Goal: Information Seeking & Learning: Learn about a topic

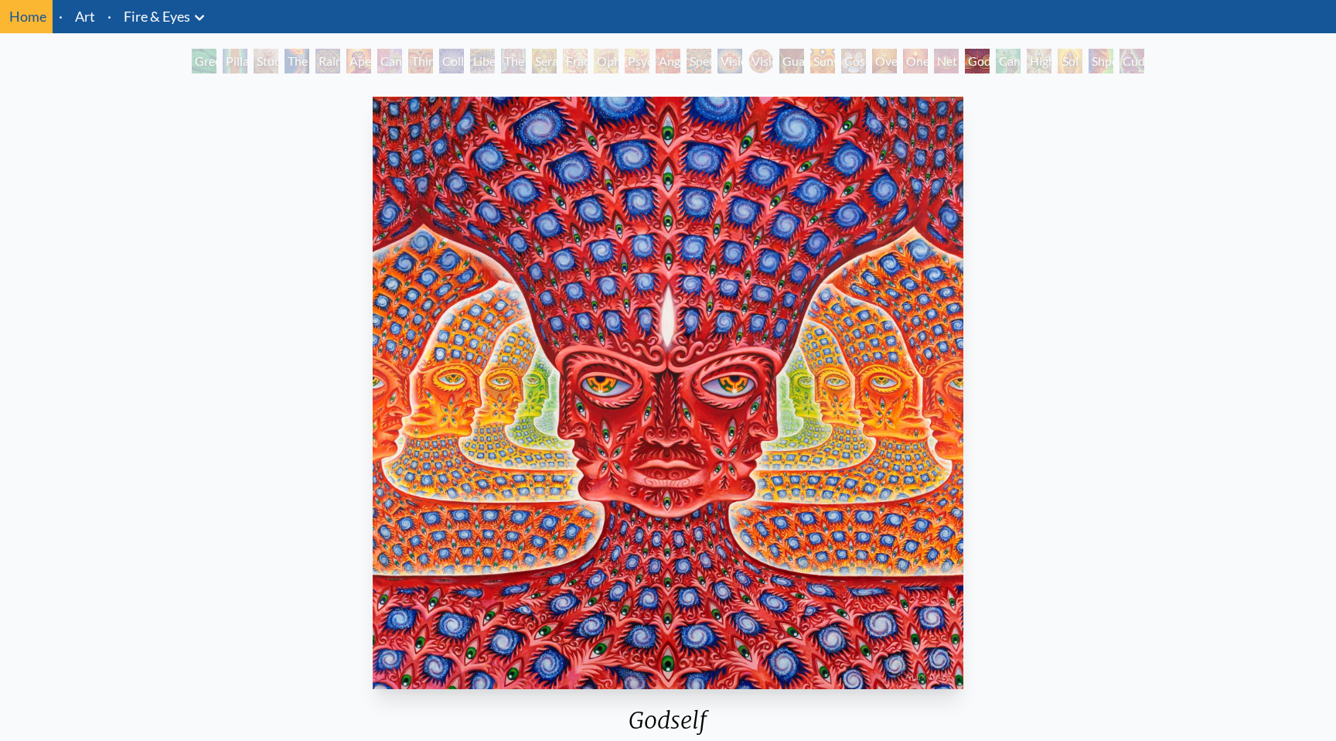
scroll to position [56, 0]
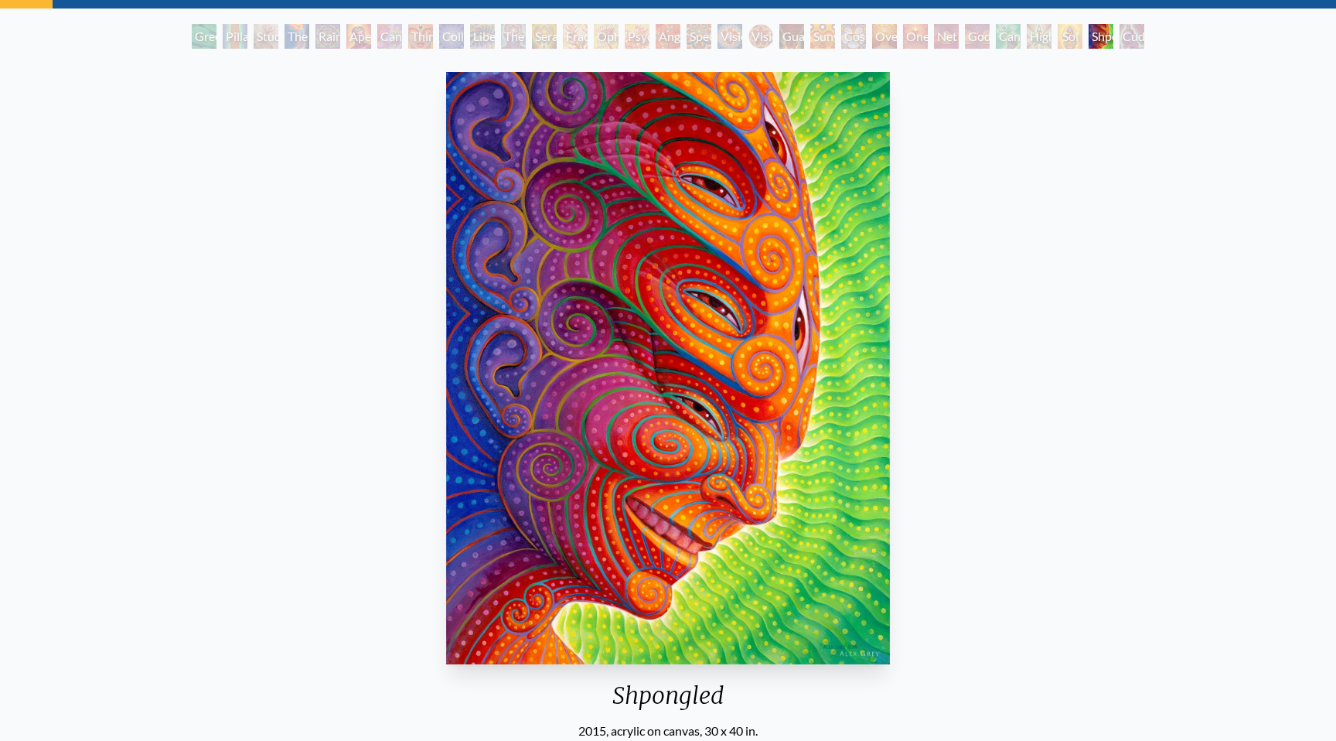
scroll to position [83, 0]
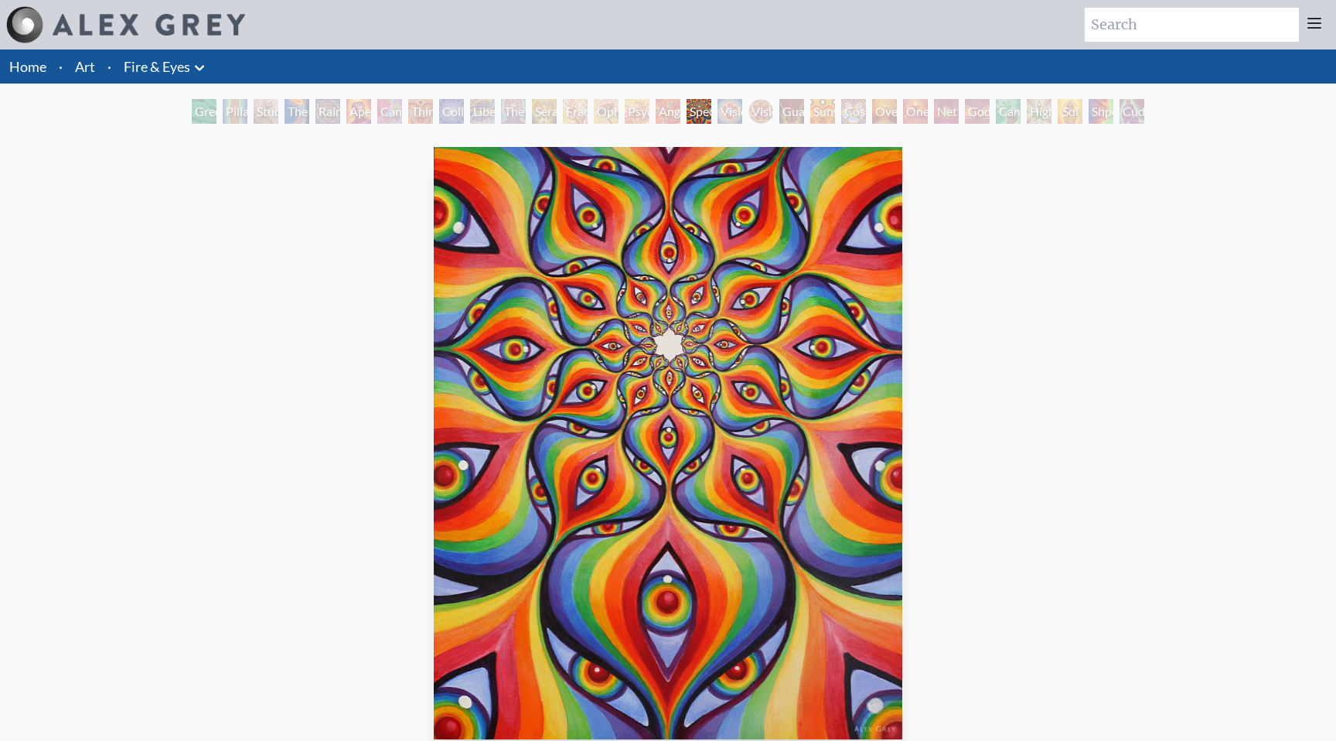
click at [98, 72] on li "Art" at bounding box center [85, 66] width 32 height 34
click at [95, 72] on li "Art" at bounding box center [85, 66] width 32 height 34
click at [107, 70] on li "·" at bounding box center [109, 66] width 16 height 34
click at [82, 70] on link "Art" at bounding box center [85, 67] width 20 height 22
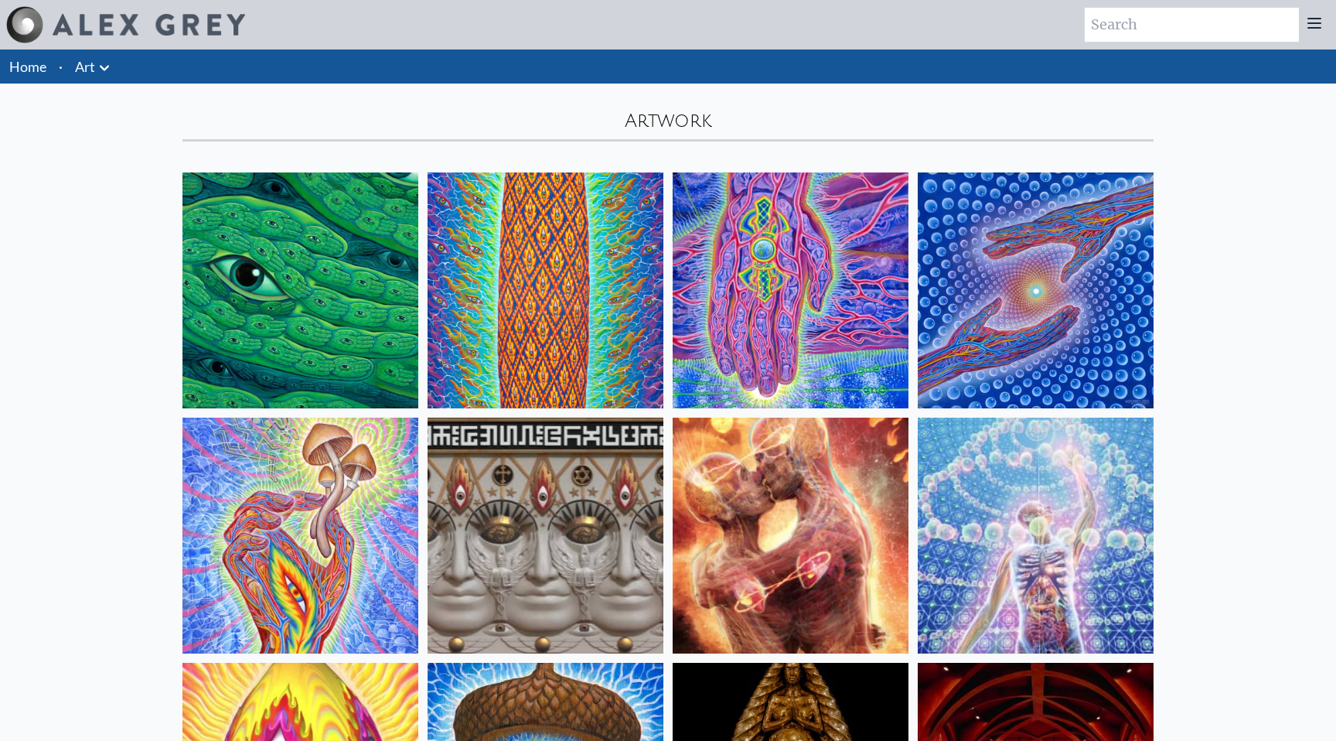
click at [79, 77] on li "Art Anatomical Drawings" at bounding box center [94, 66] width 51 height 34
click at [109, 65] on icon at bounding box center [104, 68] width 19 height 19
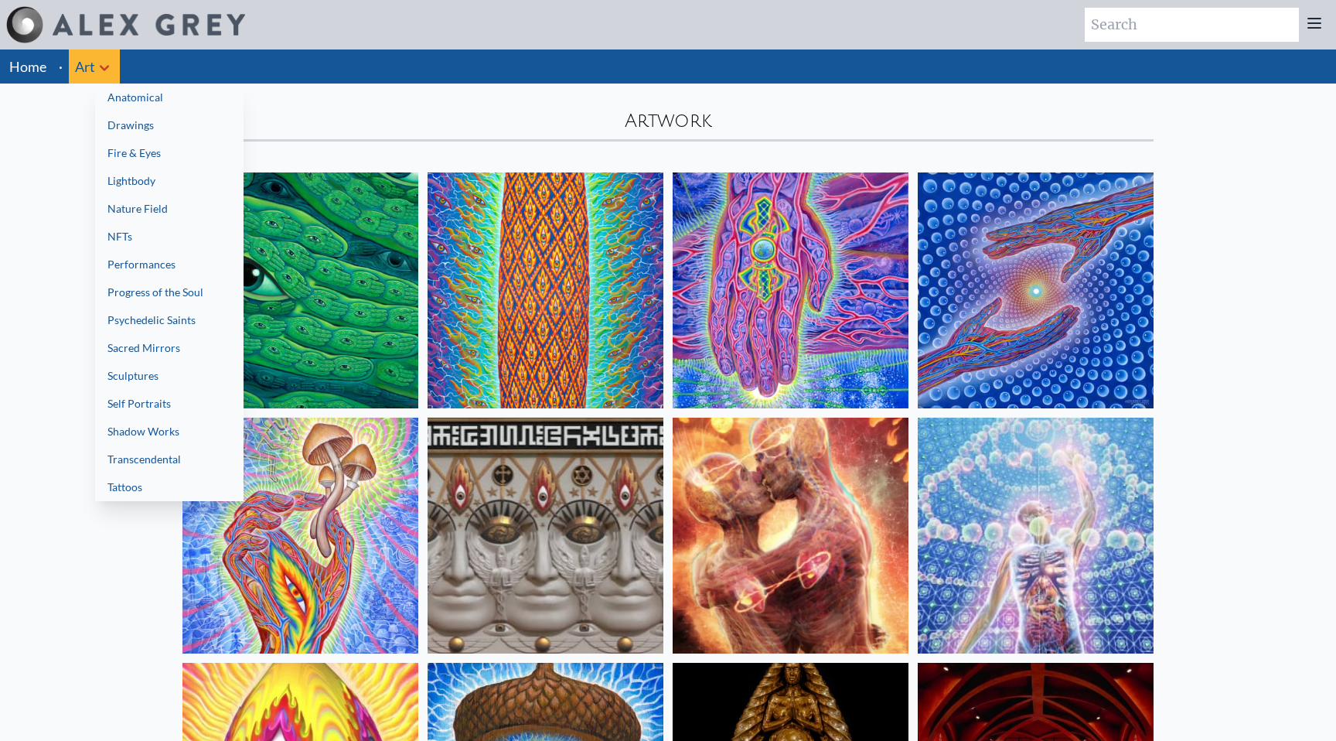
click at [128, 129] on link "Drawings" at bounding box center [169, 125] width 148 height 28
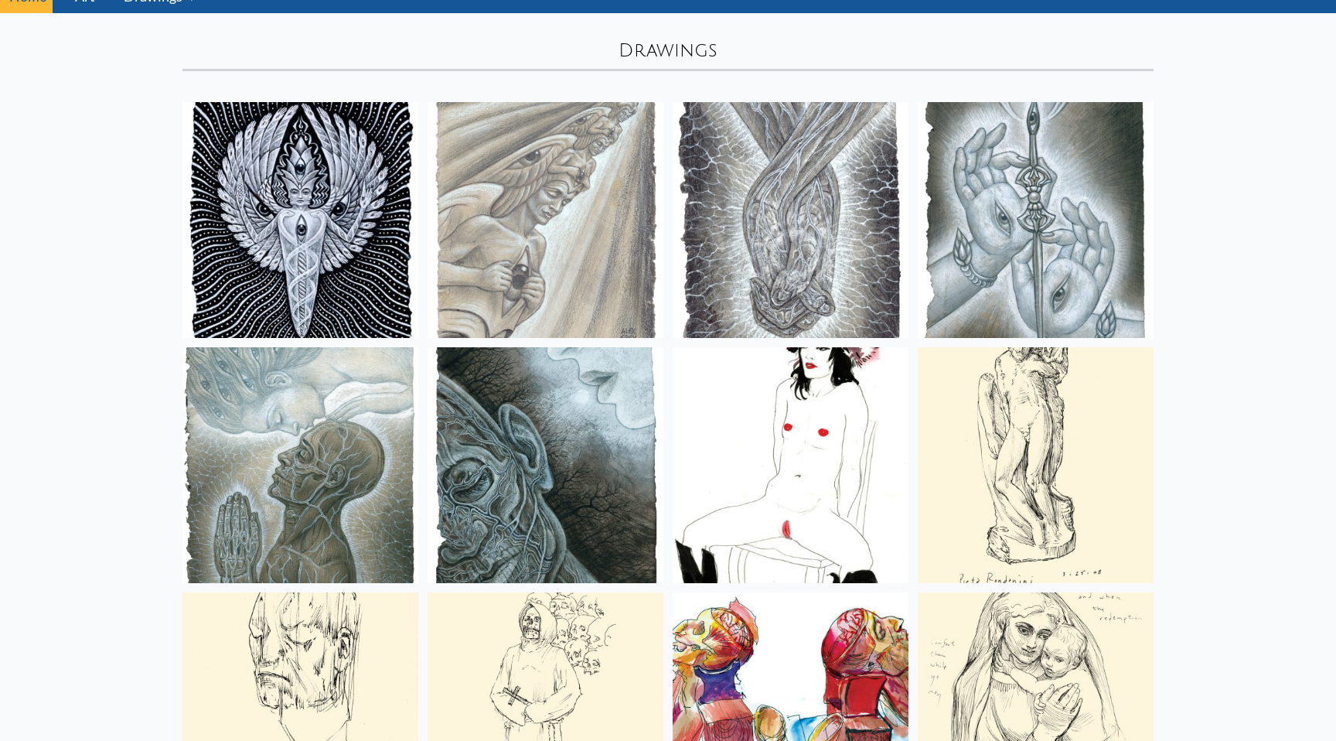
scroll to position [109, 0]
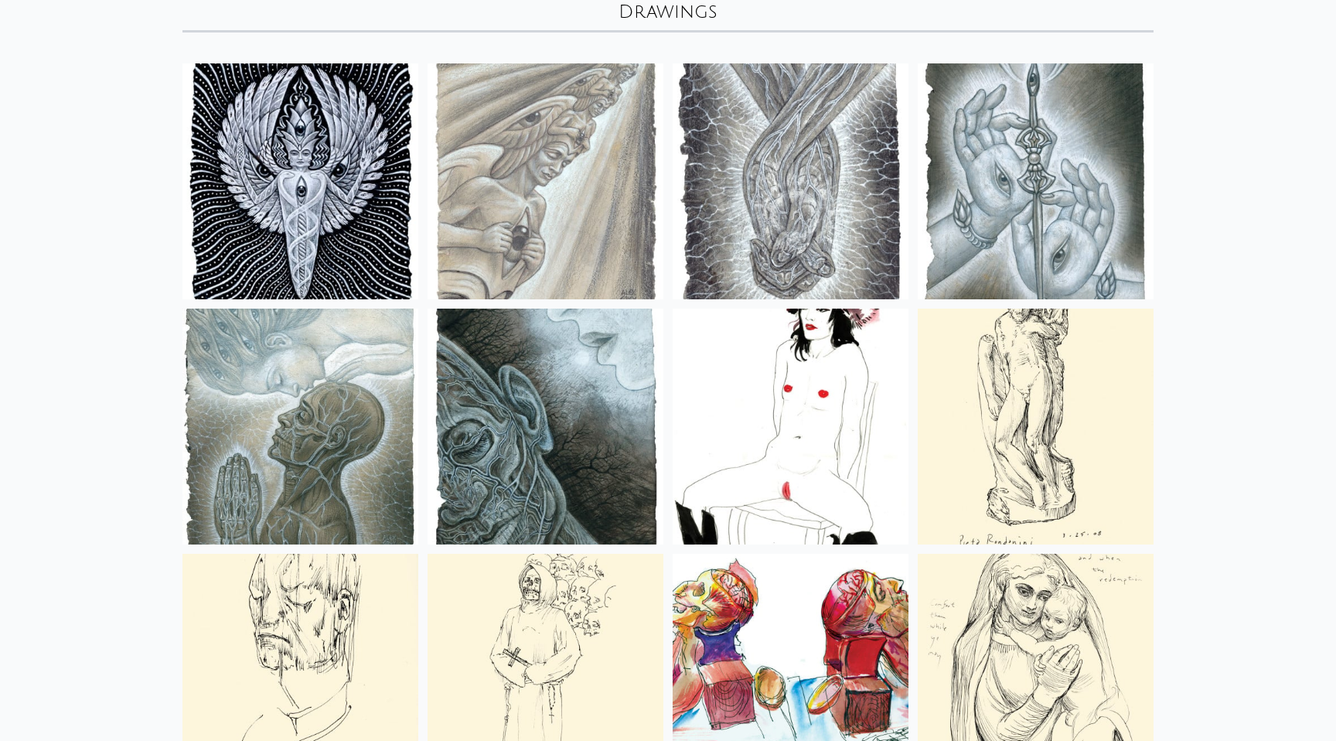
click at [246, 193] on img at bounding box center [300, 181] width 236 height 236
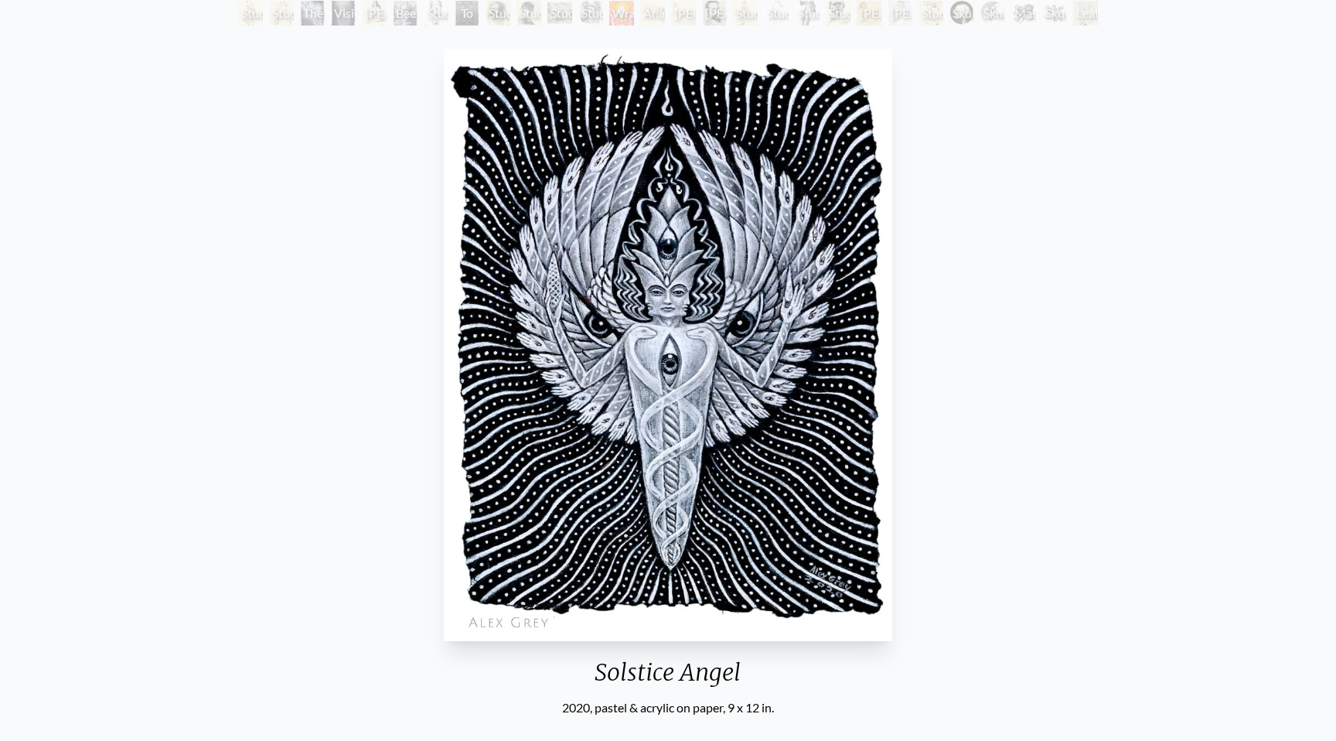
scroll to position [137, 0]
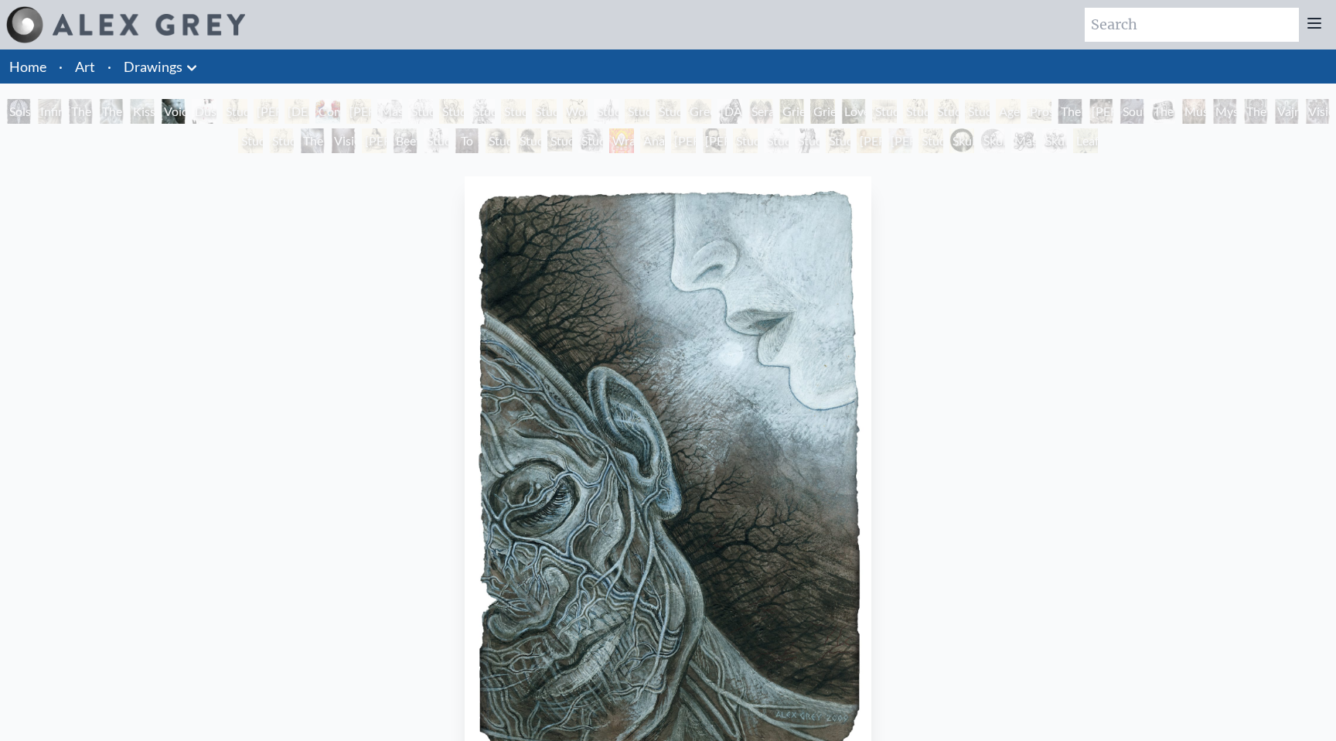
click at [152, 60] on link "Drawings" at bounding box center [153, 67] width 59 height 22
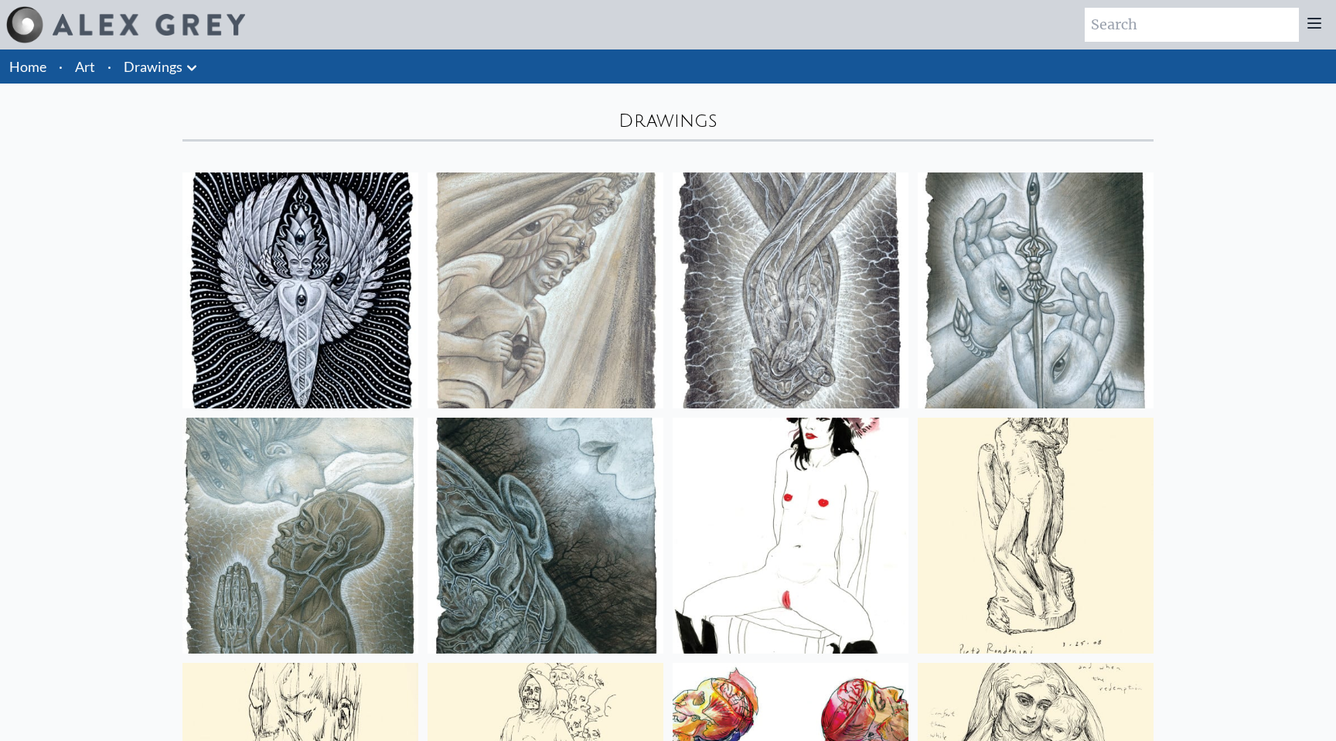
click at [97, 64] on li "Art" at bounding box center [85, 66] width 32 height 34
click at [88, 72] on link "Art" at bounding box center [85, 67] width 20 height 22
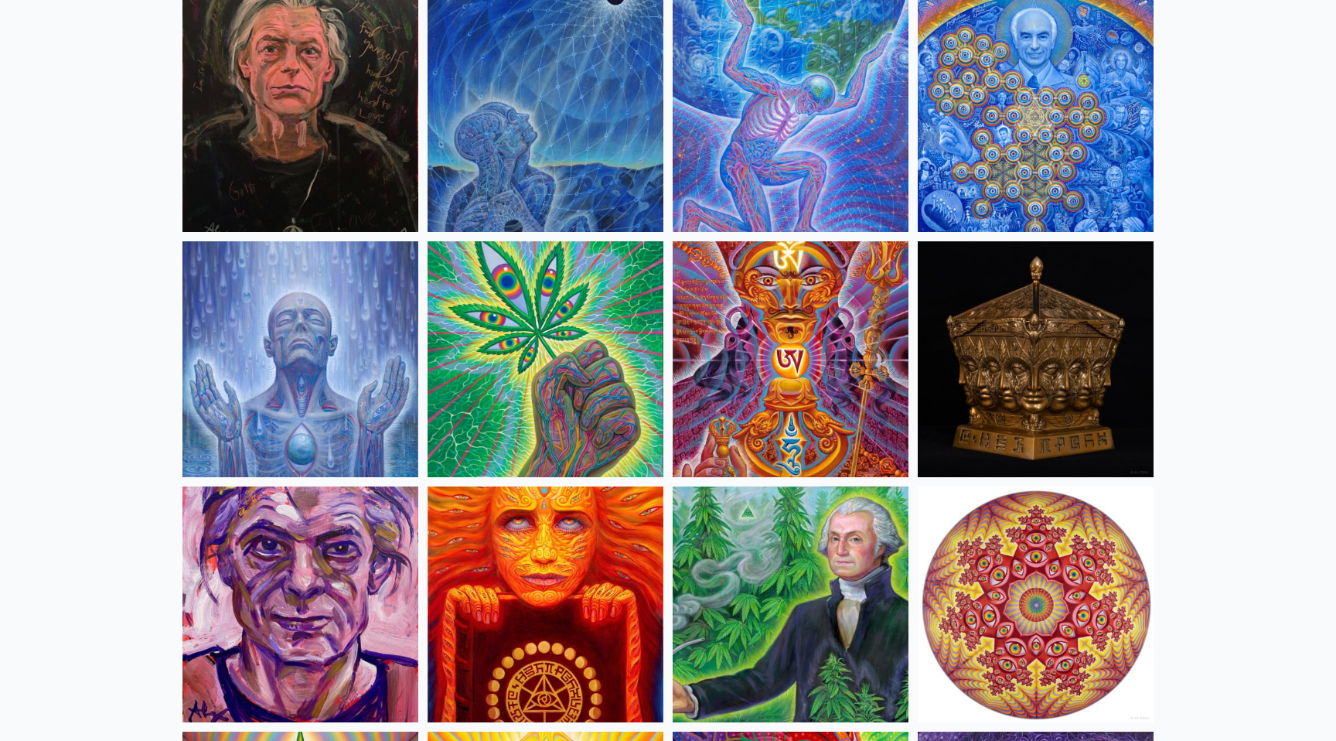
scroll to position [2137, 0]
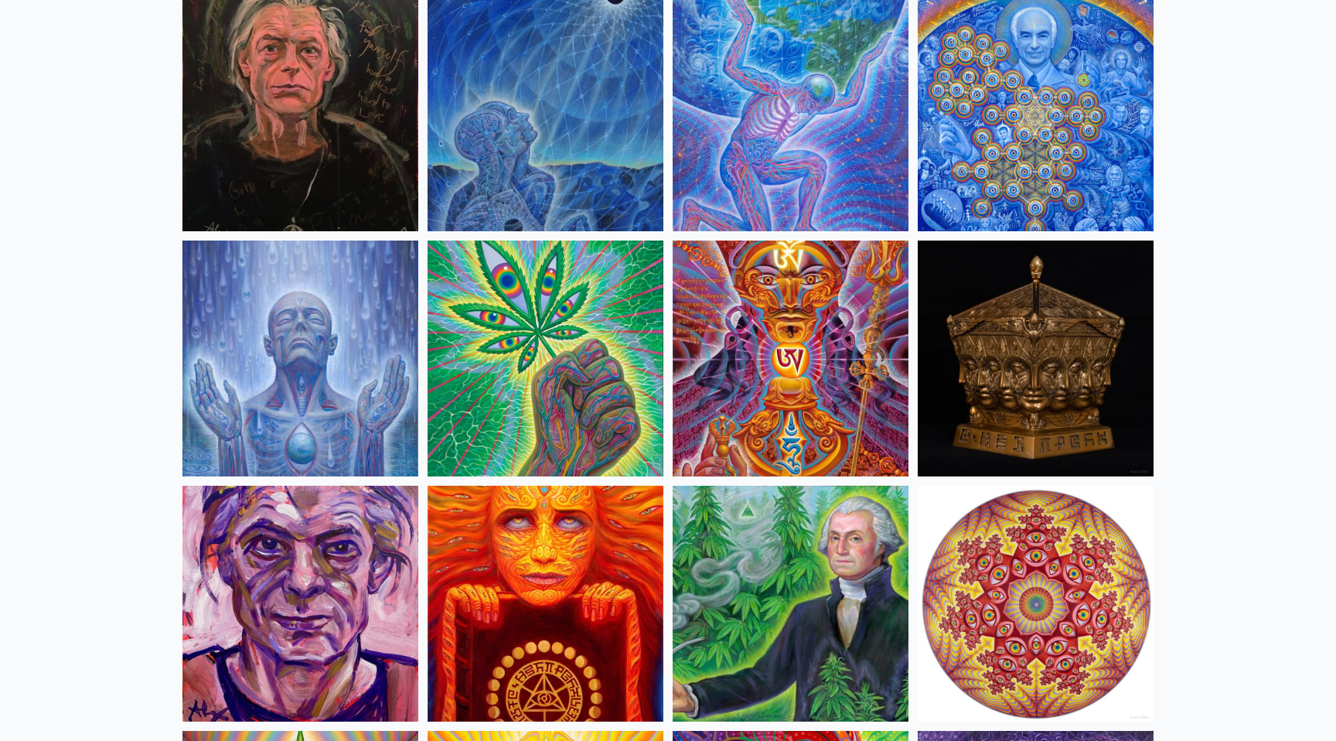
click at [495, 159] on img at bounding box center [545, 113] width 236 height 236
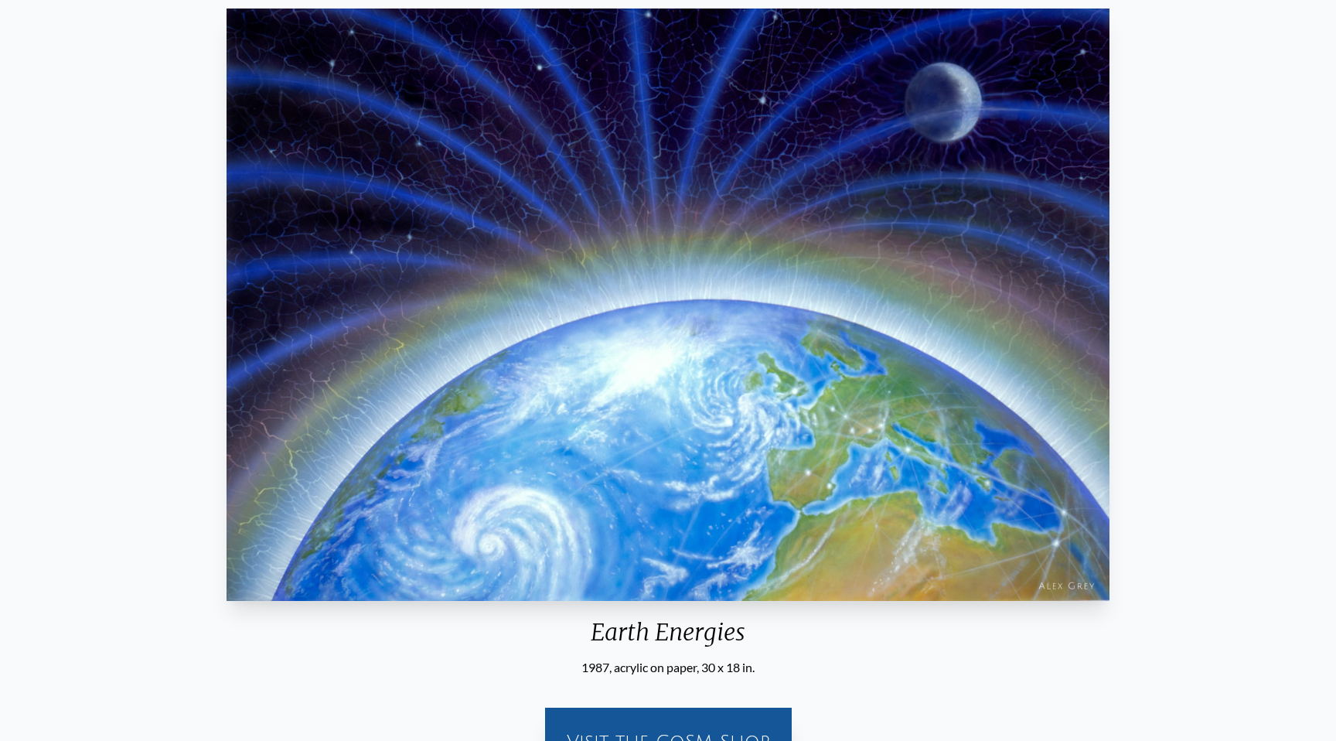
scroll to position [139, 0]
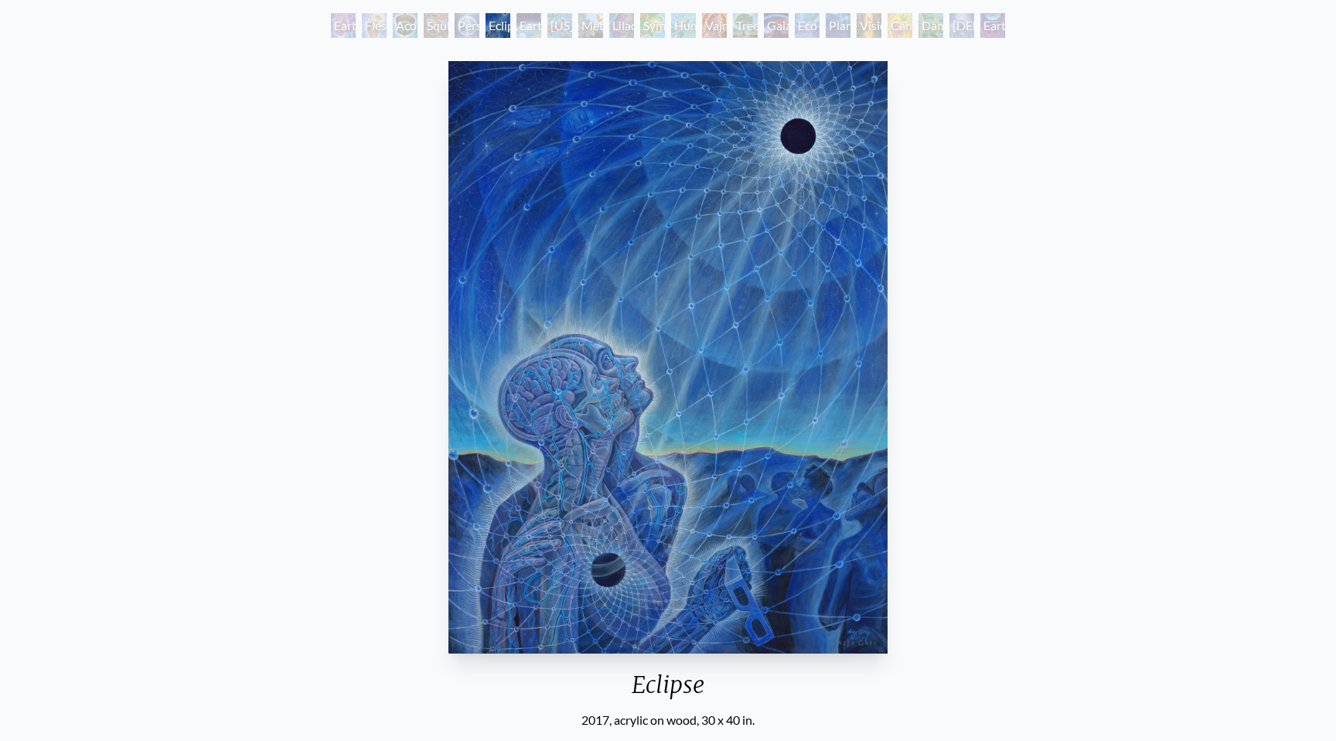
scroll to position [75, 0]
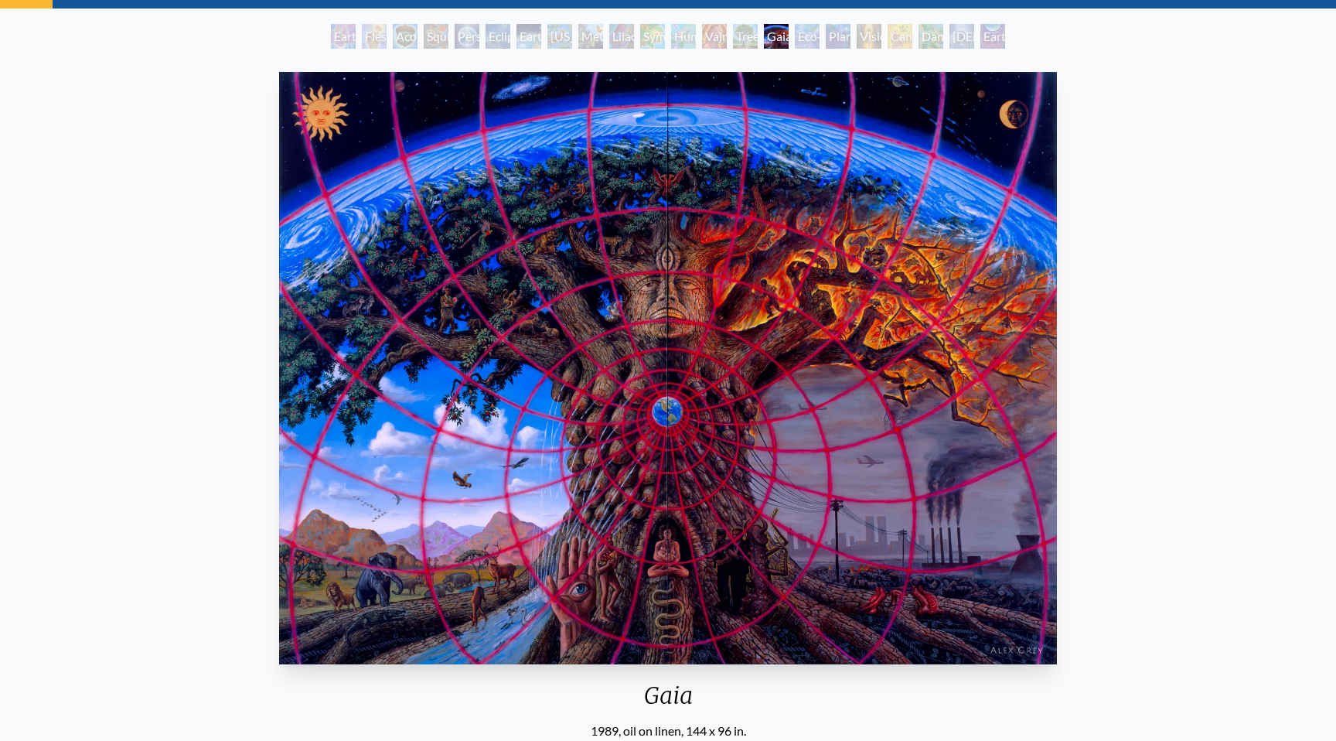
click at [908, 339] on img "15 / 22" at bounding box center [668, 368] width 778 height 592
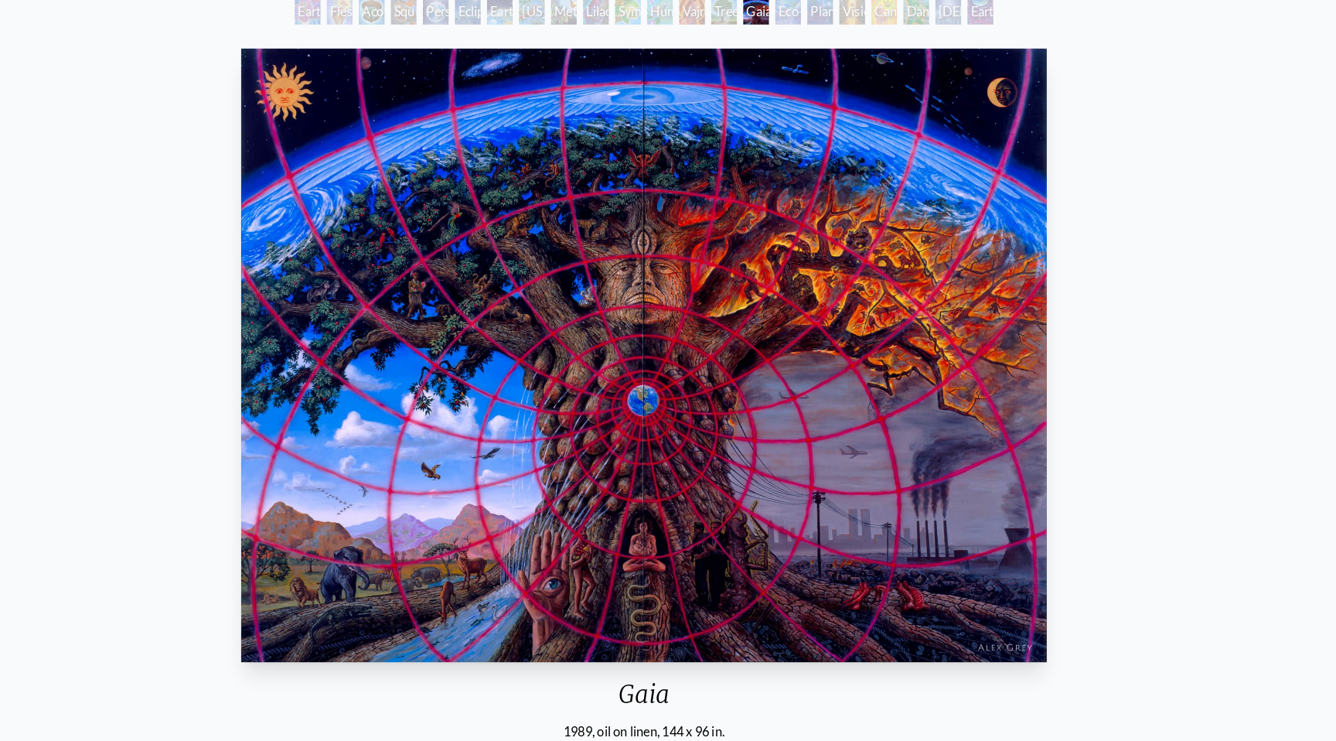
scroll to position [84, 0]
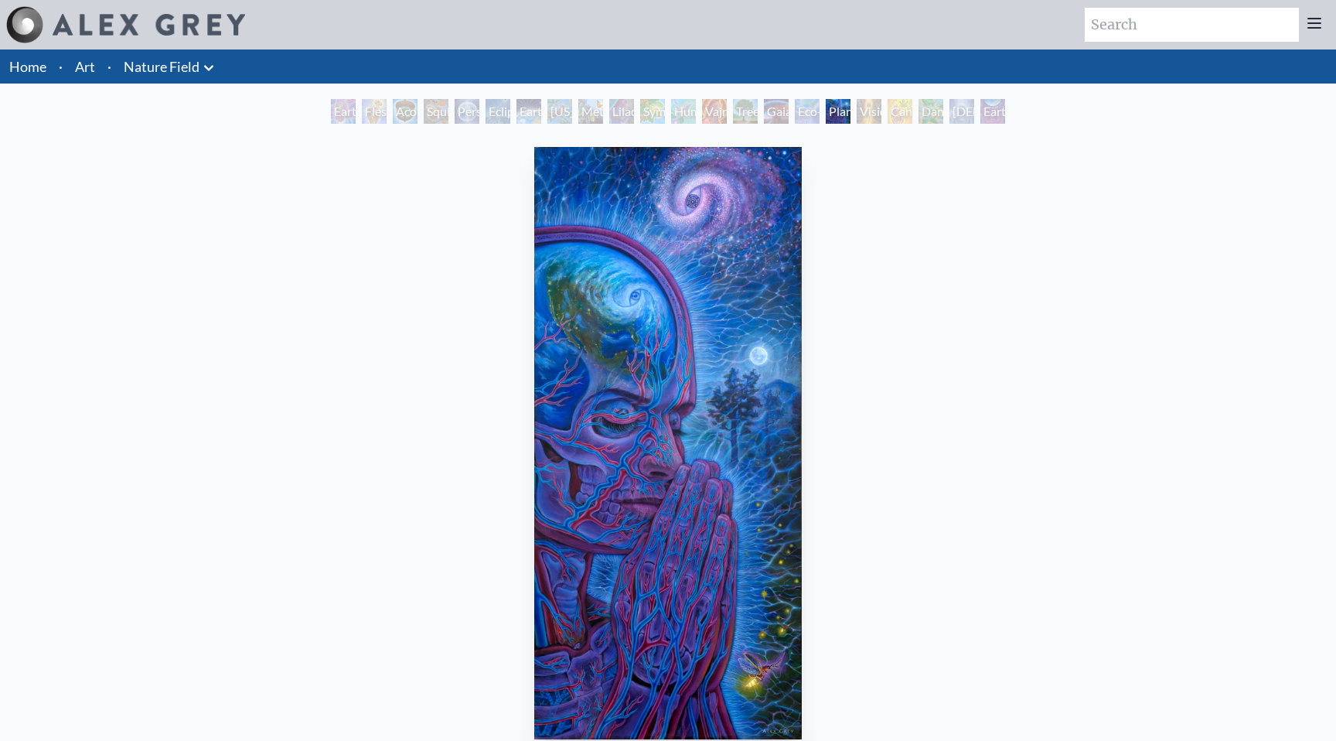
click at [106, 62] on li "·" at bounding box center [109, 66] width 16 height 34
click at [94, 64] on link "Art" at bounding box center [85, 67] width 20 height 22
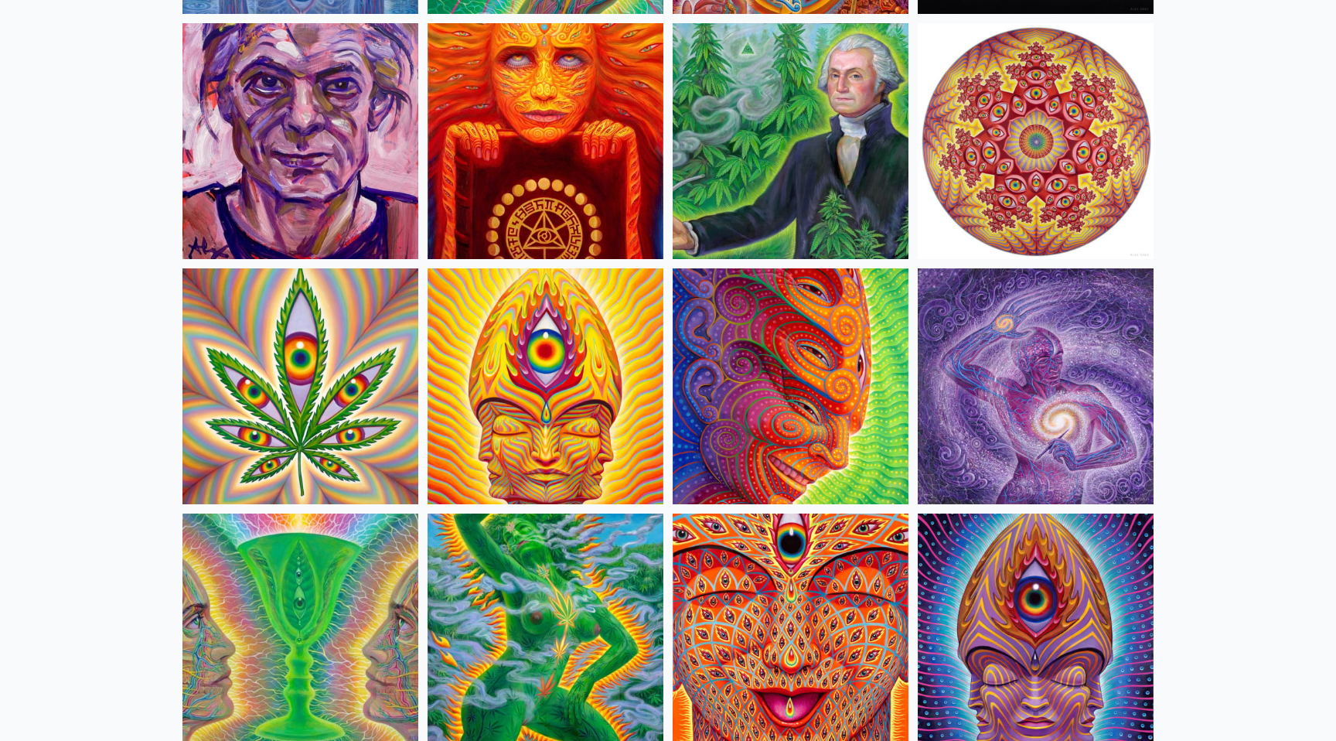
scroll to position [2594, 0]
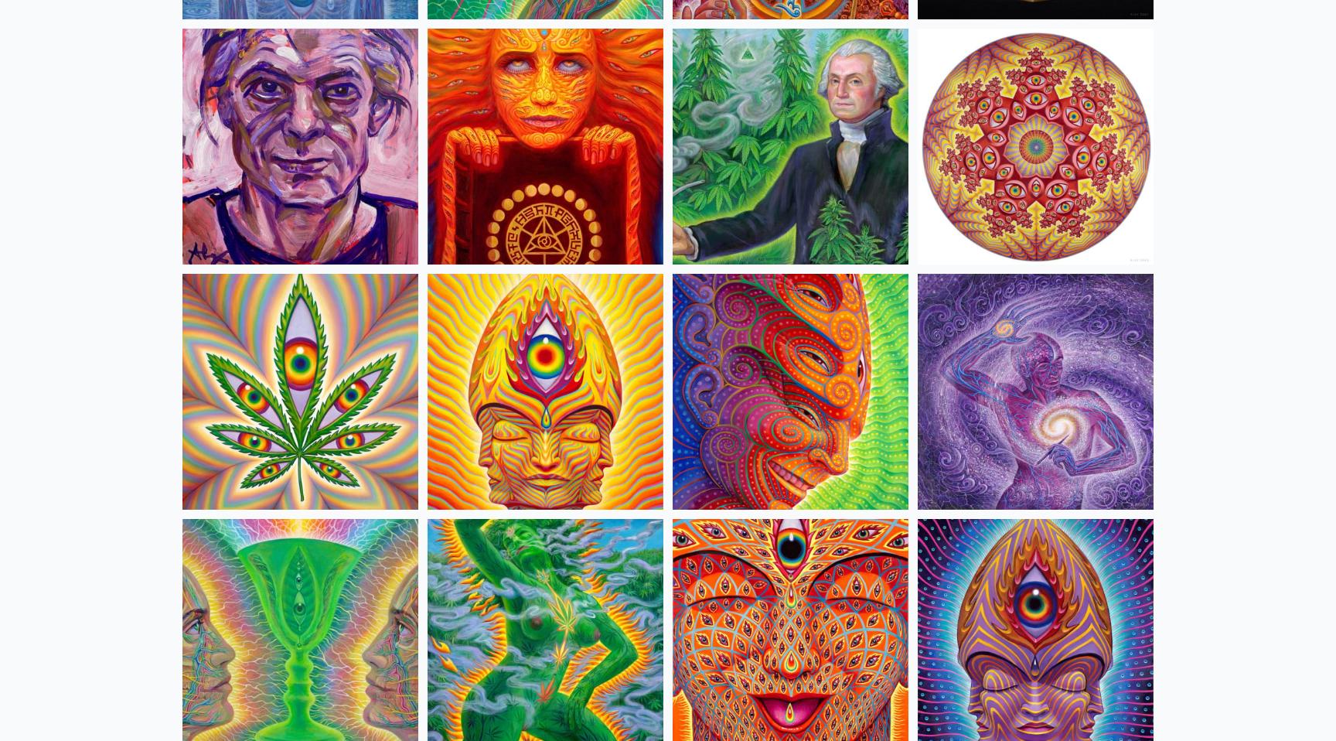
click at [509, 179] on img at bounding box center [545, 147] width 236 height 236
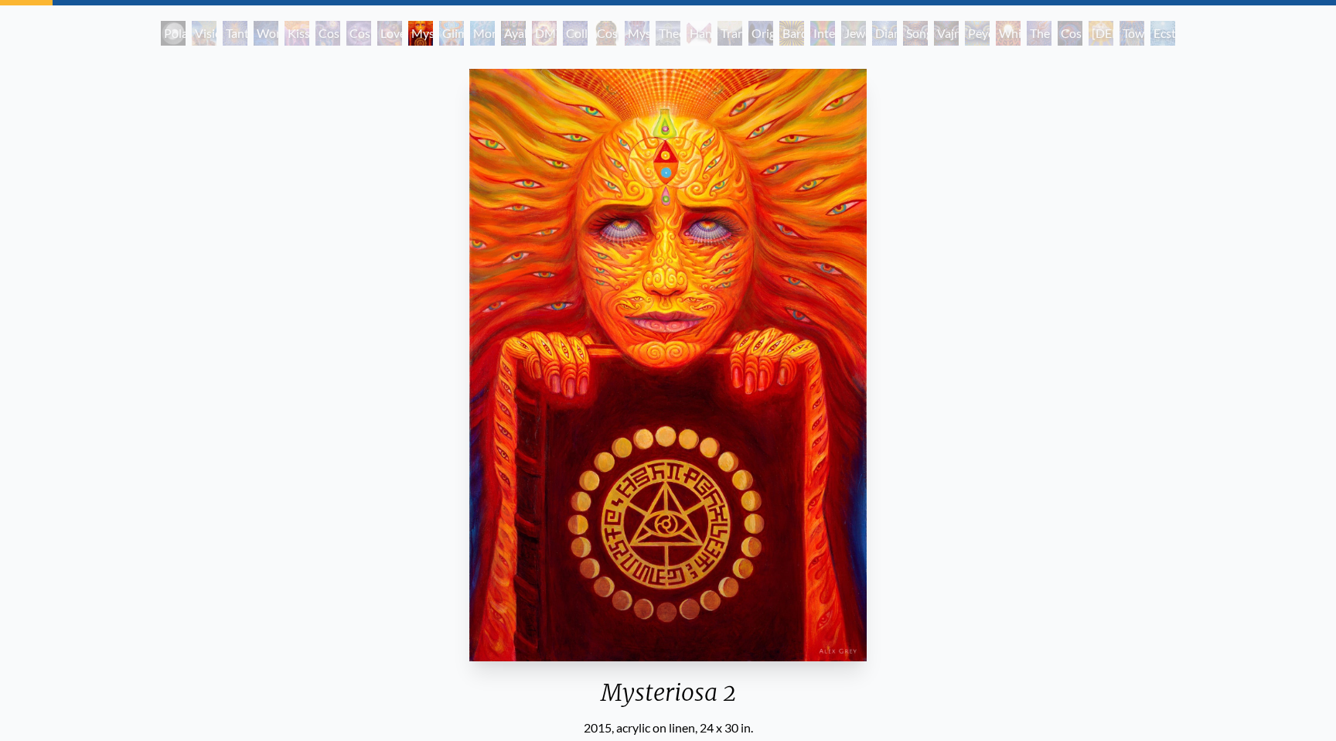
scroll to position [91, 0]
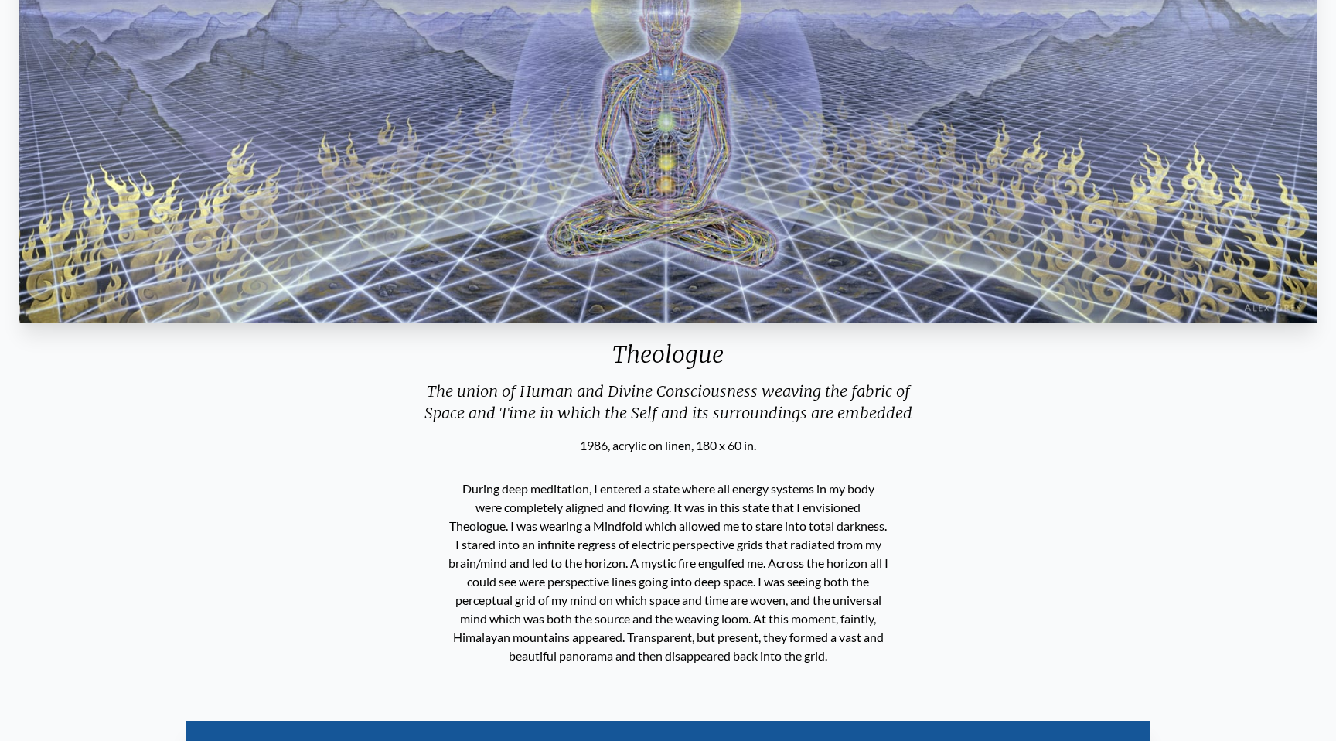
scroll to position [253, 0]
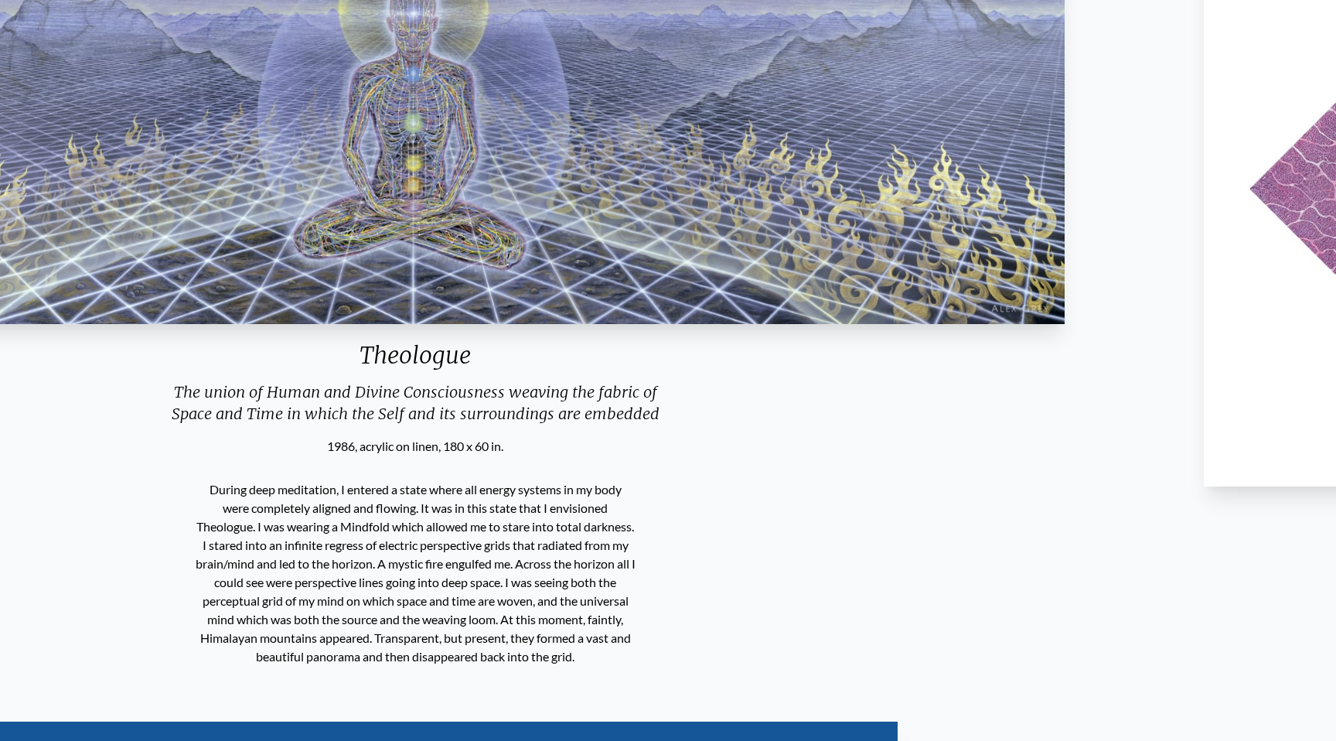
click at [635, 551] on p "During deep meditation, I entered a state where all energy systems in my body w…" at bounding box center [416, 573] width 440 height 198
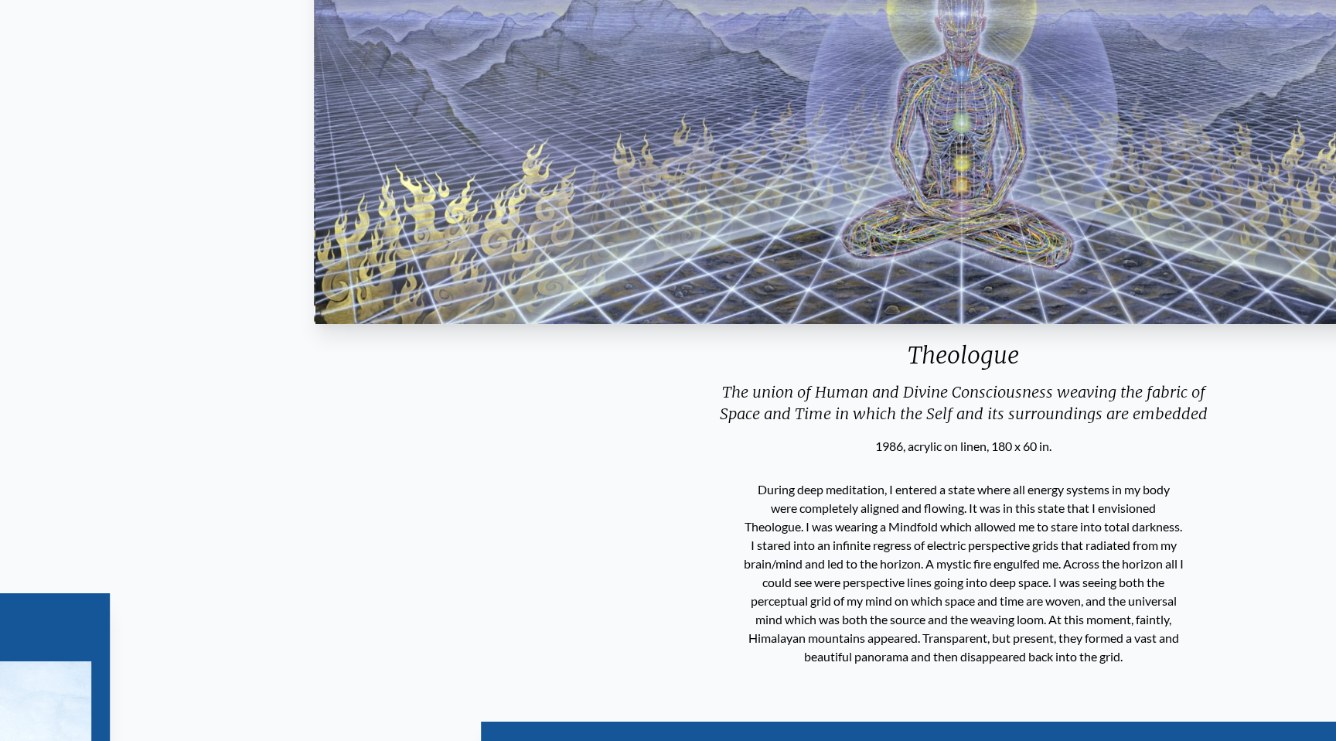
click at [744, 582] on p "During deep meditation, I entered a state where all energy systems in my body w…" at bounding box center [964, 573] width 440 height 198
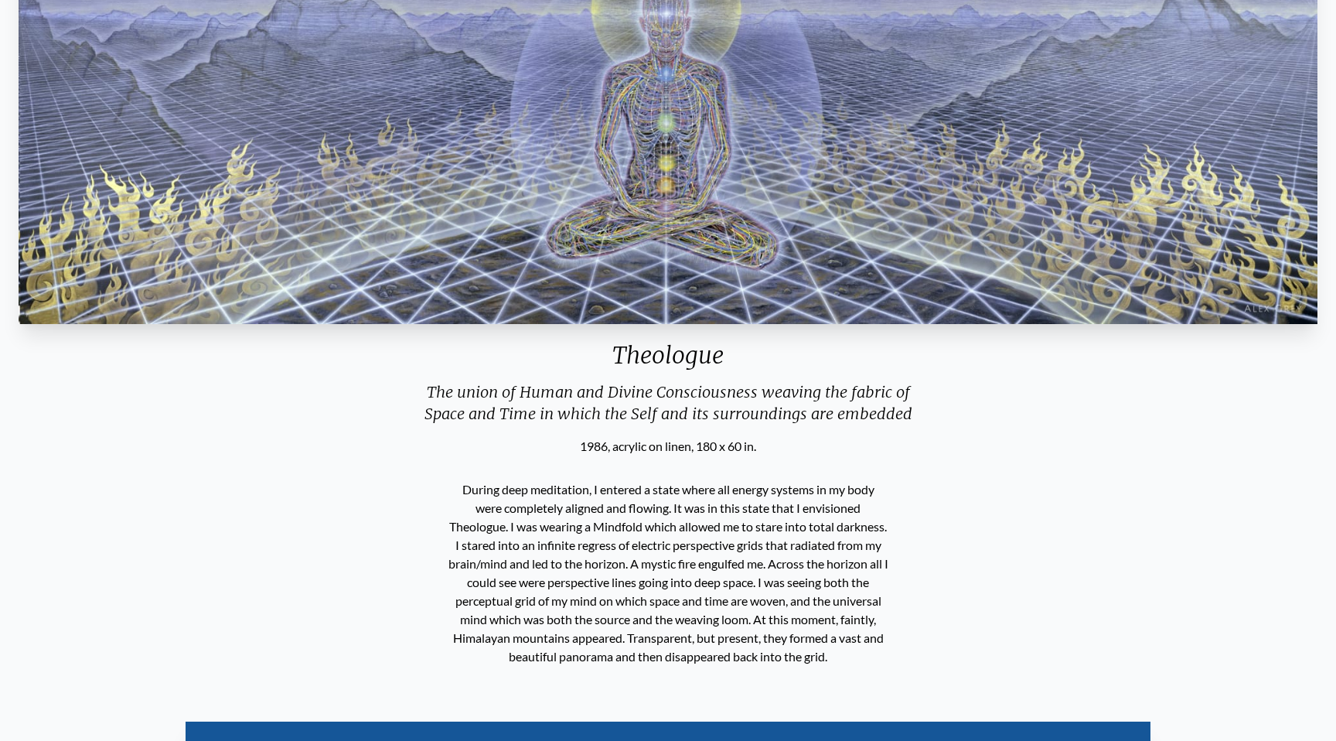
click at [463, 485] on p "During deep meditation, I entered a state where all energy systems in my body w…" at bounding box center [668, 573] width 440 height 198
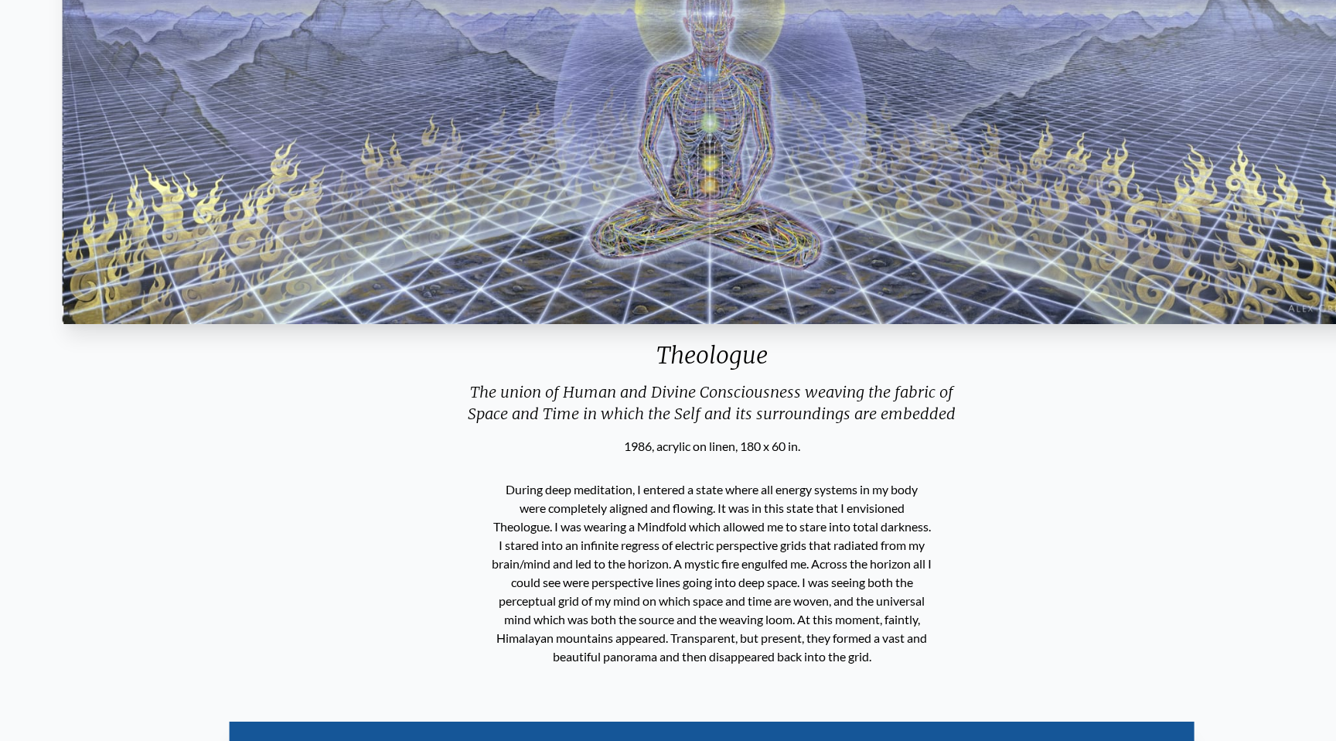
click at [492, 499] on p "During deep meditation, I entered a state where all energy systems in my body w…" at bounding box center [712, 573] width 440 height 198
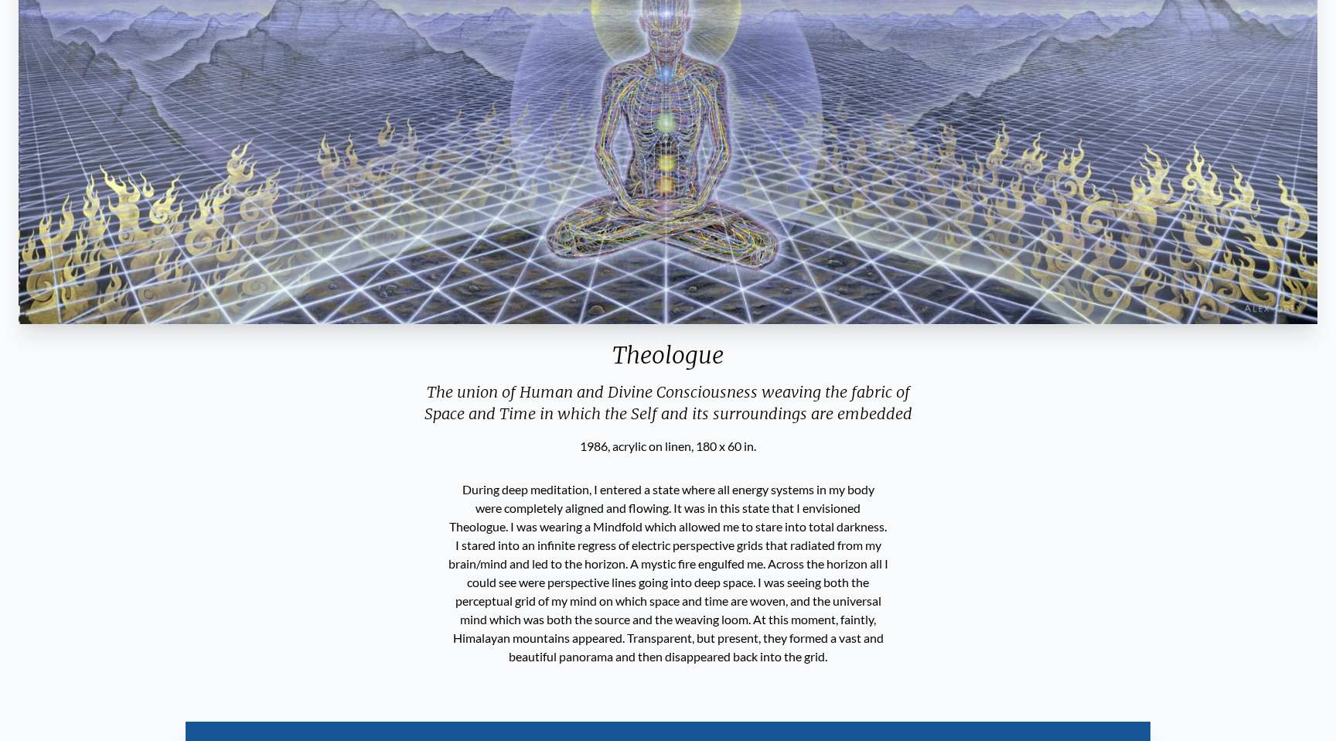
click at [460, 489] on p "During deep meditation, I entered a state where all energy systems in my body w…" at bounding box center [668, 573] width 440 height 198
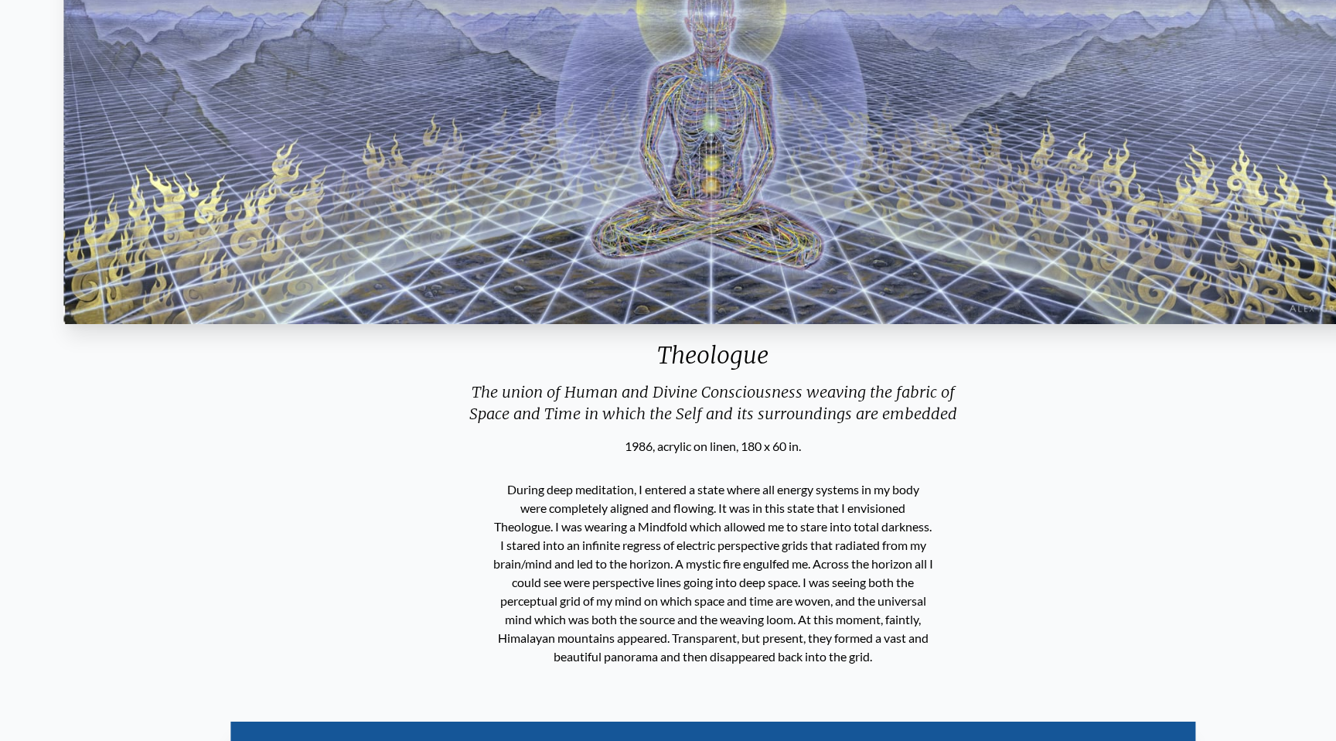
click at [506, 576] on p "During deep meditation, I entered a state where all energy systems in my body w…" at bounding box center [713, 573] width 440 height 198
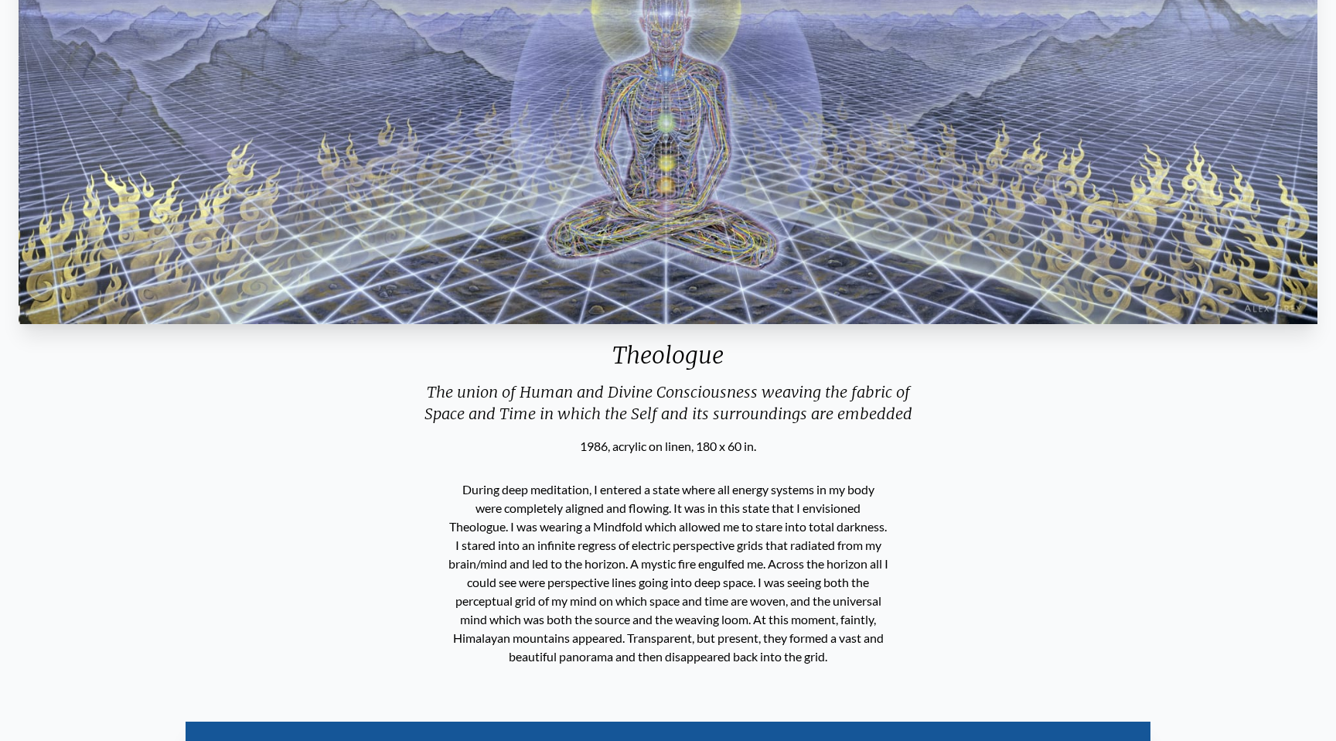
click at [584, 577] on p "During deep meditation, I entered a state where all energy systems in my body w…" at bounding box center [668, 573] width 440 height 198
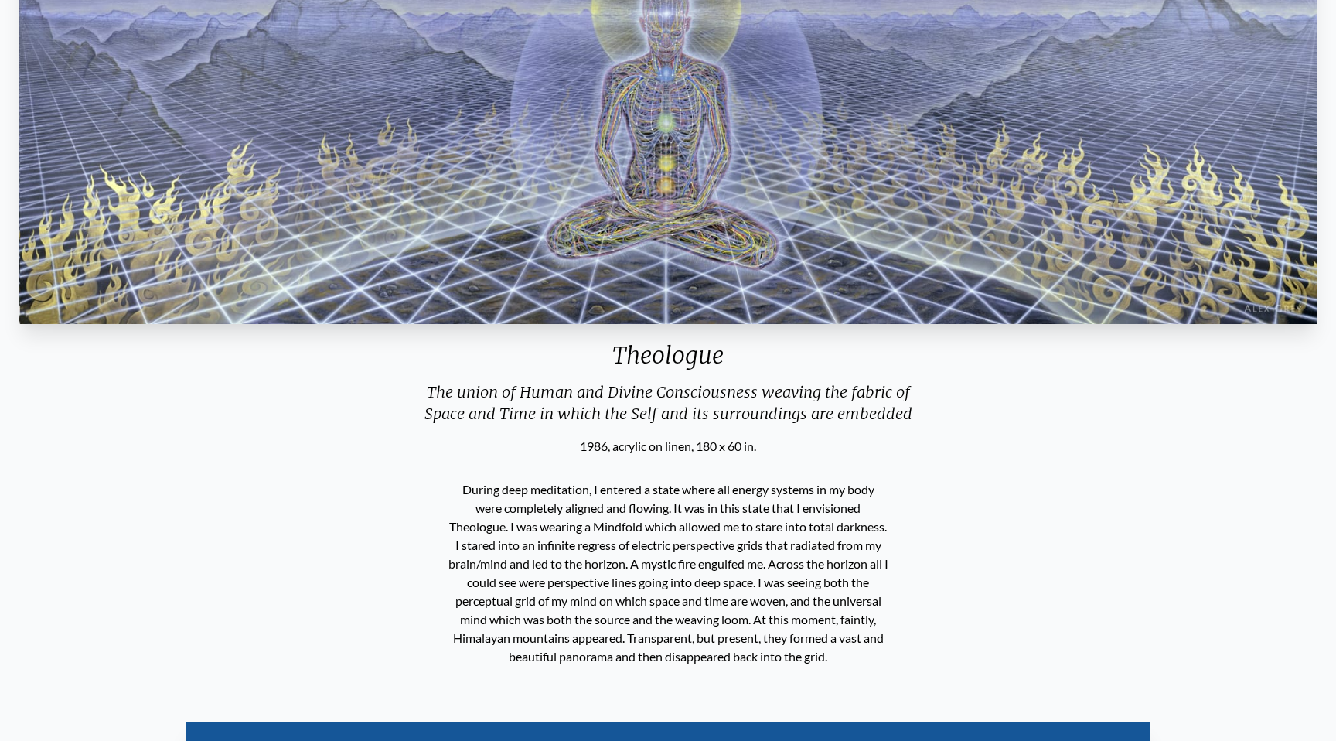
click at [631, 530] on p "During deep meditation, I entered a state where all energy systems in my body w…" at bounding box center [668, 573] width 440 height 198
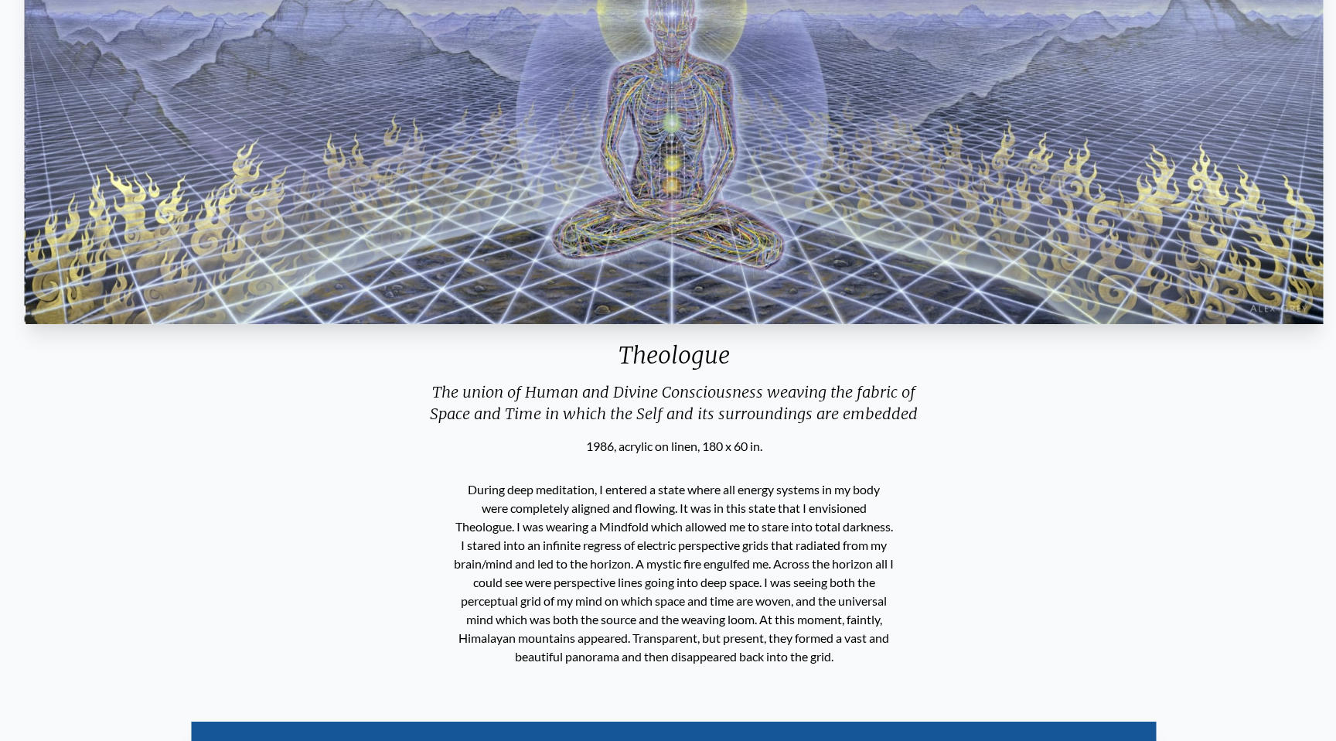
click at [608, 611] on p "During deep meditation, I entered a state where all energy systems in my body w…" at bounding box center [674, 573] width 440 height 198
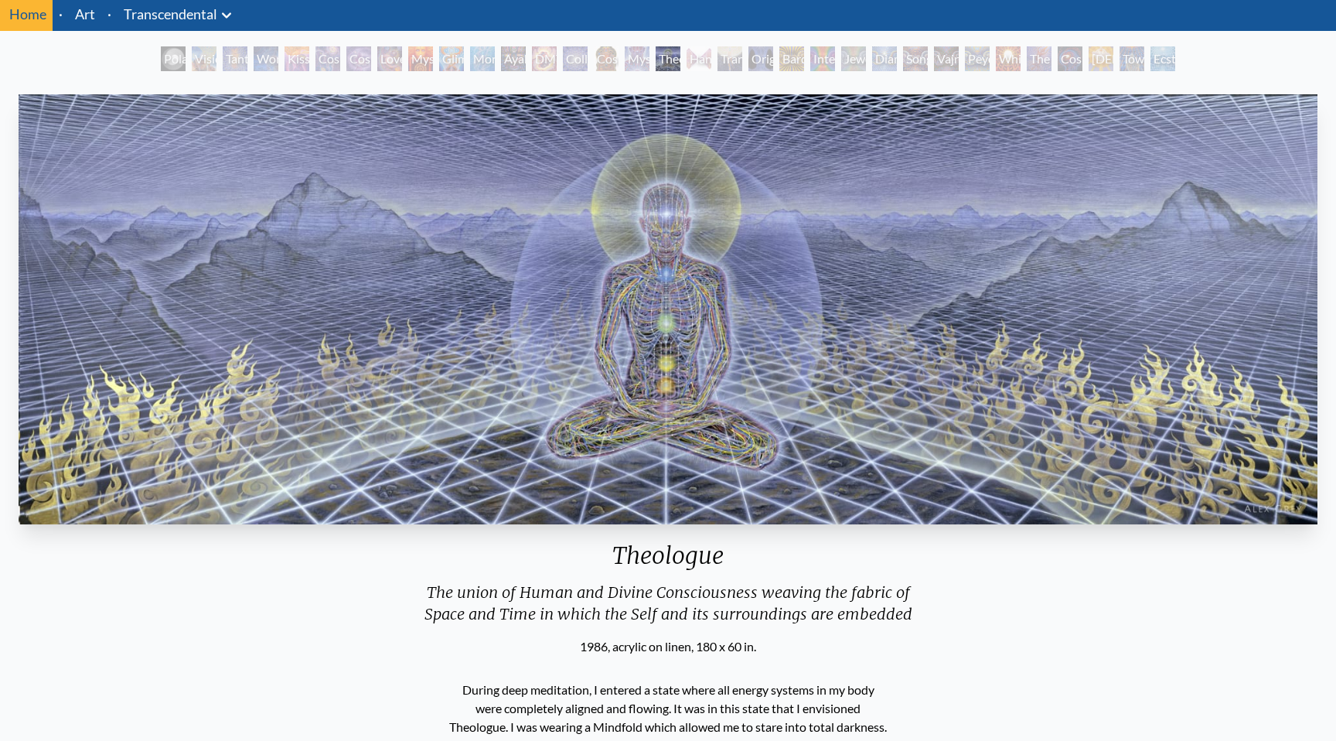
scroll to position [0, 0]
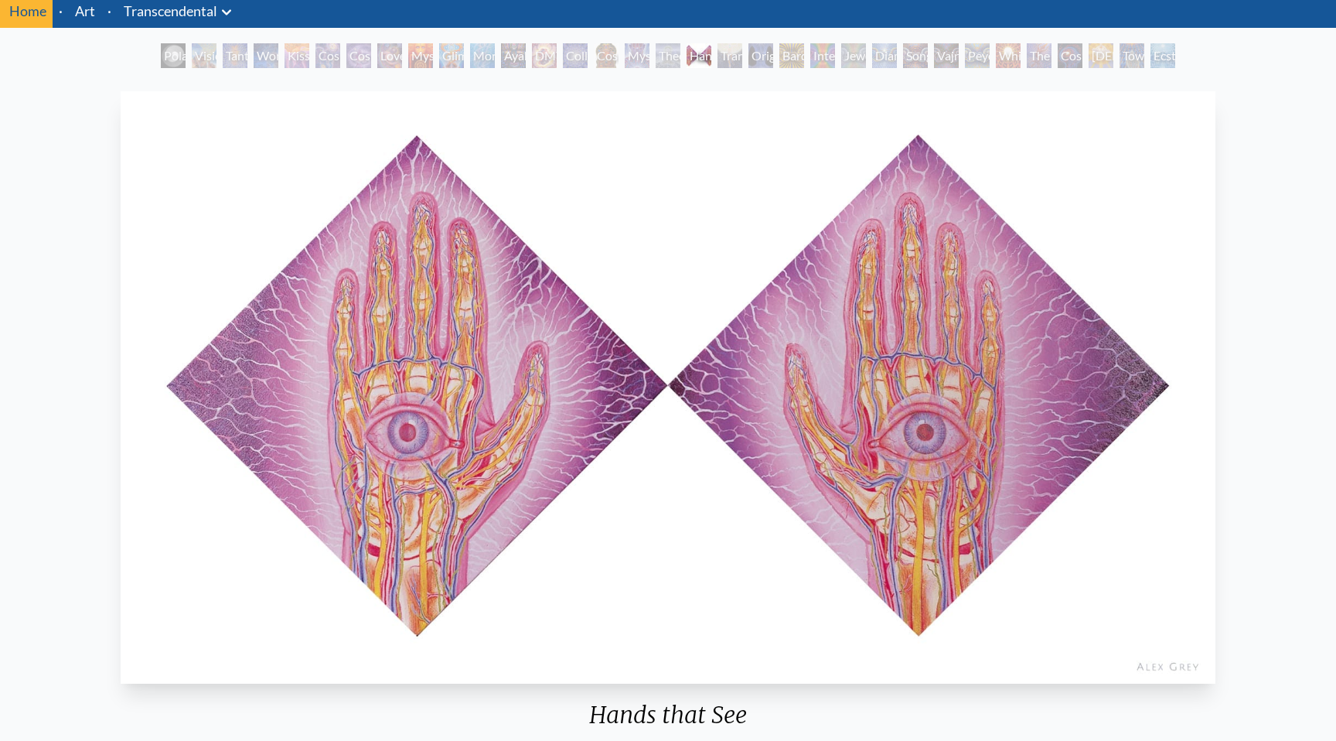
scroll to position [59, 0]
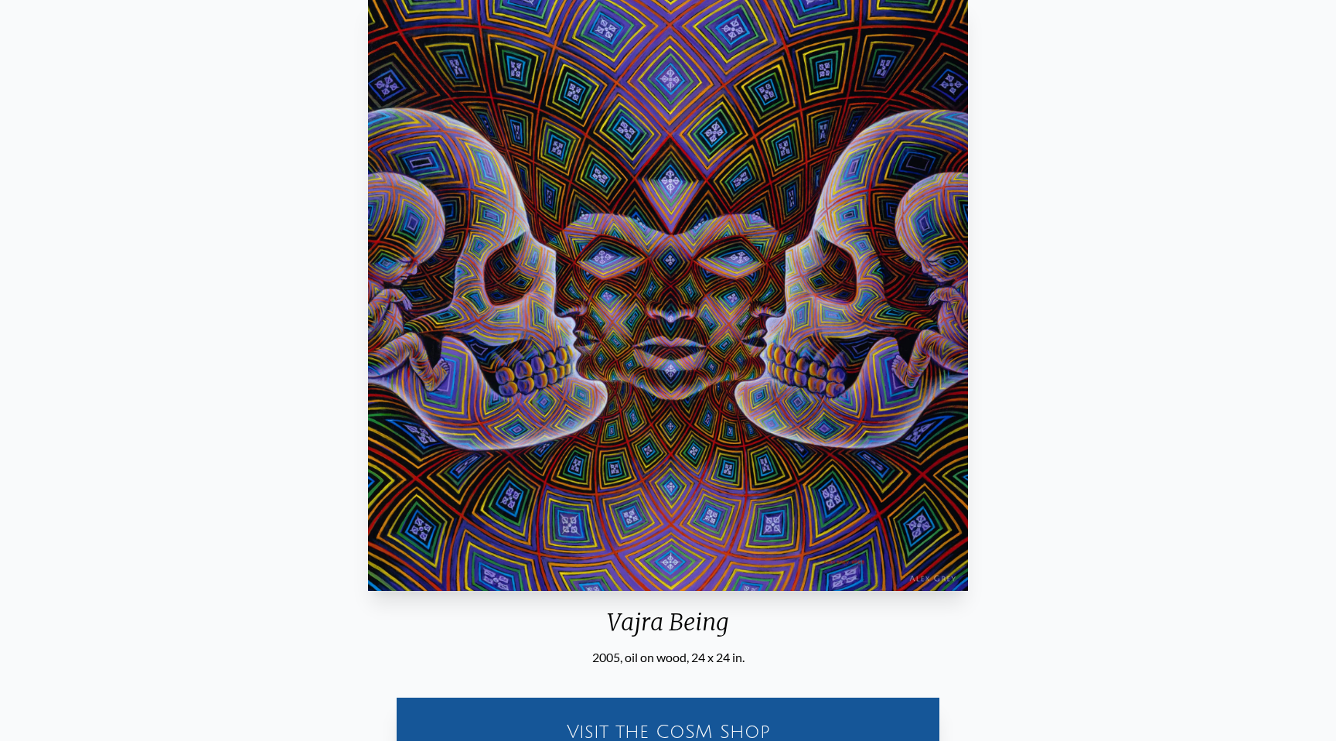
scroll to position [175, 0]
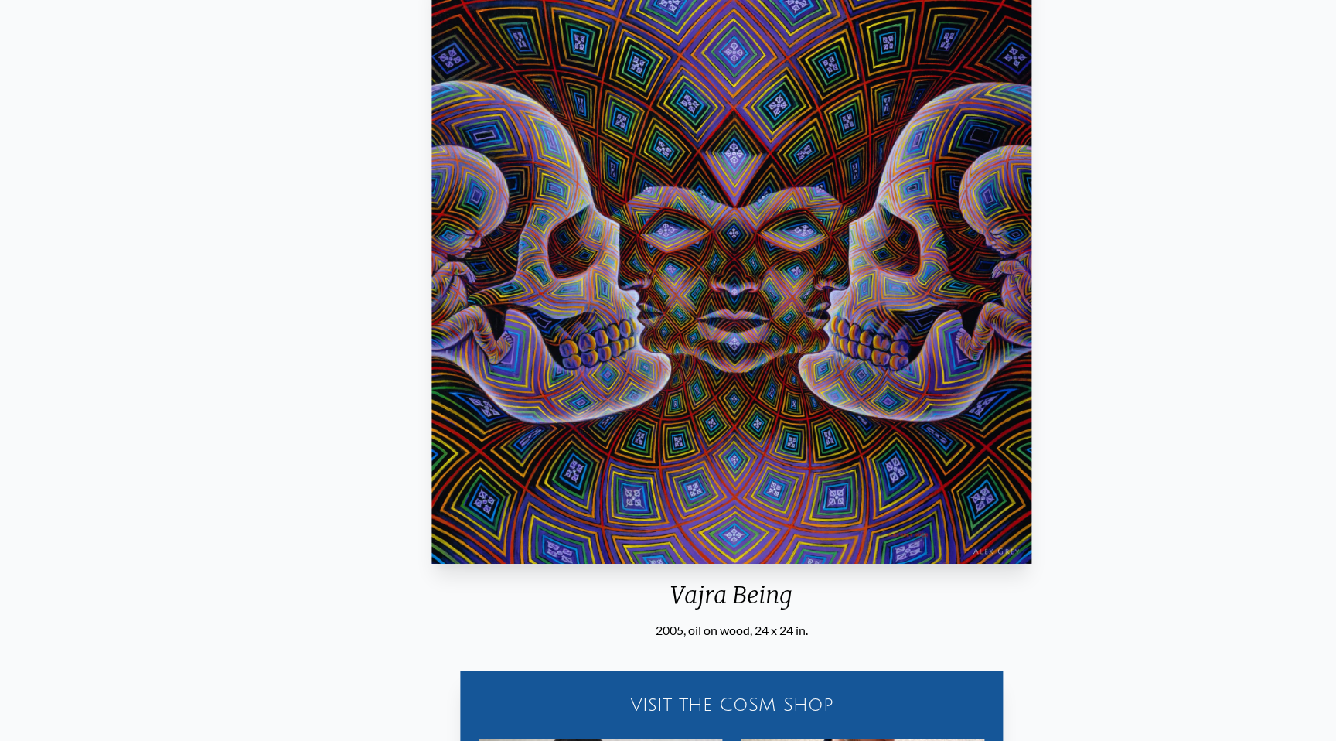
click at [683, 616] on div "Vajra Being 2005, oil on wood, 24 x 24 in." at bounding box center [732, 302] width 612 height 674
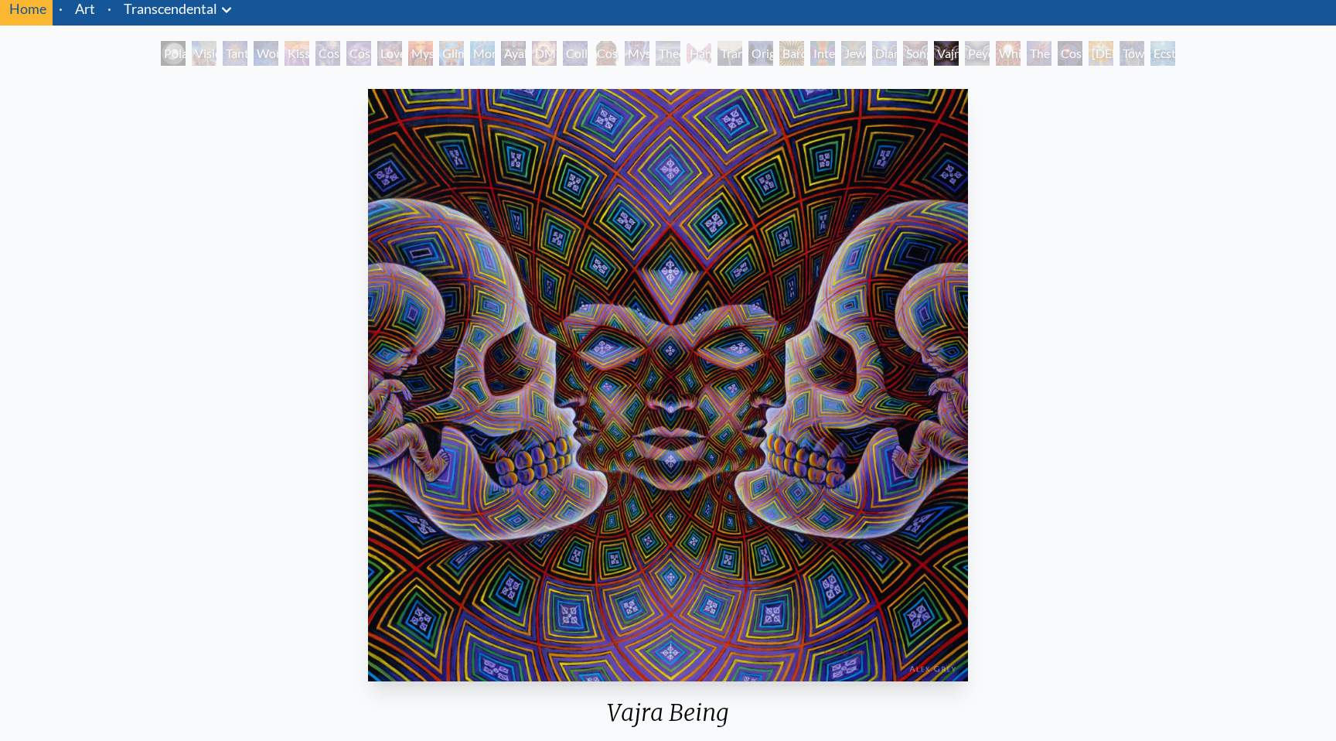
scroll to position [56, 0]
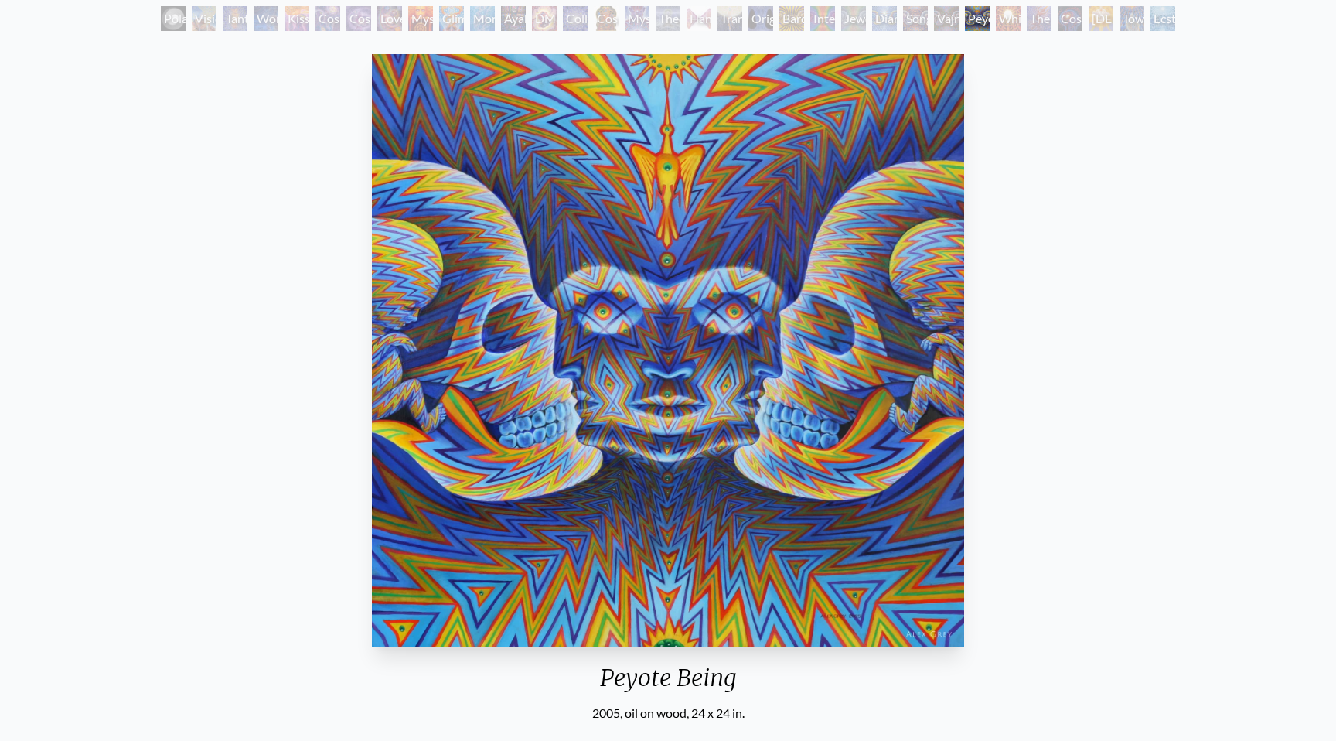
scroll to position [70, 0]
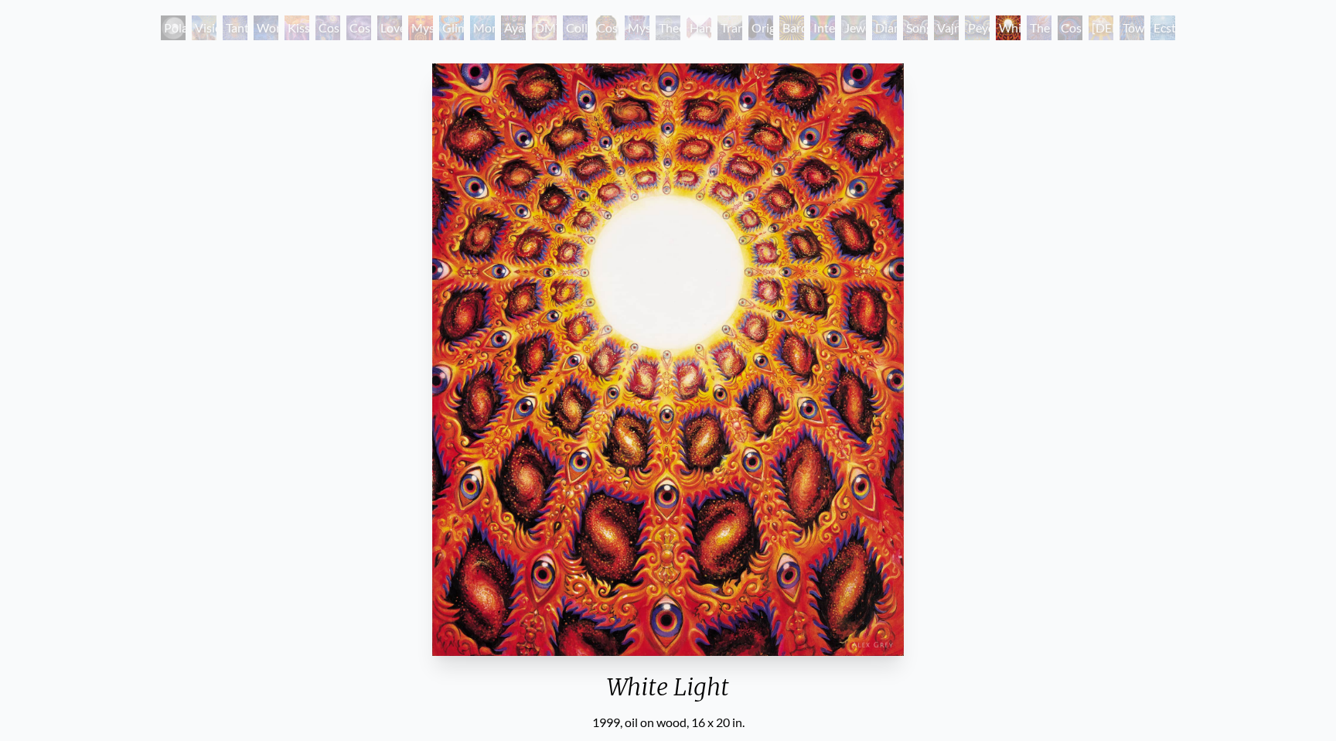
scroll to position [73, 0]
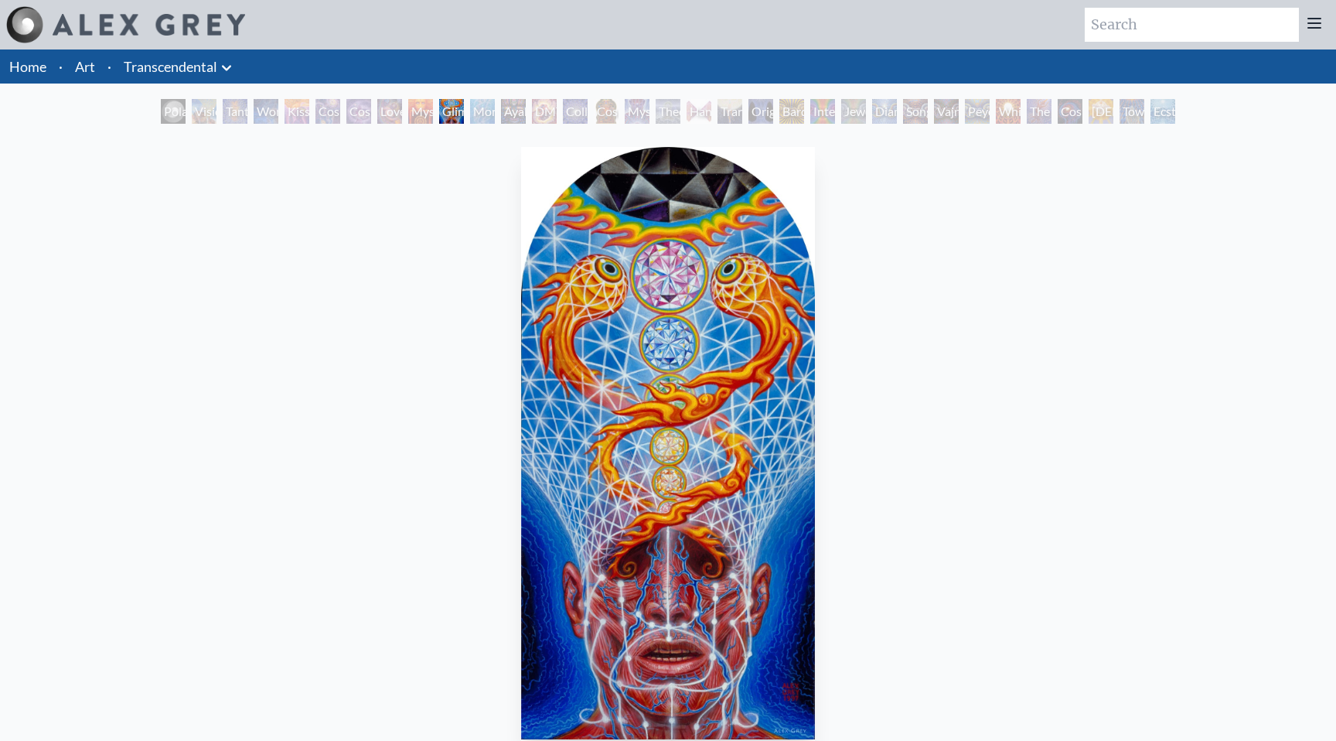
click at [76, 79] on li "Art" at bounding box center [85, 66] width 32 height 34
click at [86, 68] on link "Art" at bounding box center [85, 67] width 20 height 22
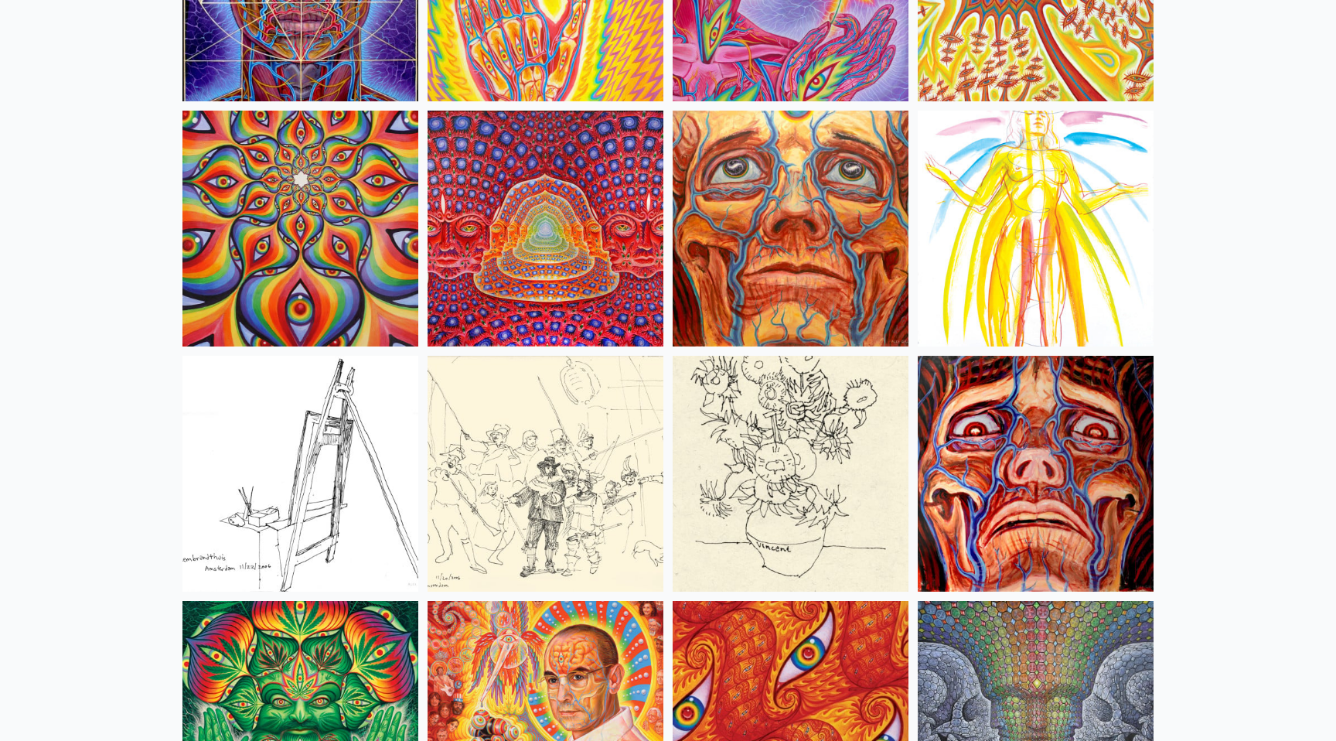
scroll to position [6925, 0]
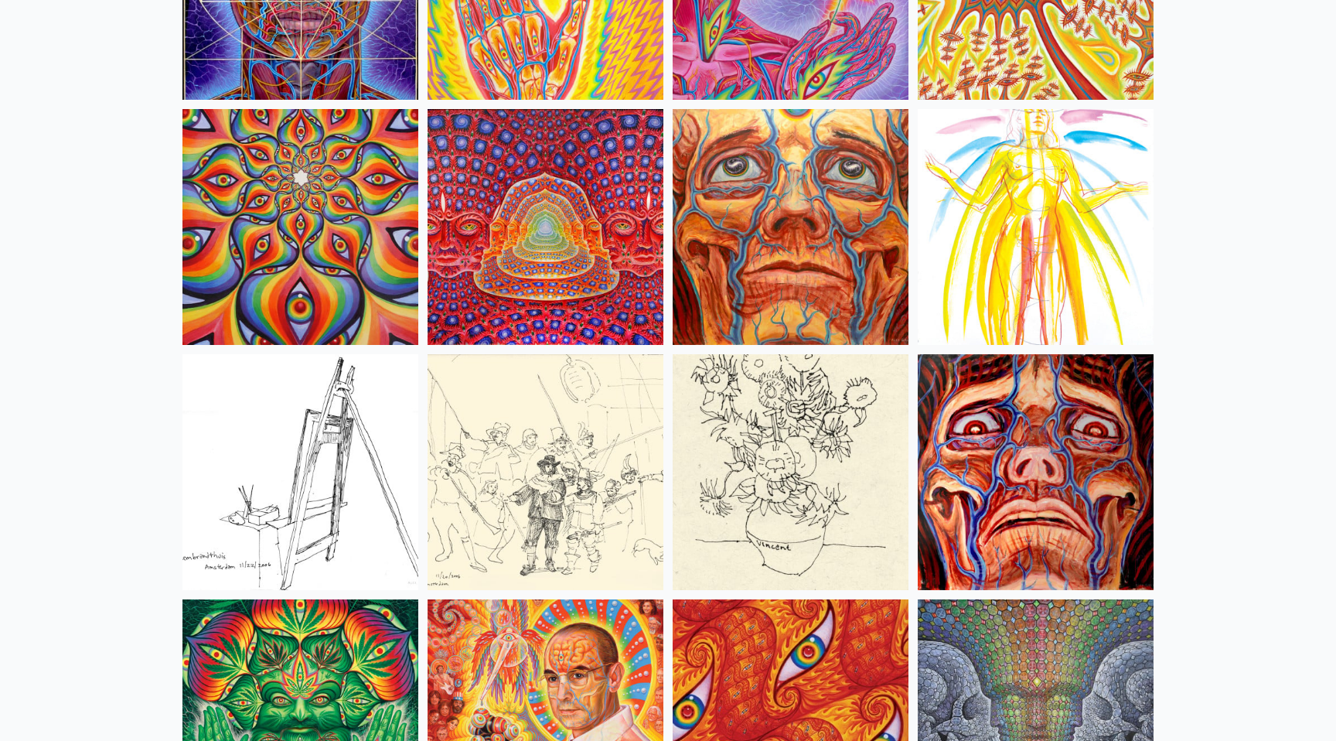
click at [531, 219] on img at bounding box center [545, 227] width 236 height 236
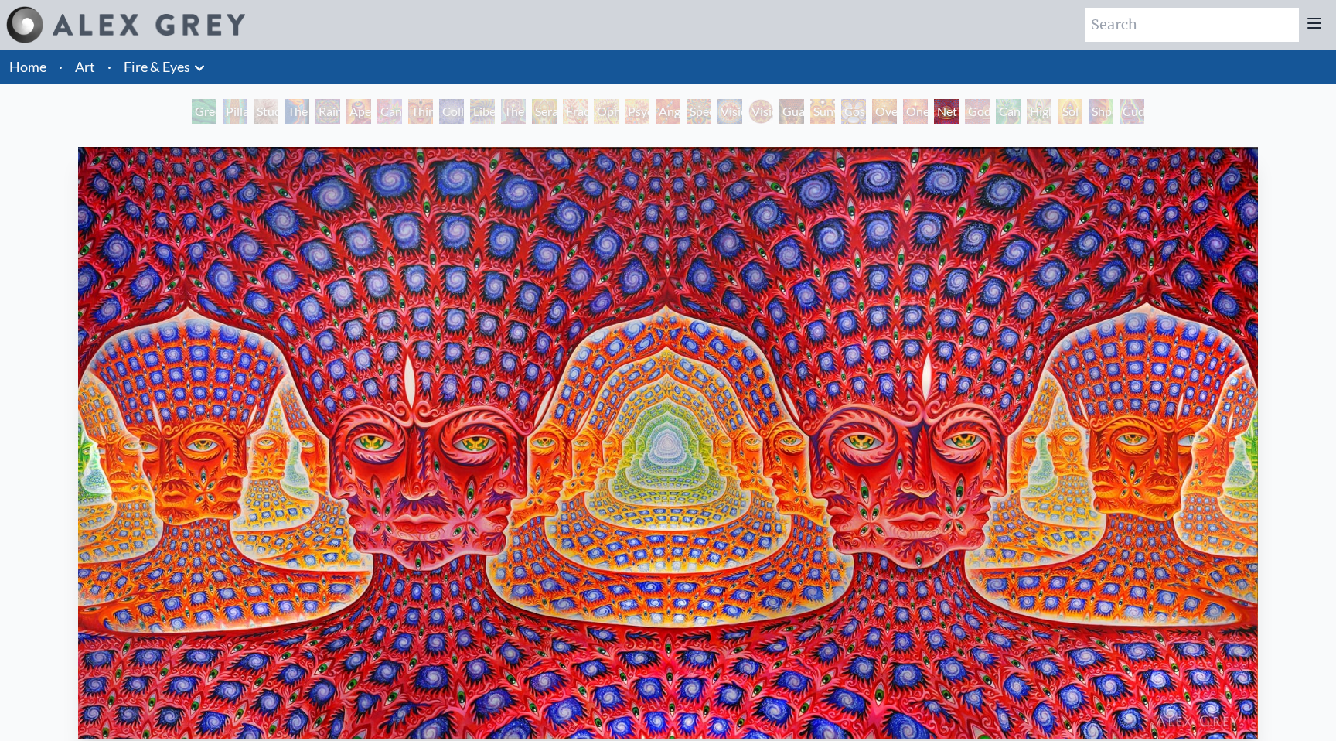
click at [32, 62] on link "Home" at bounding box center [27, 66] width 37 height 17
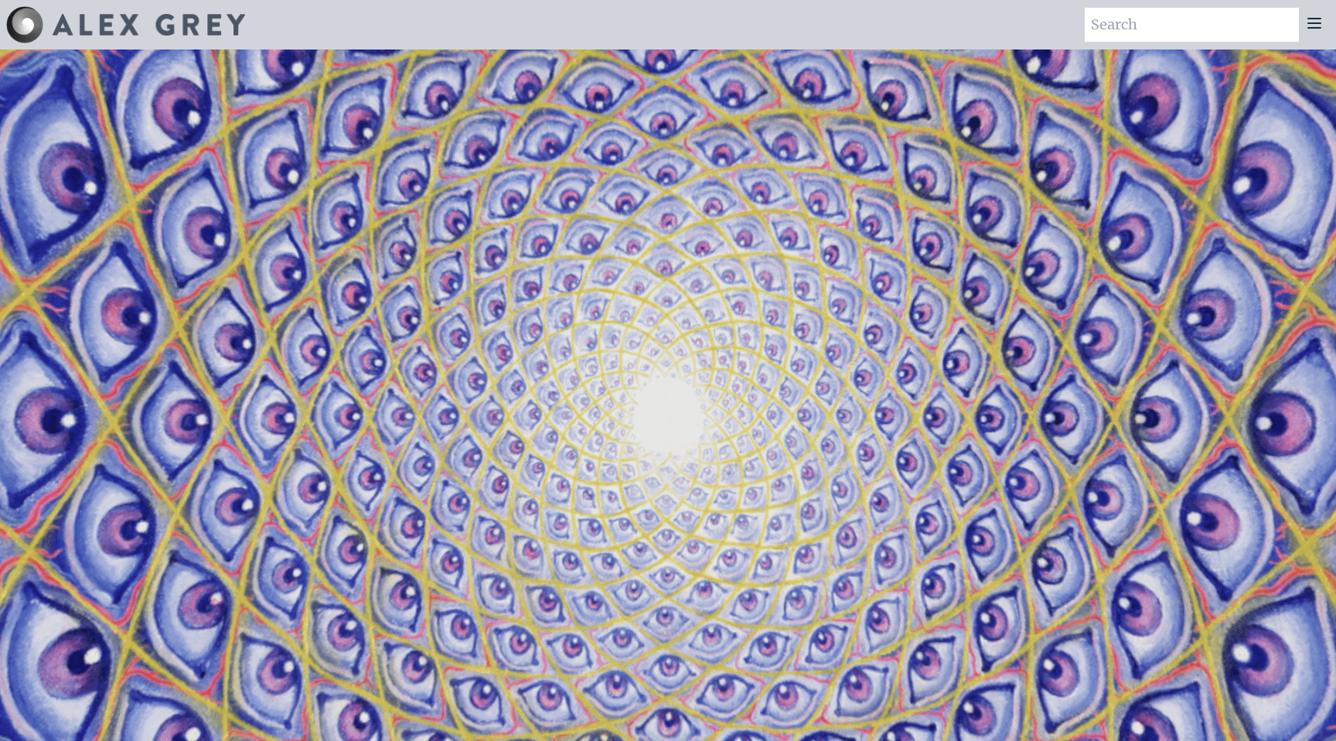
click at [32, 62] on video "Your browser does not support the video tag." at bounding box center [668, 420] width 1546 height 870
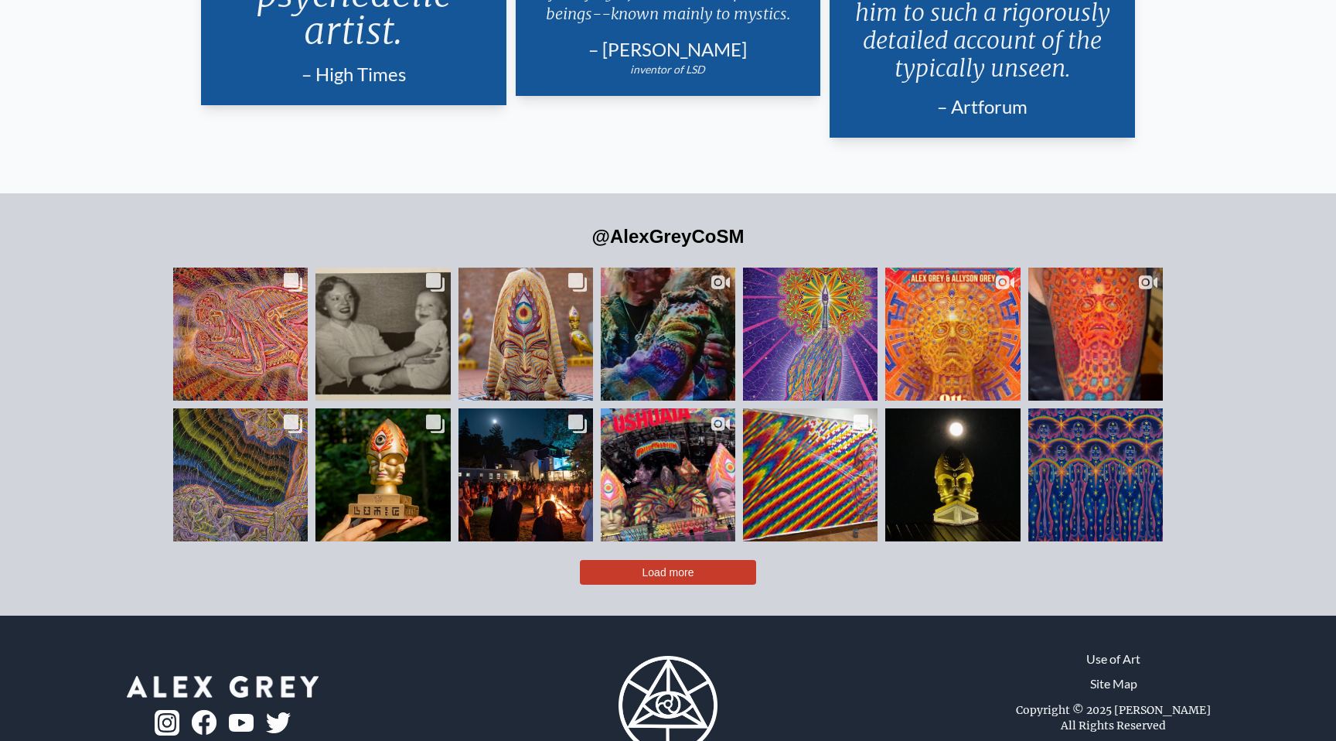
scroll to position [3765, 0]
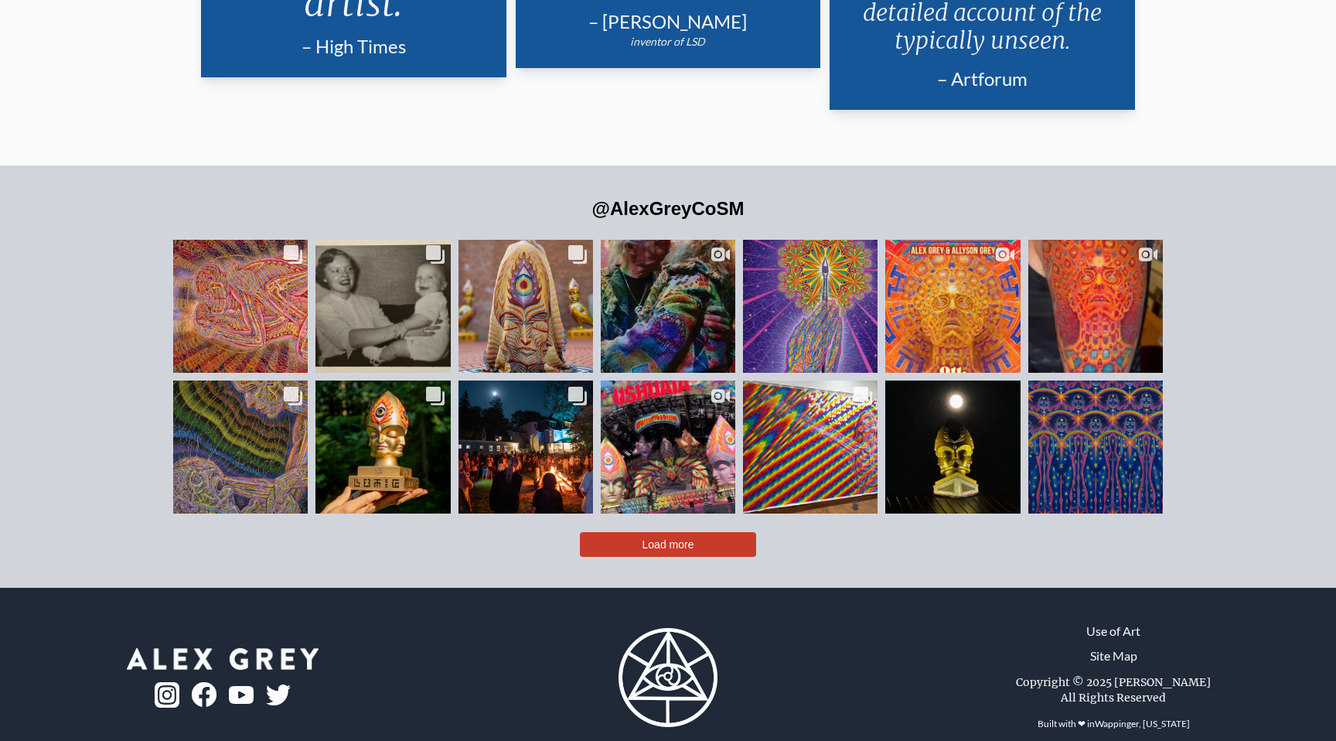
click at [690, 538] on span "Load more" at bounding box center [668, 544] width 52 height 12
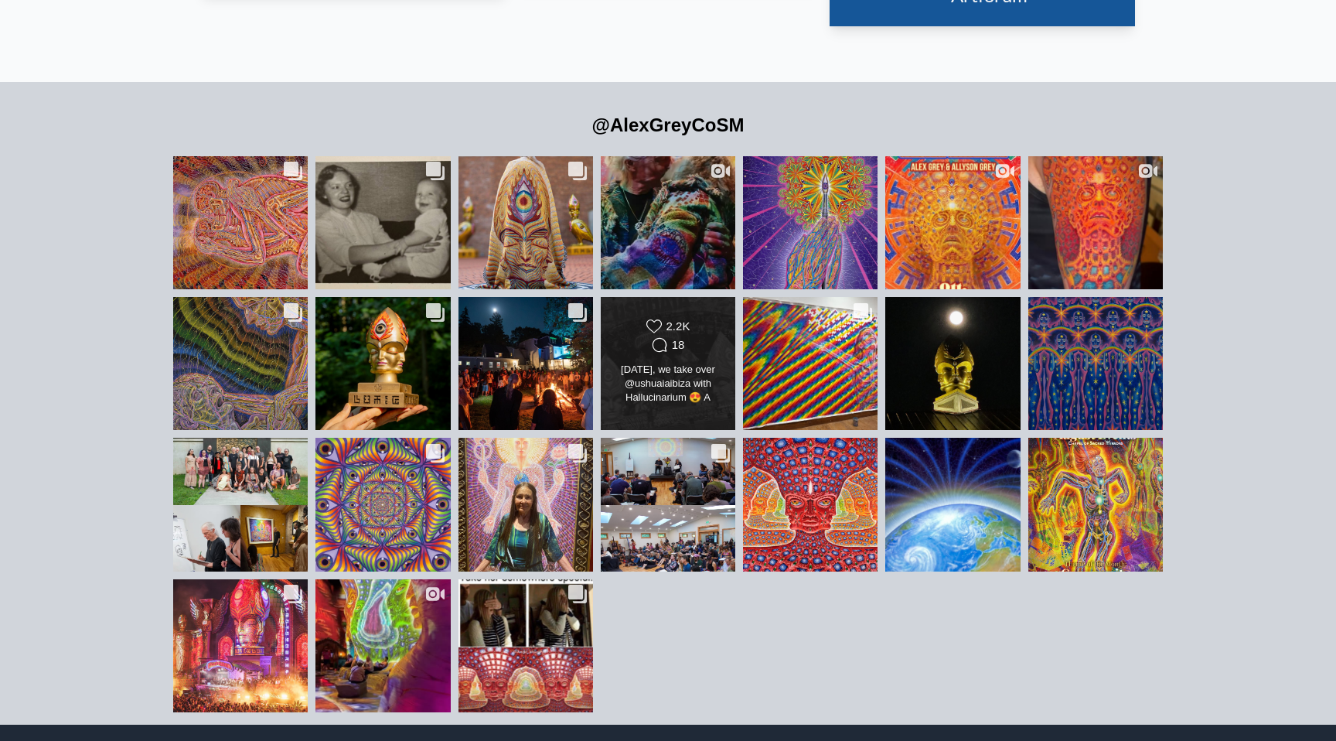
scroll to position [3872, 0]
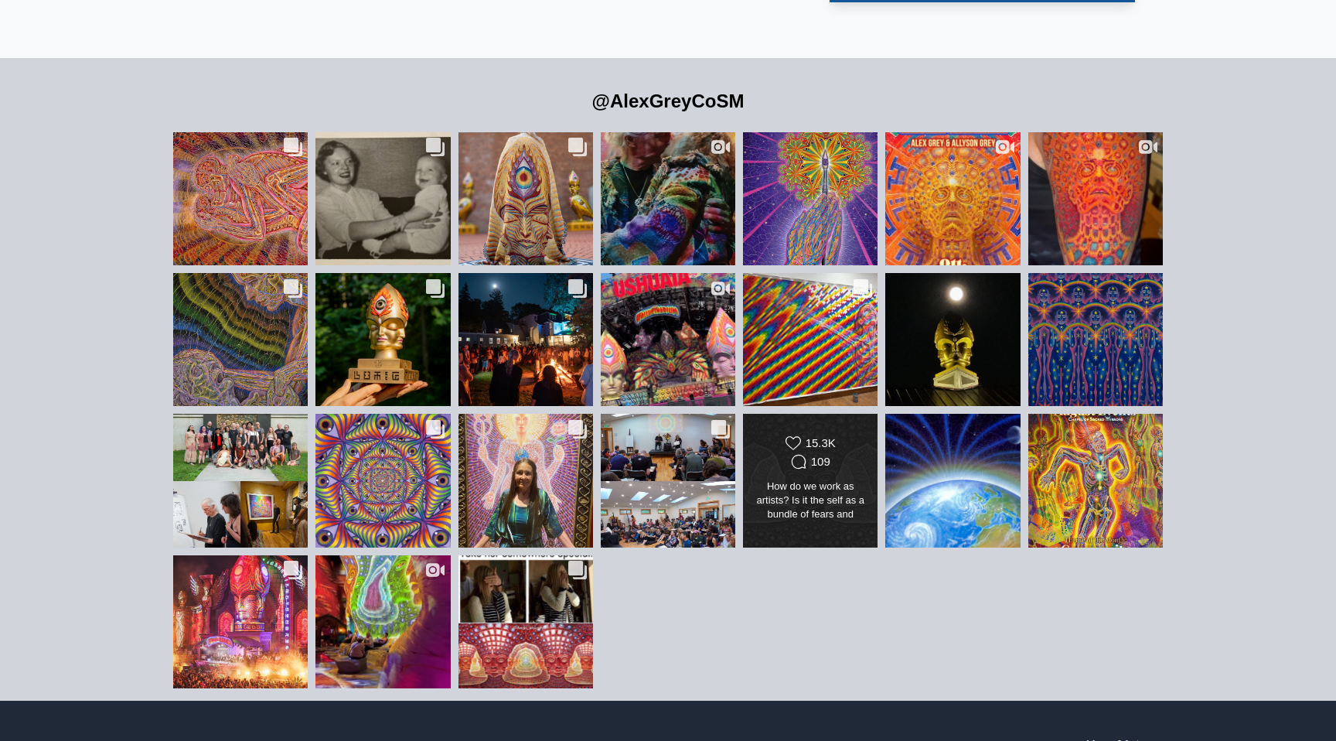
click at [816, 479] on div "How do we work as artists? Is it the self as a bundle of fears and upsets and p…" at bounding box center [810, 500] width 109 height 43
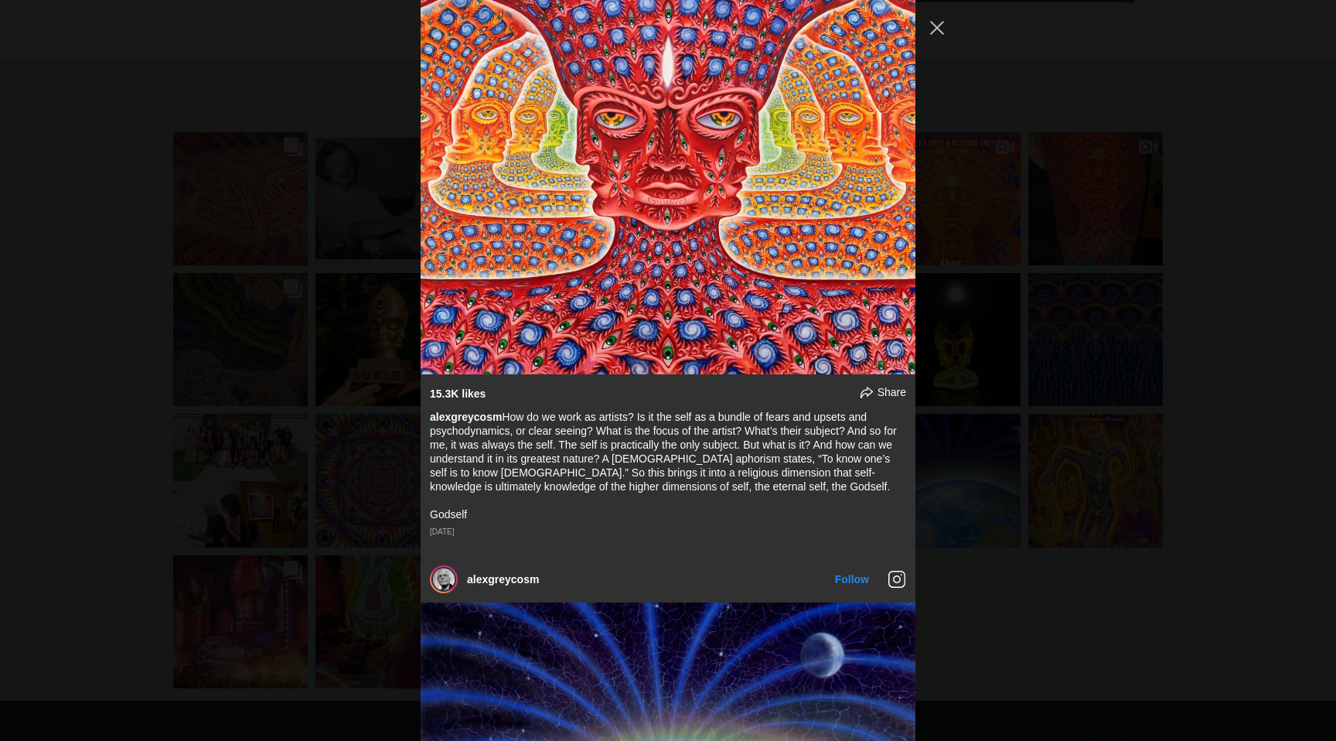
scroll to position [5401, 0]
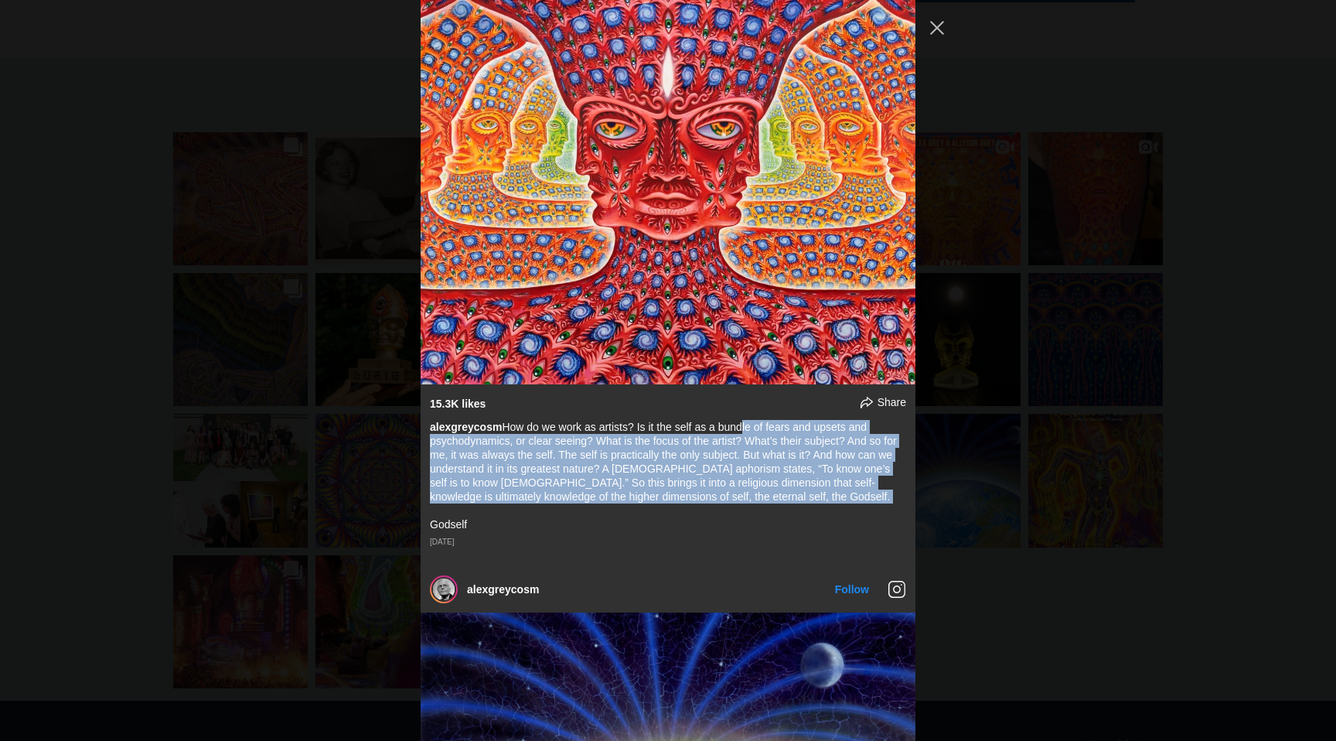
drag, startPoint x: 506, startPoint y: 423, endPoint x: 794, endPoint y: 509, distance: 301.1
click at [794, 509] on div "alexgreycosm How do we work as artists? Is it the self as a bundle of fears and…" at bounding box center [668, 475] width 476 height 111
copy div "How do we work as artists? Is it the self as a bundle of fears and upsets and p…"
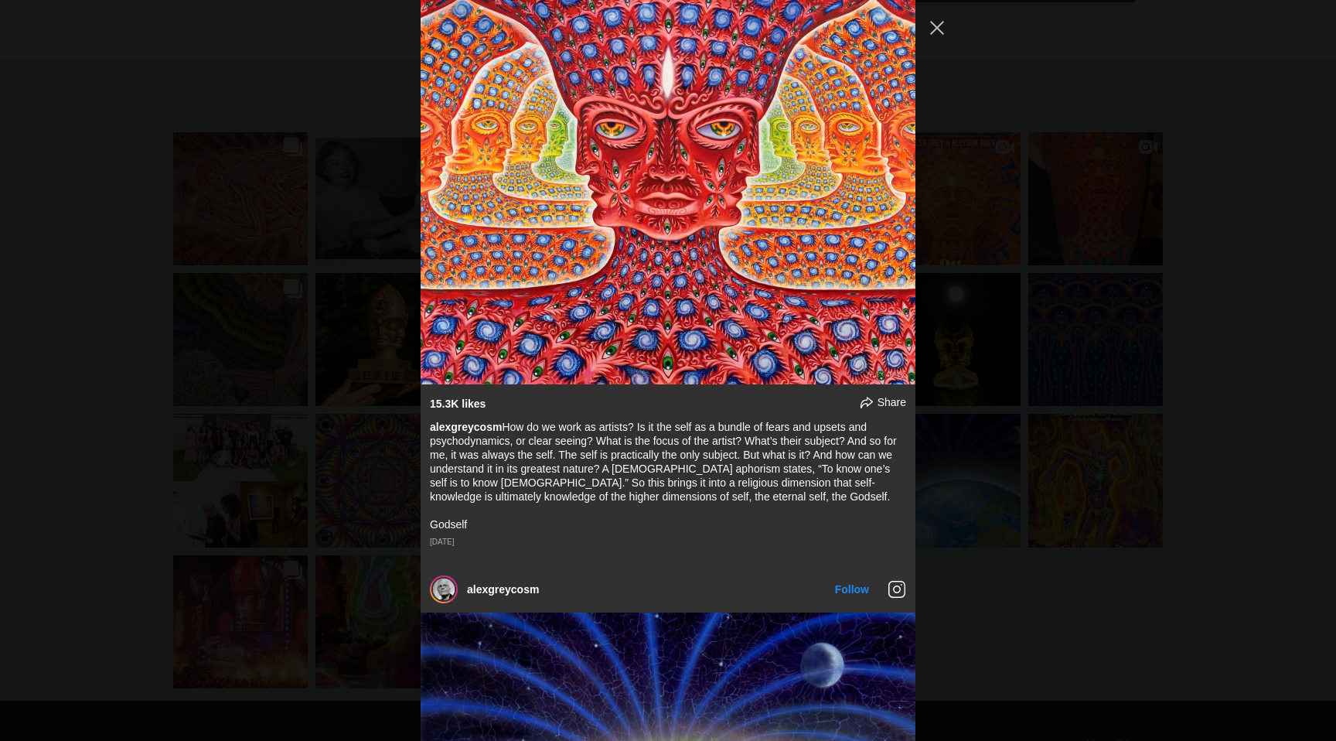
click at [1096, 227] on div "alexgreycosm Follow" at bounding box center [668, 370] width 1336 height 741
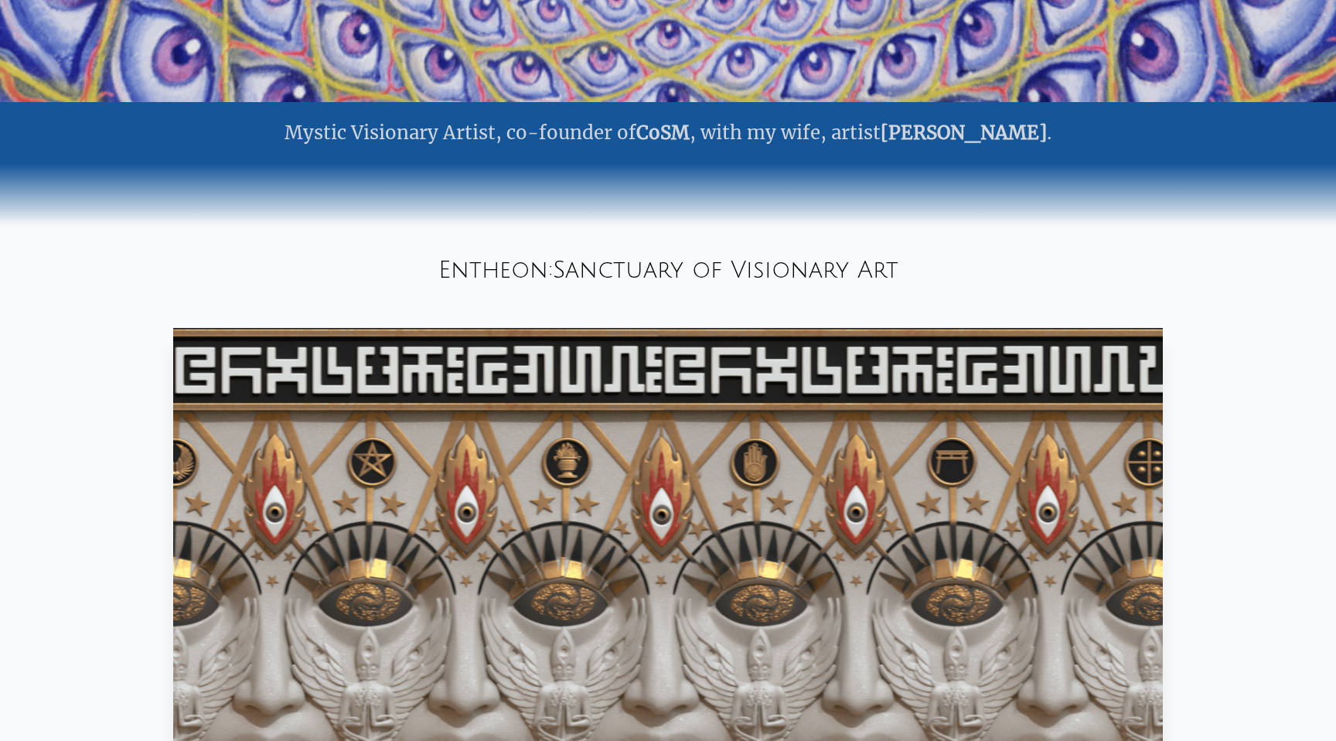
scroll to position [0, 0]
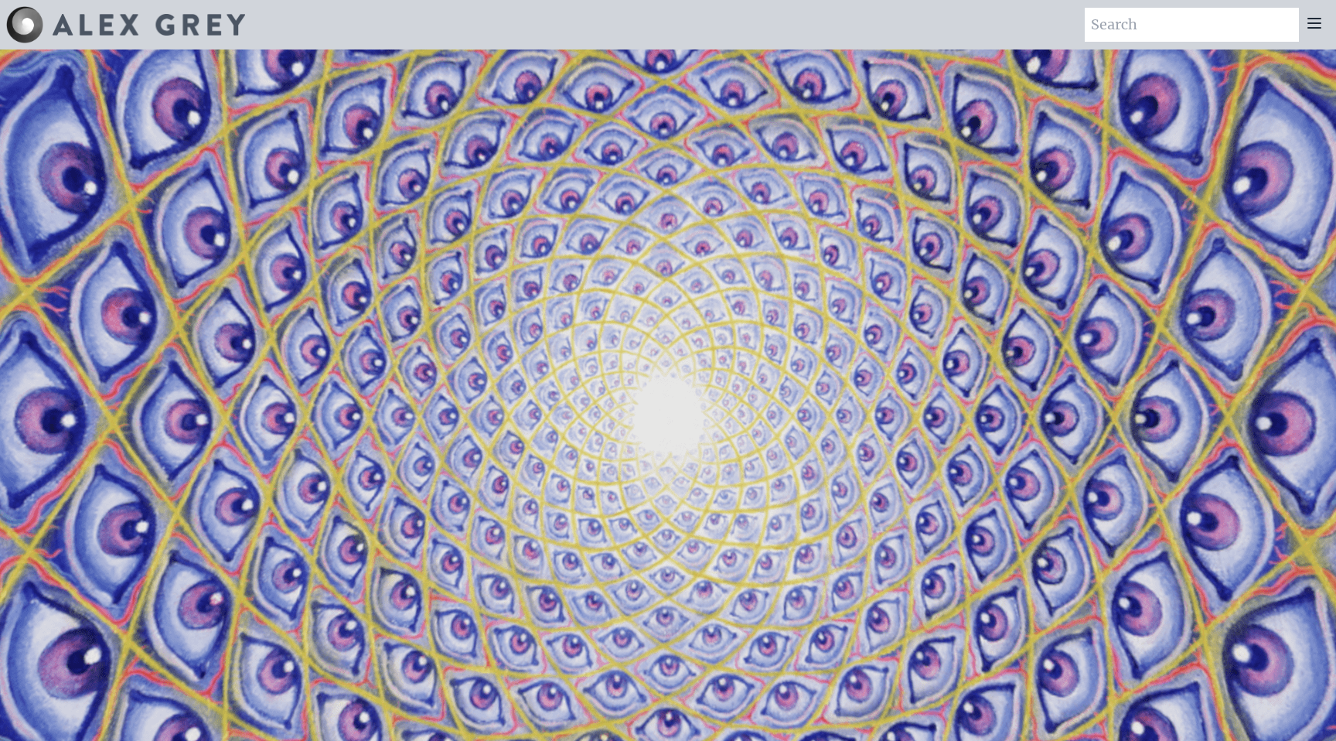
click at [100, 26] on img at bounding box center [149, 25] width 192 height 22
click at [1166, 32] on input "search" at bounding box center [1192, 25] width 214 height 34
type input "e"
type input "mevlana"
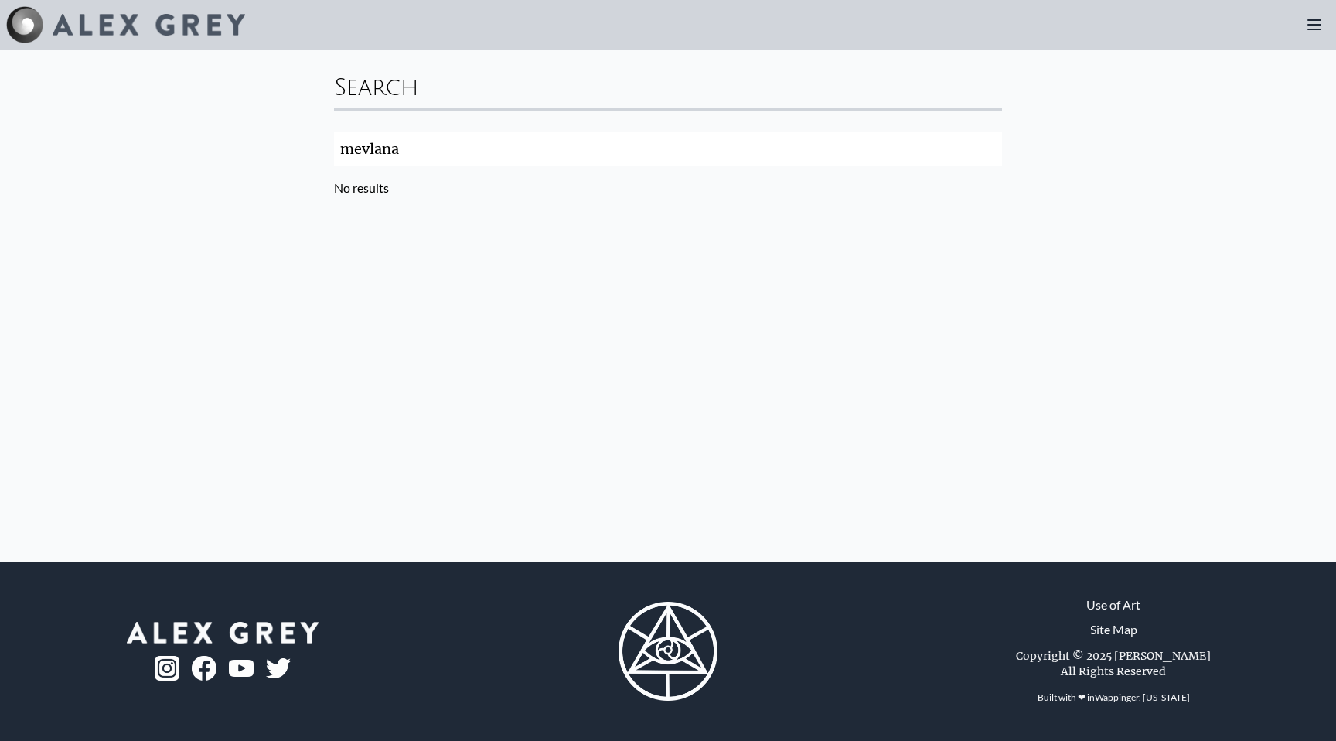
click at [990, 152] on input "mevlana" at bounding box center [668, 149] width 668 height 34
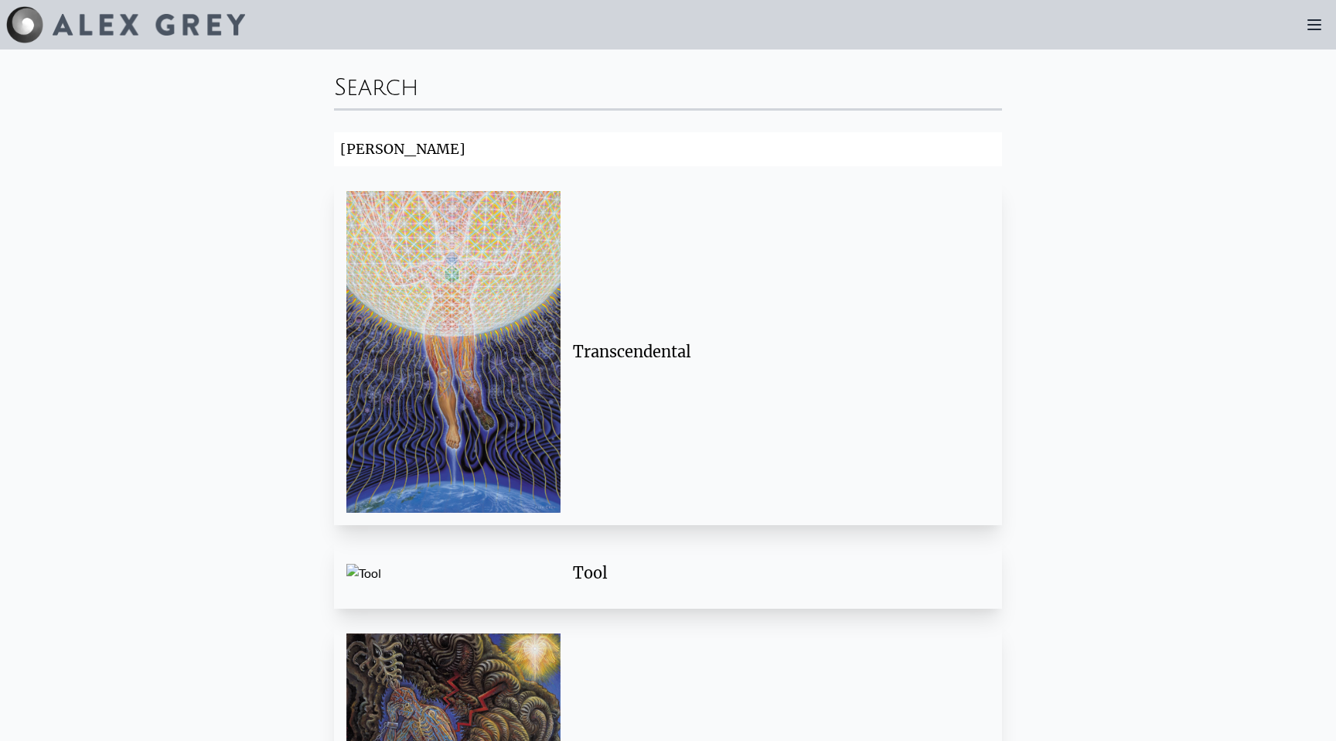
type input "[PERSON_NAME]"
click button "Search" at bounding box center [0, 0] width 0 height 0
click at [833, 137] on input "[PERSON_NAME]" at bounding box center [668, 149] width 668 height 34
click button "Search" at bounding box center [0, 0] width 0 height 0
click at [721, 316] on div "Transcendental" at bounding box center [667, 352] width 643 height 322
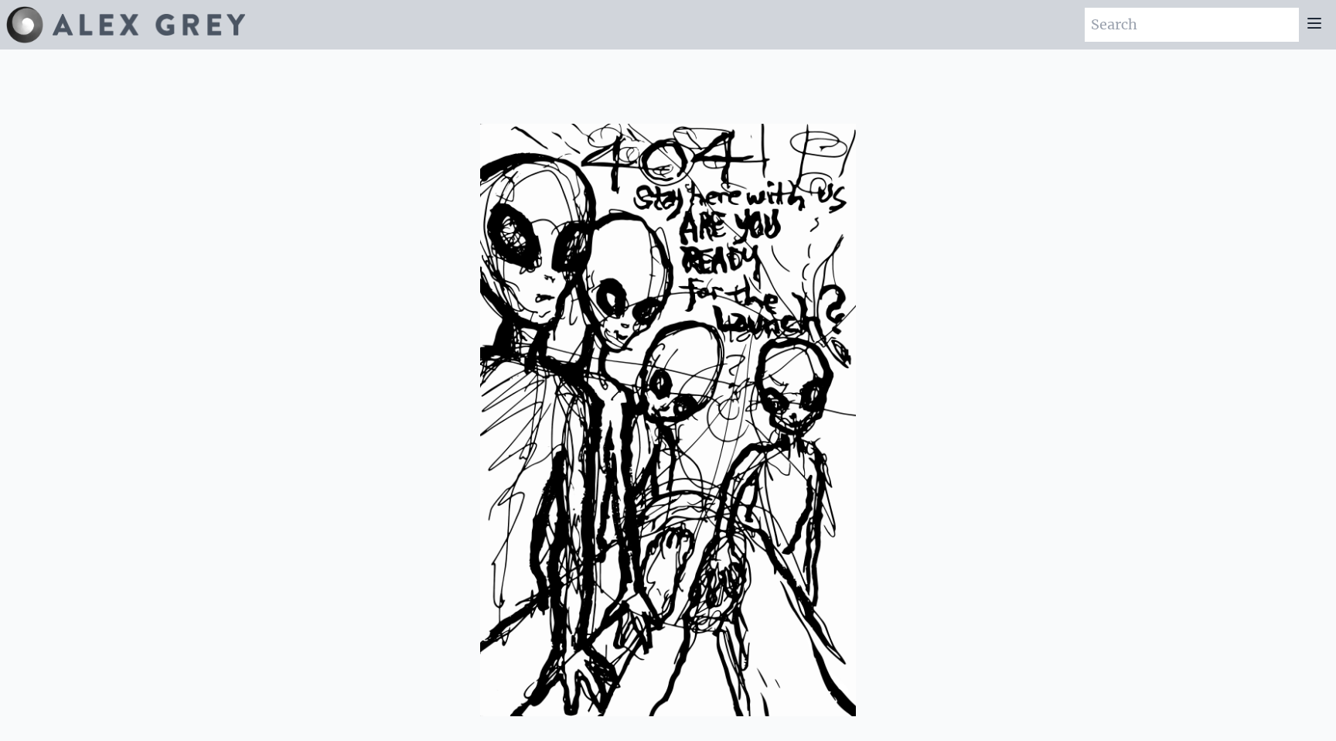
click at [1167, 25] on input "search" at bounding box center [1192, 25] width 214 height 34
type input "[PERSON_NAME]"
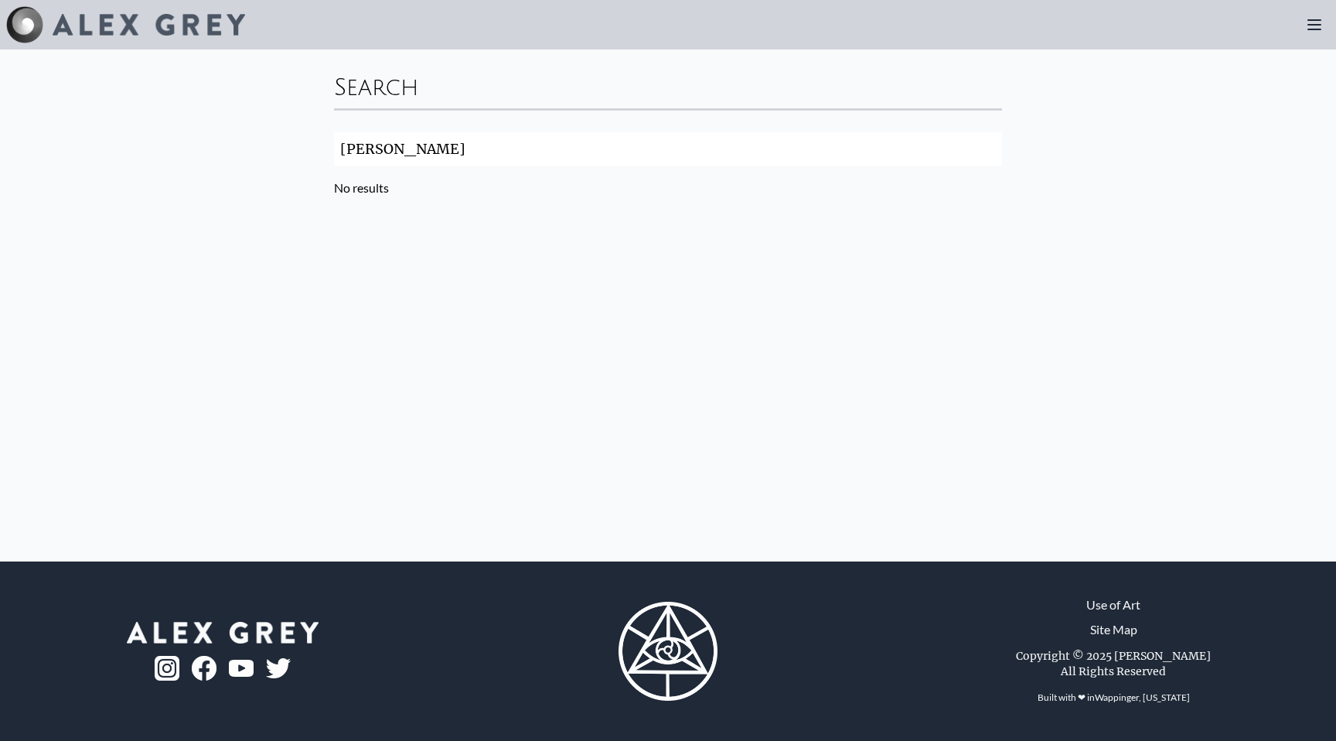
click at [989, 152] on input "[PERSON_NAME]" at bounding box center [668, 149] width 668 height 34
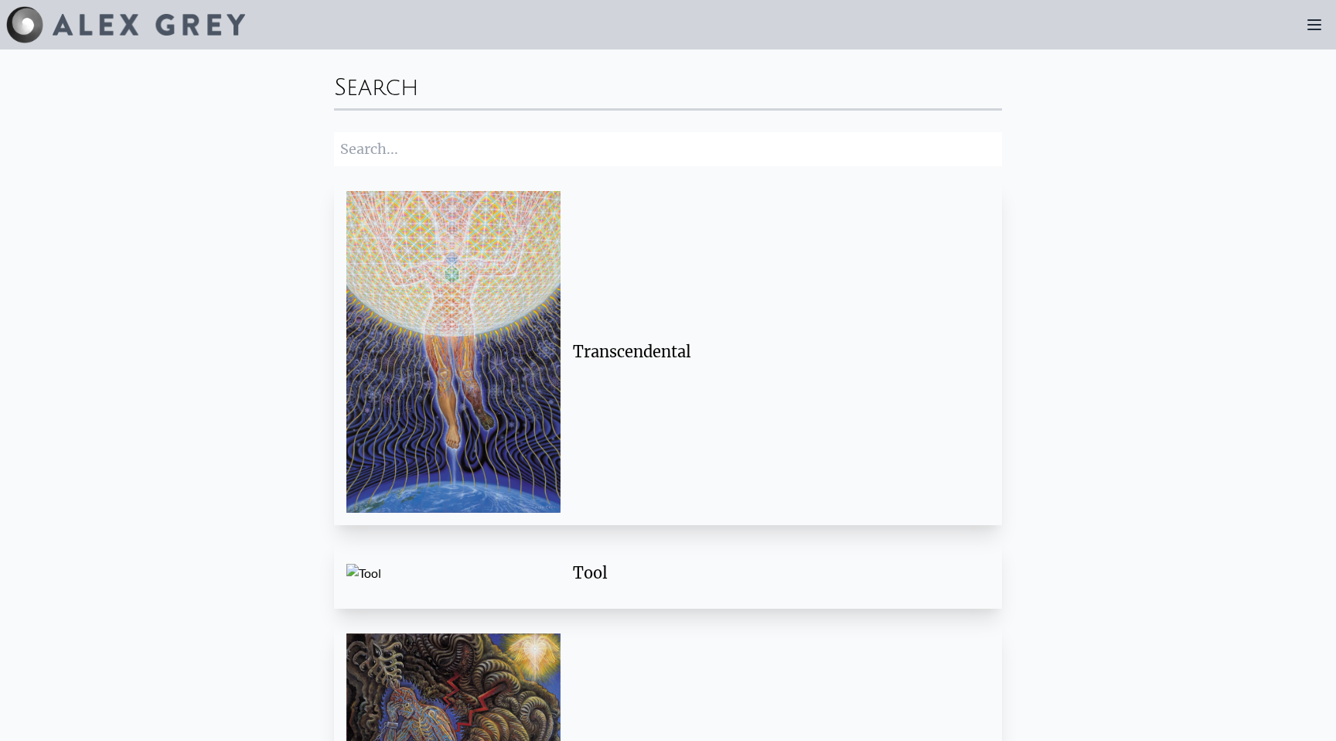
click at [127, 28] on img at bounding box center [149, 25] width 192 height 22
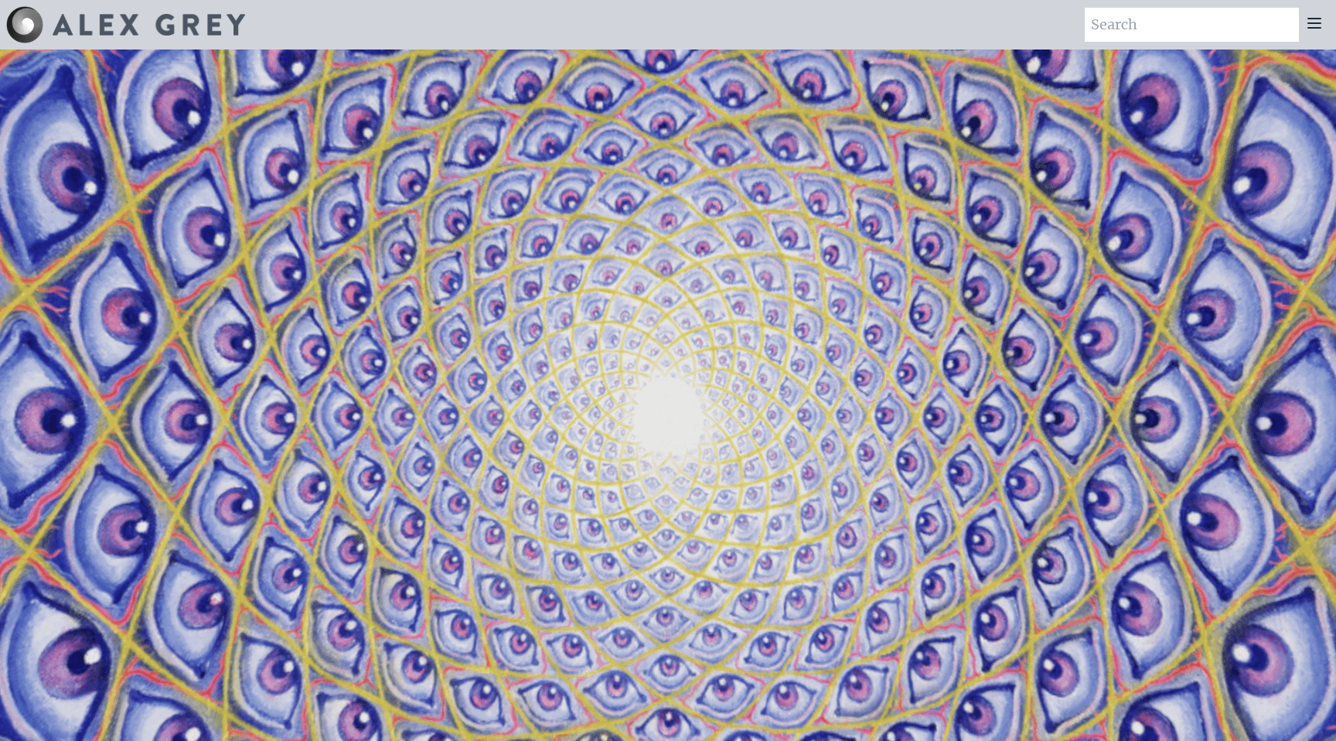
click at [110, 33] on img at bounding box center [149, 25] width 192 height 22
click at [1313, 25] on icon at bounding box center [1314, 23] width 19 height 19
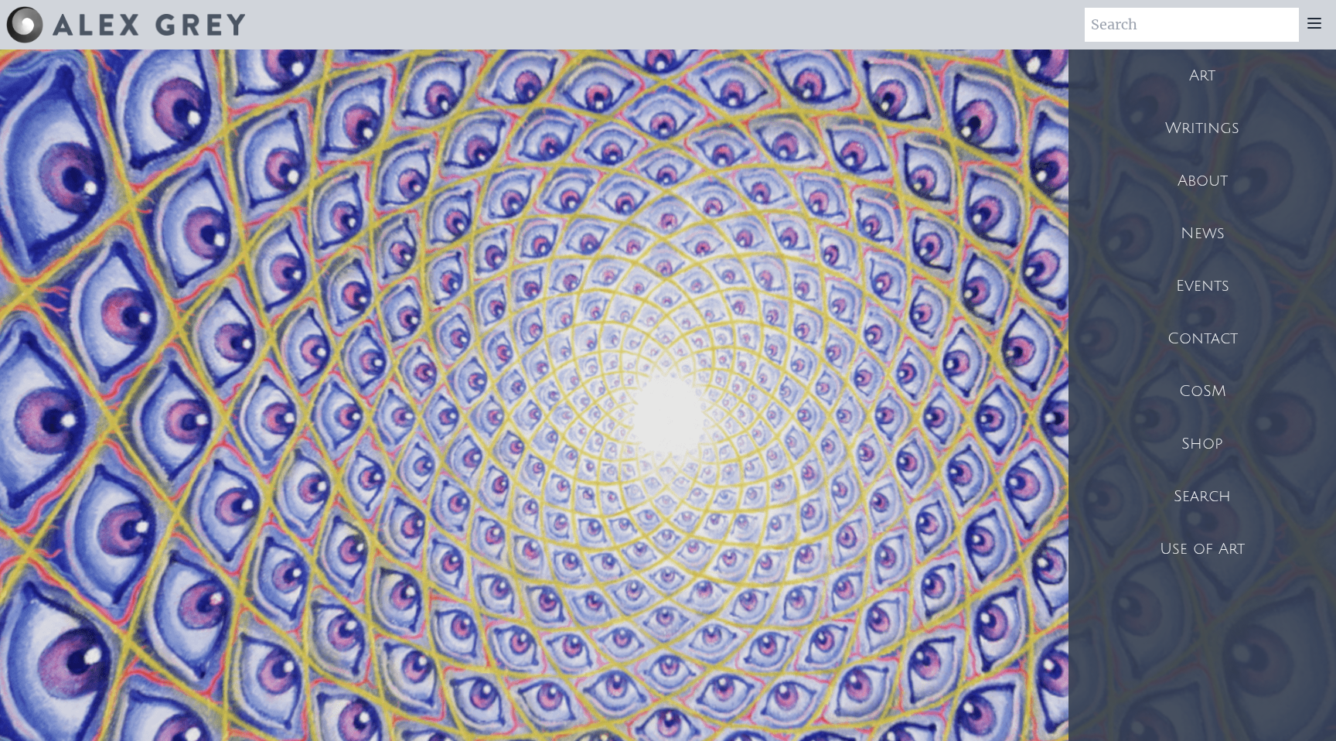
click at [1240, 77] on div "Art" at bounding box center [1201, 75] width 267 height 53
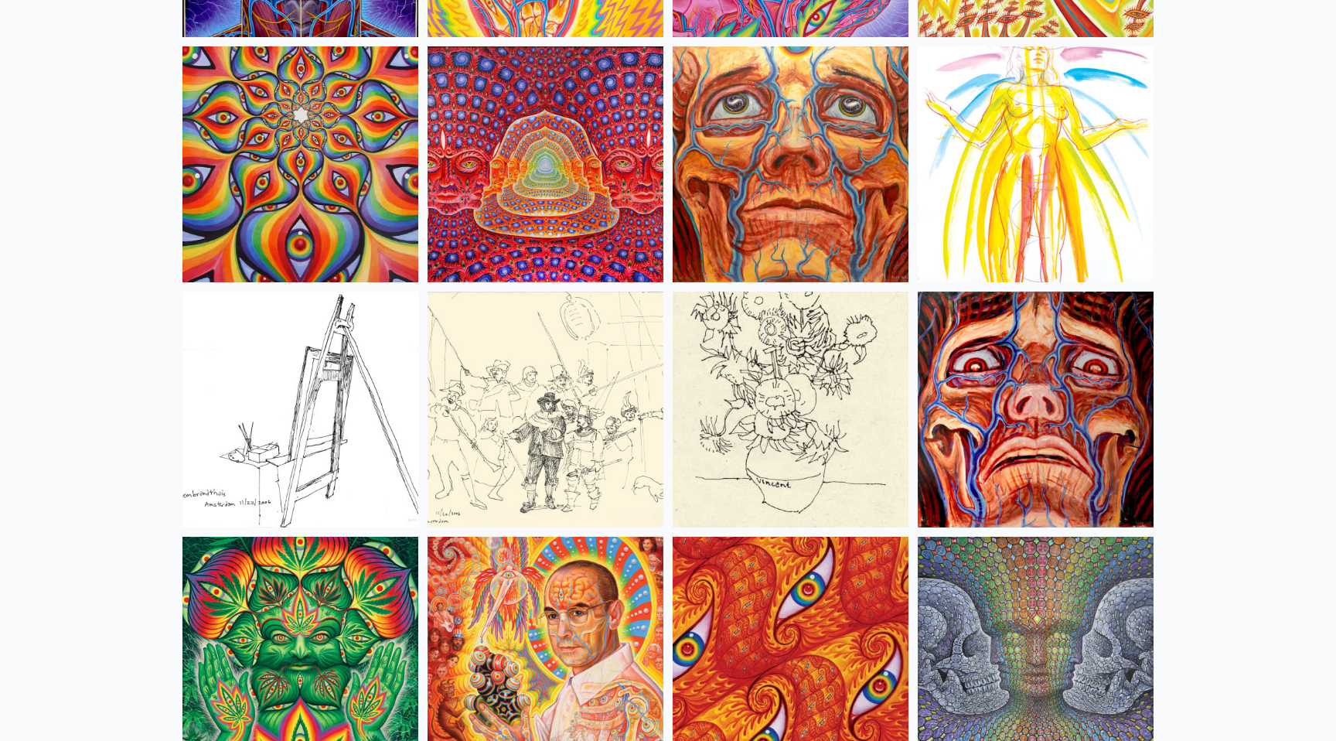
scroll to position [7022, 0]
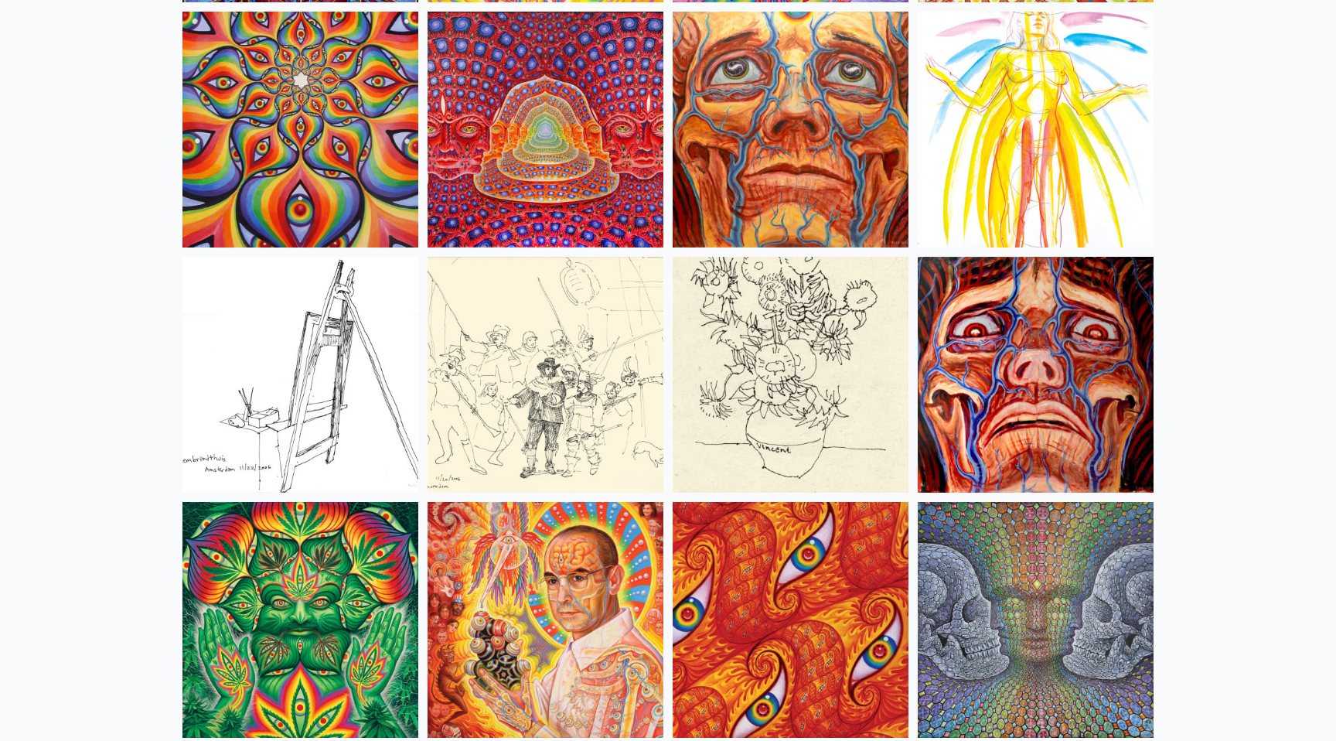
click at [618, 118] on img at bounding box center [545, 130] width 236 height 236
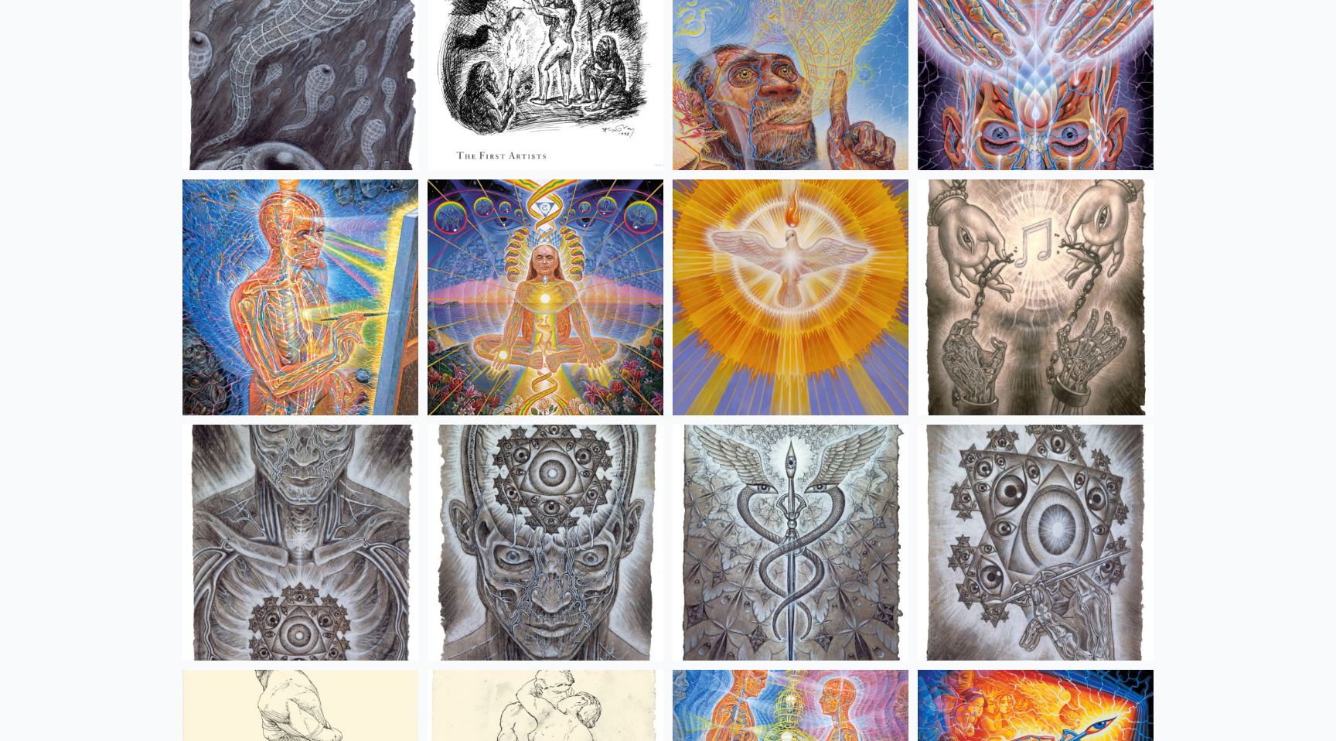
scroll to position [11269, 0]
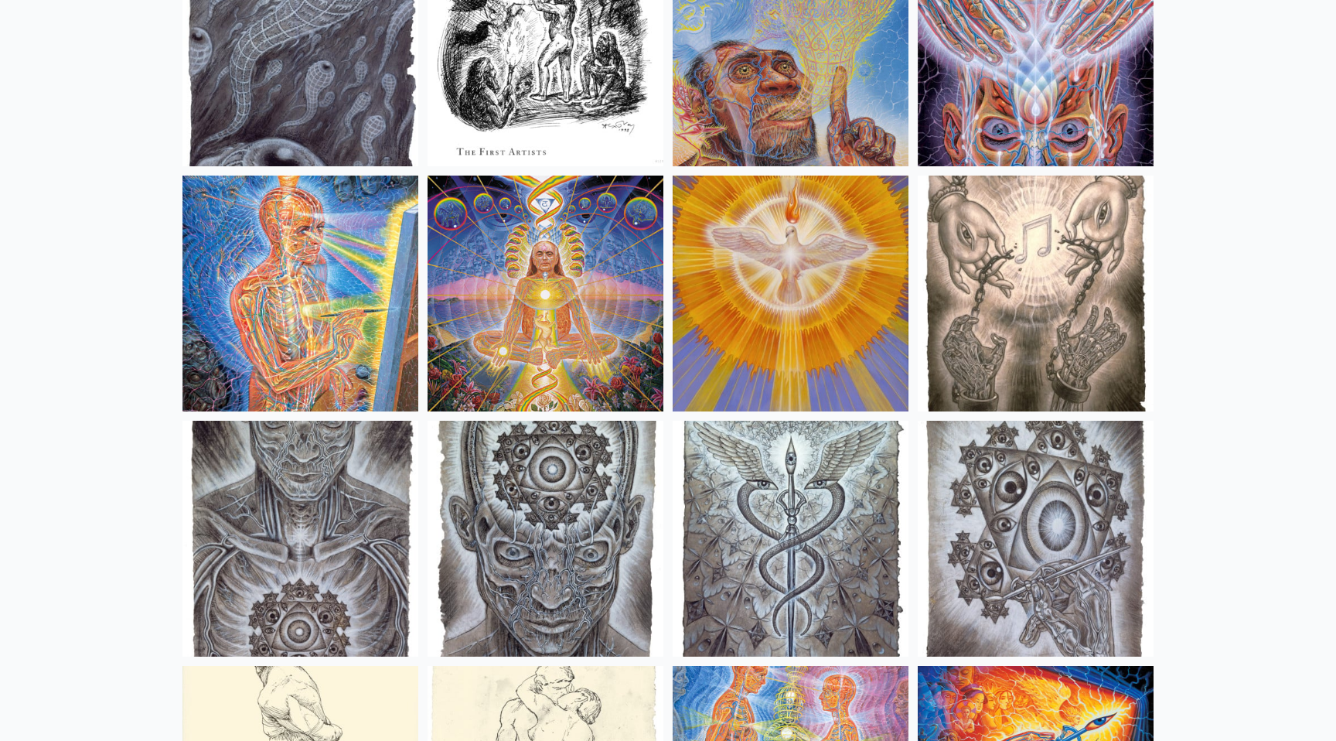
click at [561, 295] on img at bounding box center [545, 293] width 236 height 236
click at [547, 281] on img at bounding box center [545, 293] width 236 height 236
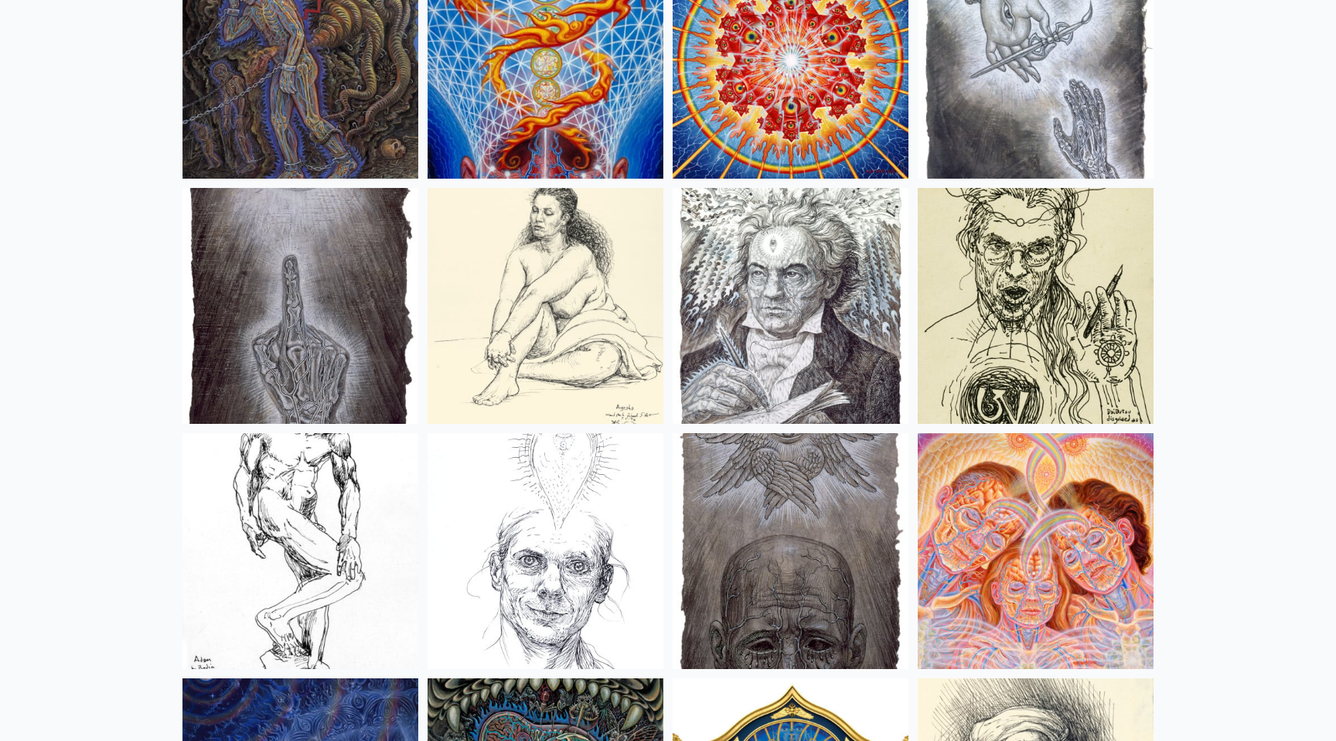
scroll to position [12253, 0]
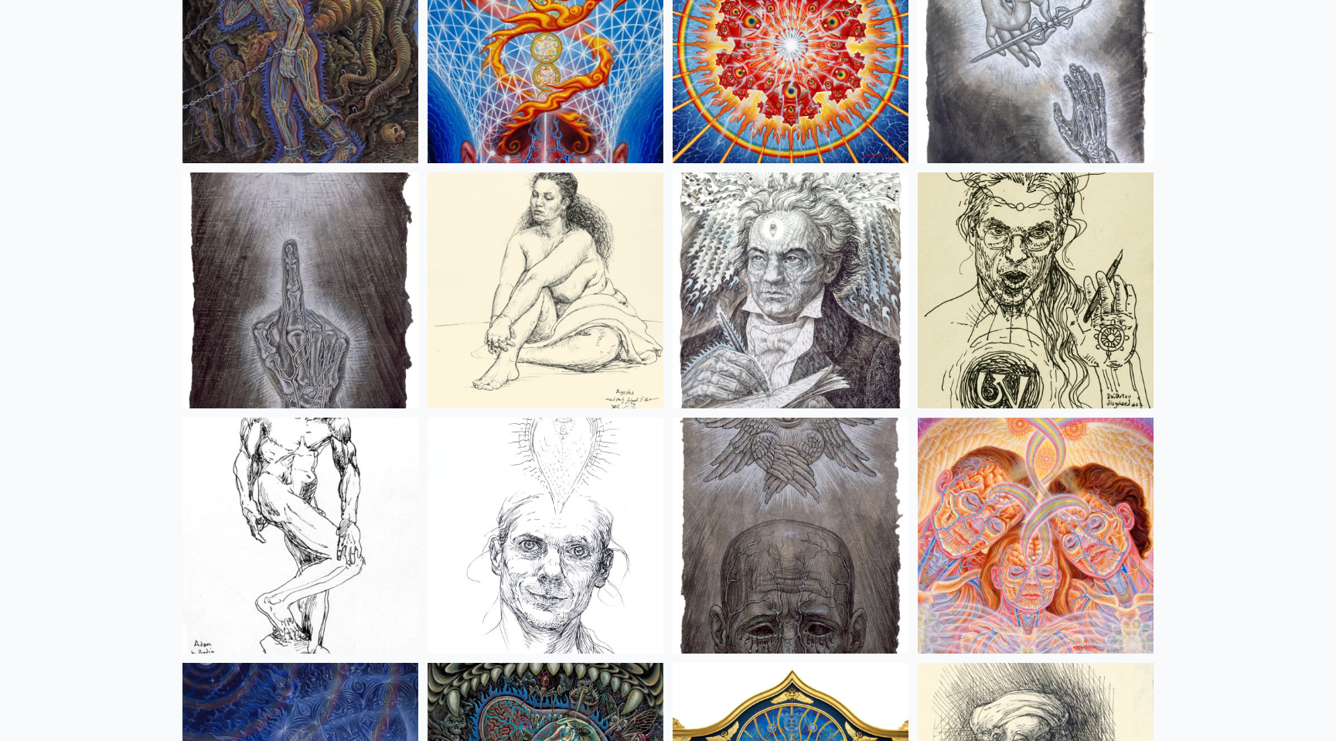
click at [748, 260] on img at bounding box center [791, 290] width 236 height 236
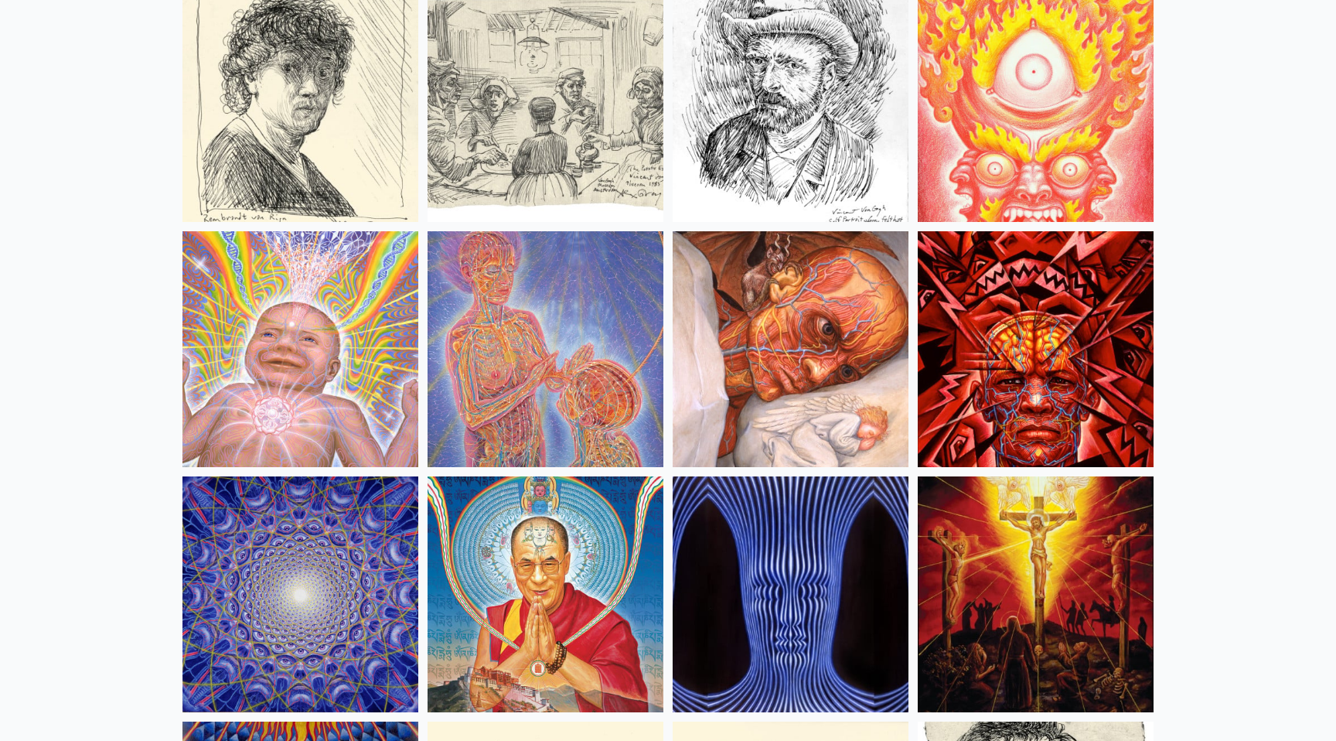
scroll to position [13220, 0]
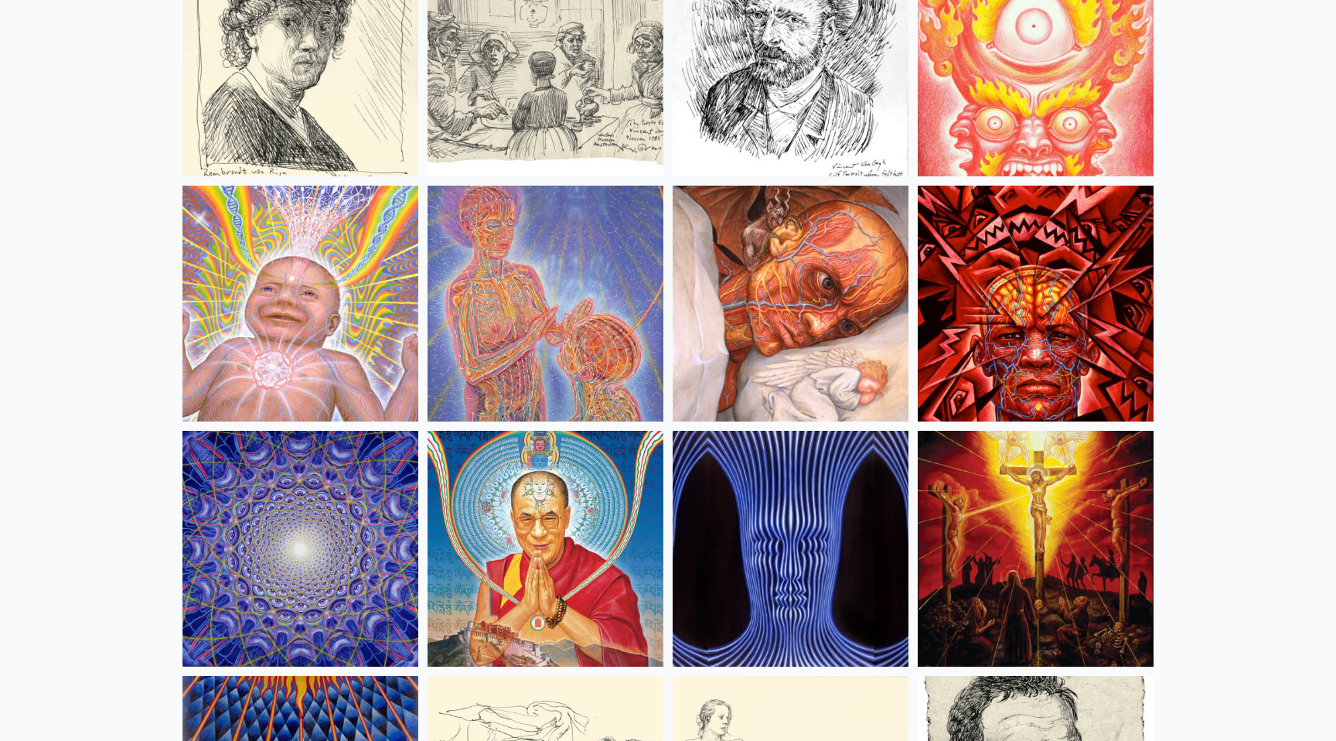
click at [800, 299] on img at bounding box center [791, 304] width 236 height 236
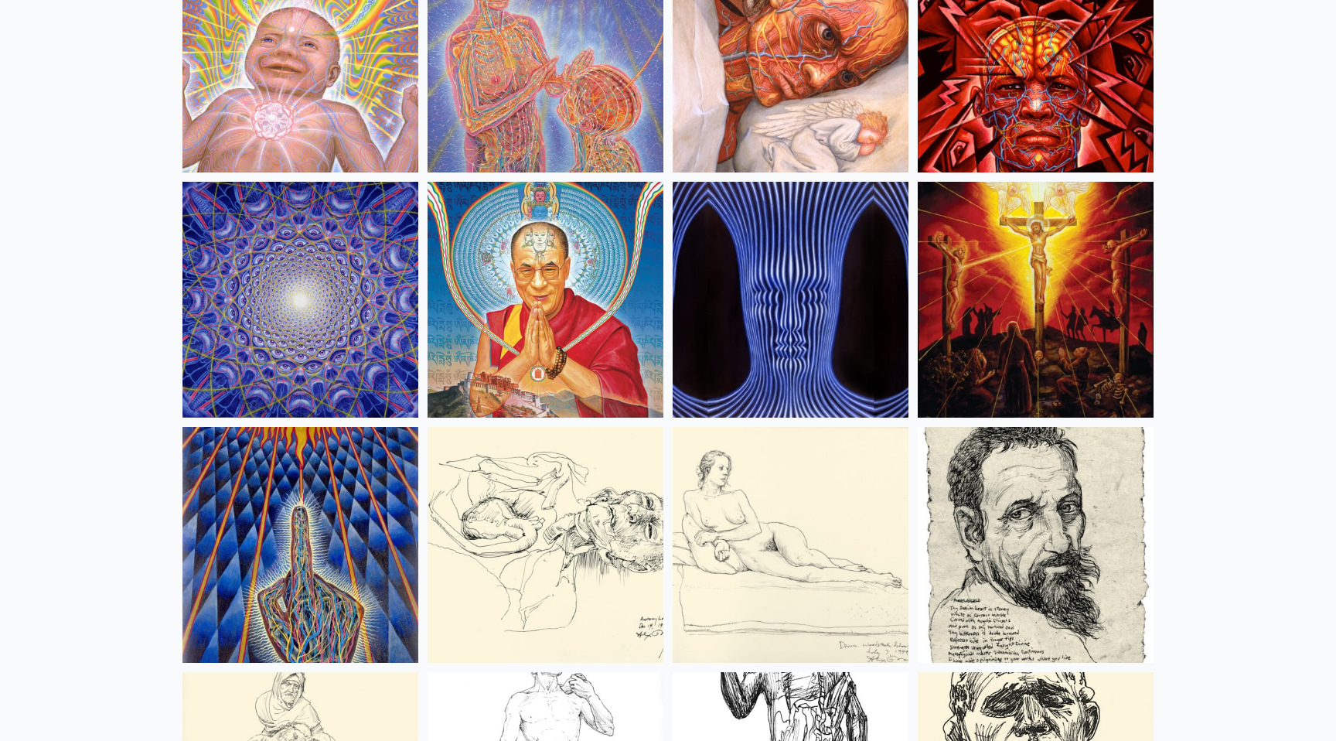
scroll to position [13475, 0]
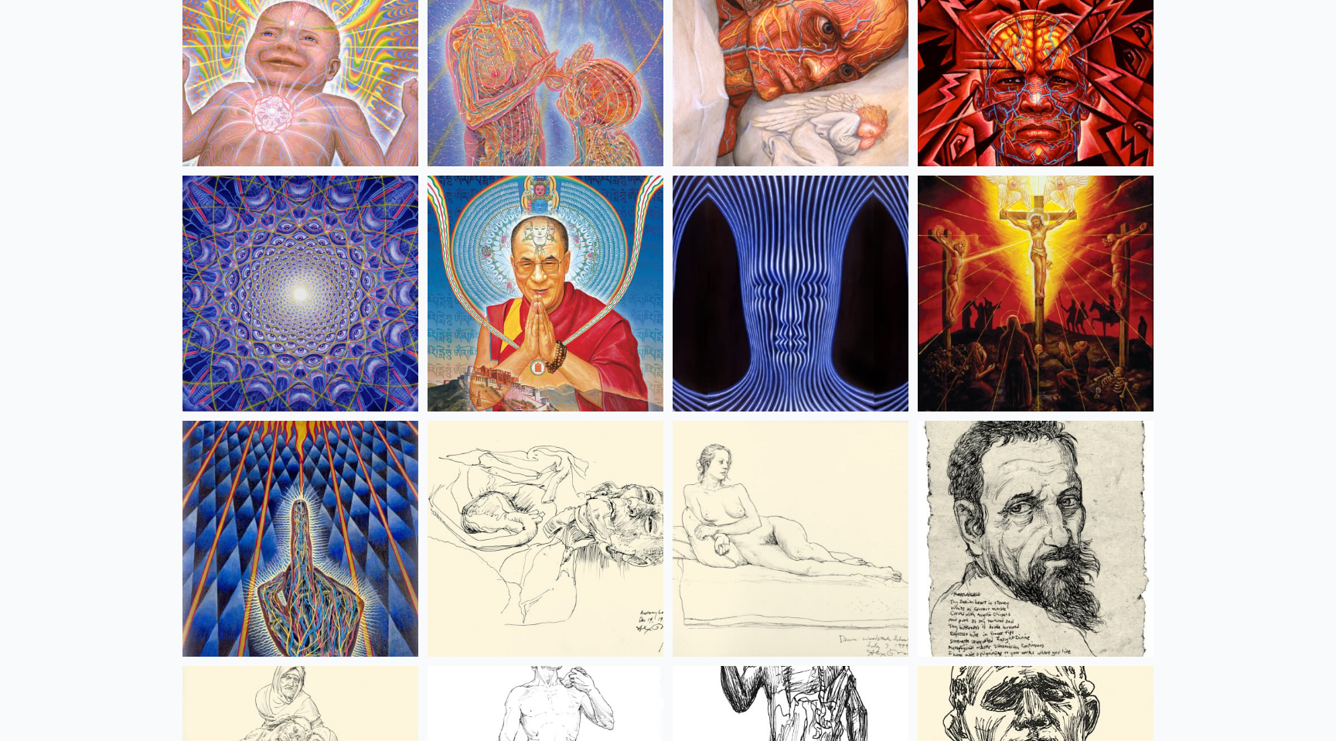
click at [604, 227] on img at bounding box center [545, 293] width 236 height 236
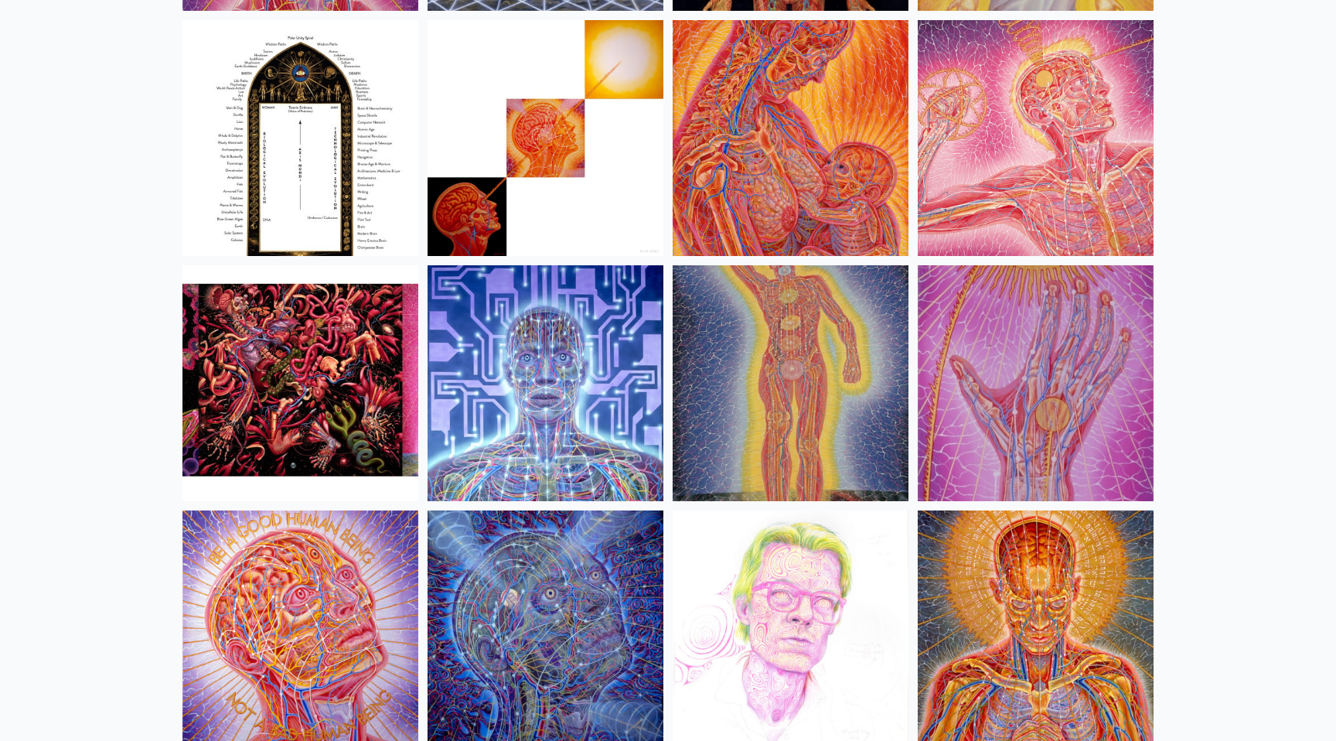
scroll to position [16580, 0]
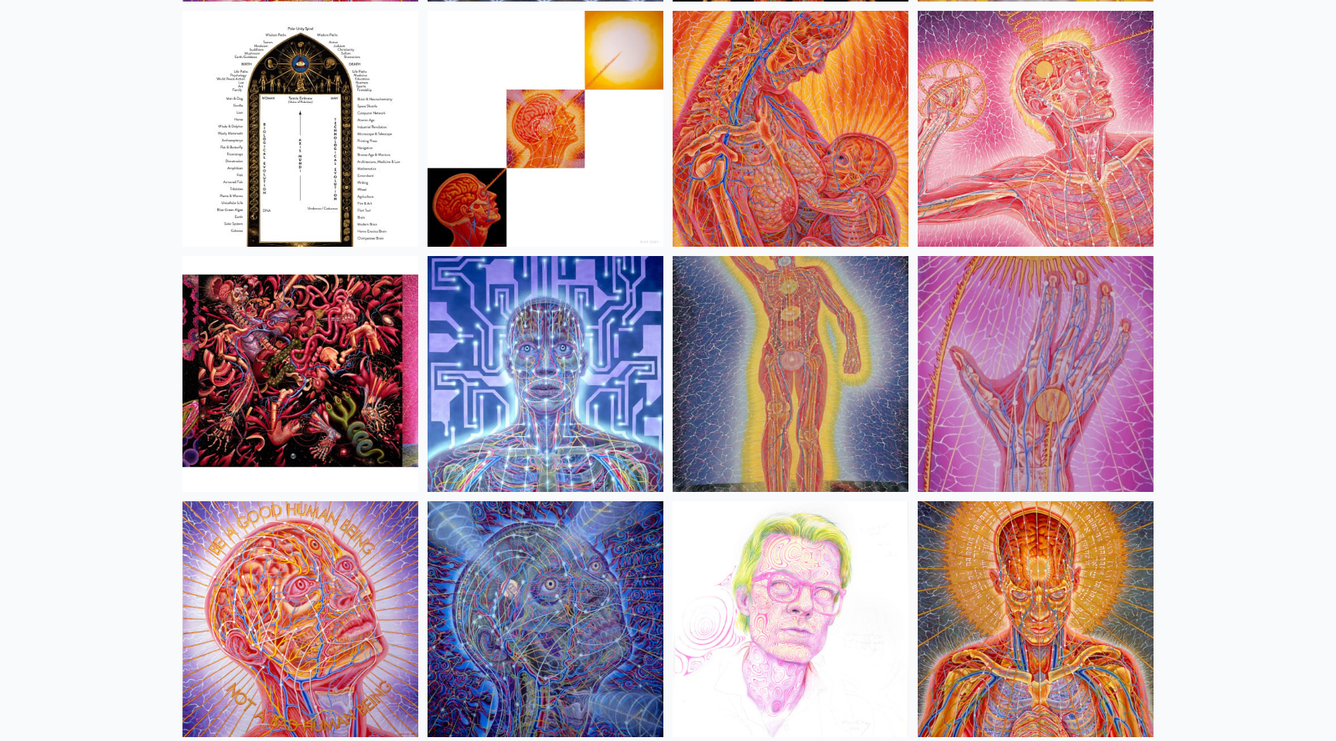
click at [633, 318] on img at bounding box center [545, 374] width 236 height 236
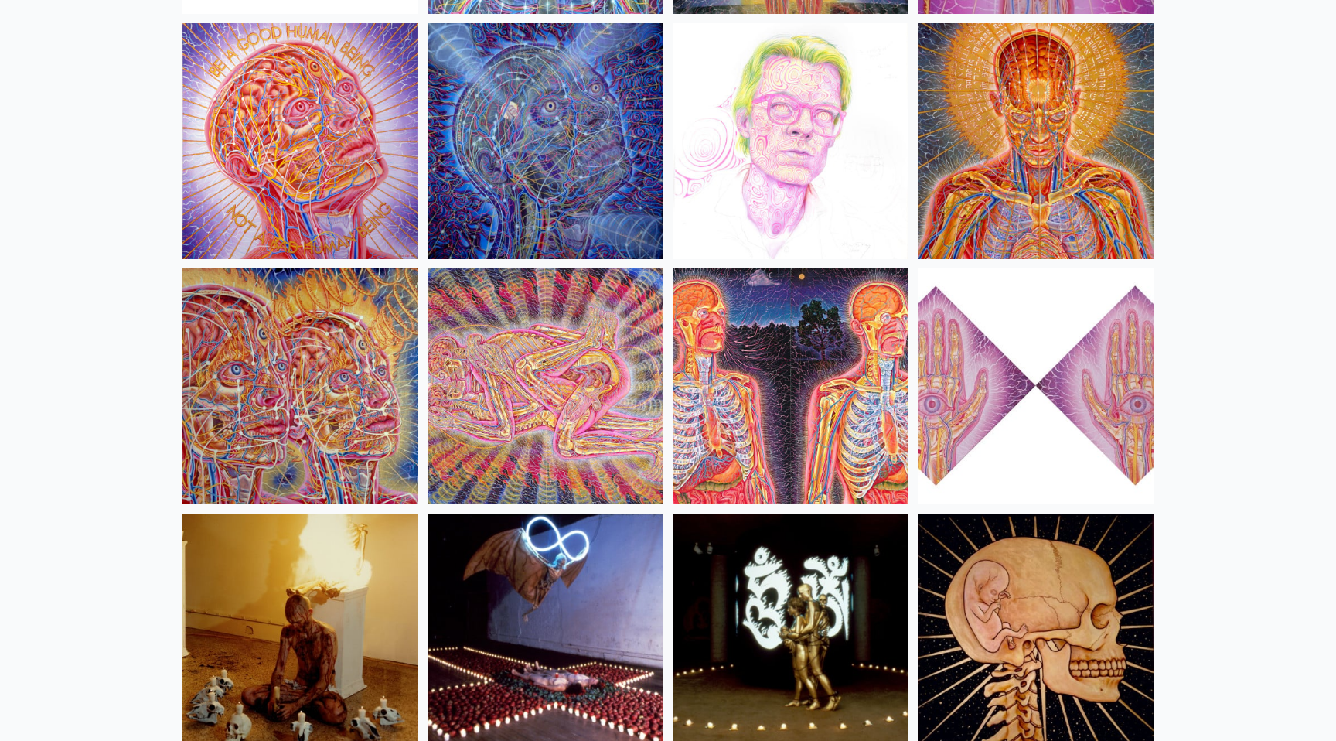
scroll to position [17065, 0]
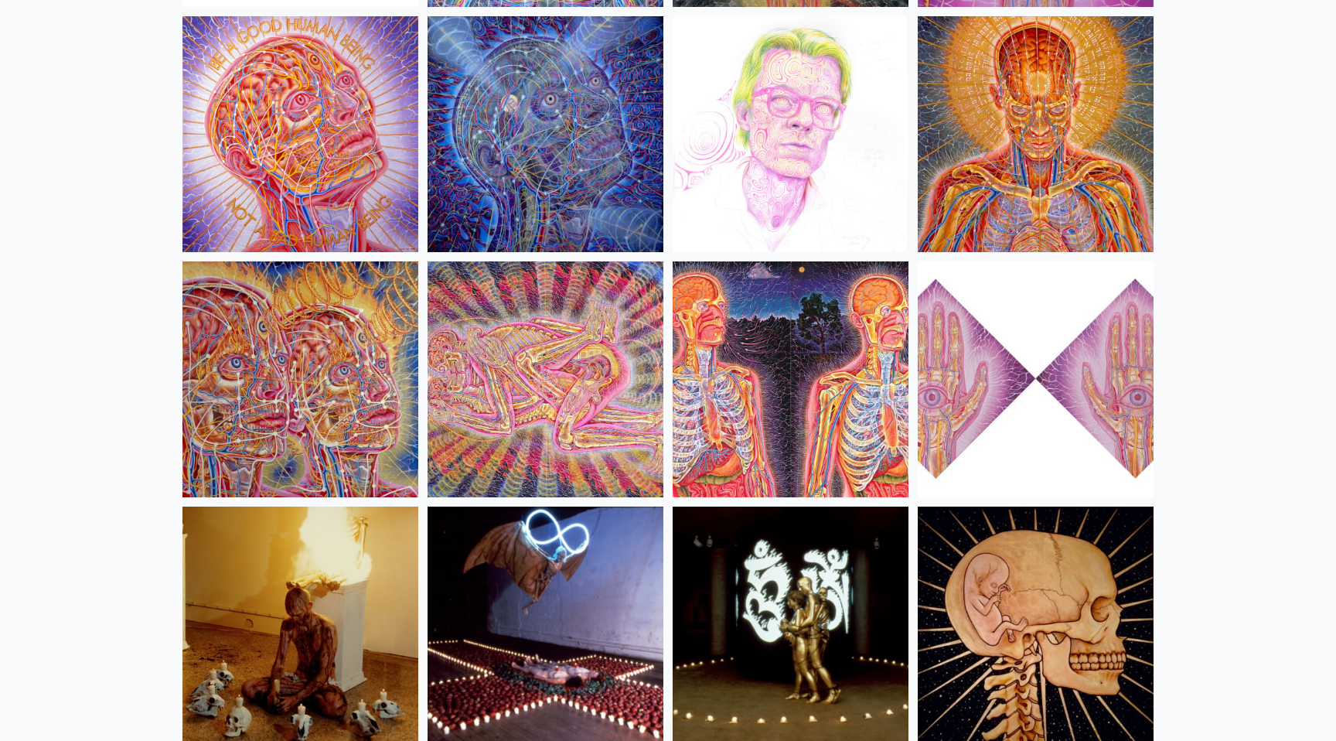
click at [342, 347] on img at bounding box center [300, 379] width 236 height 236
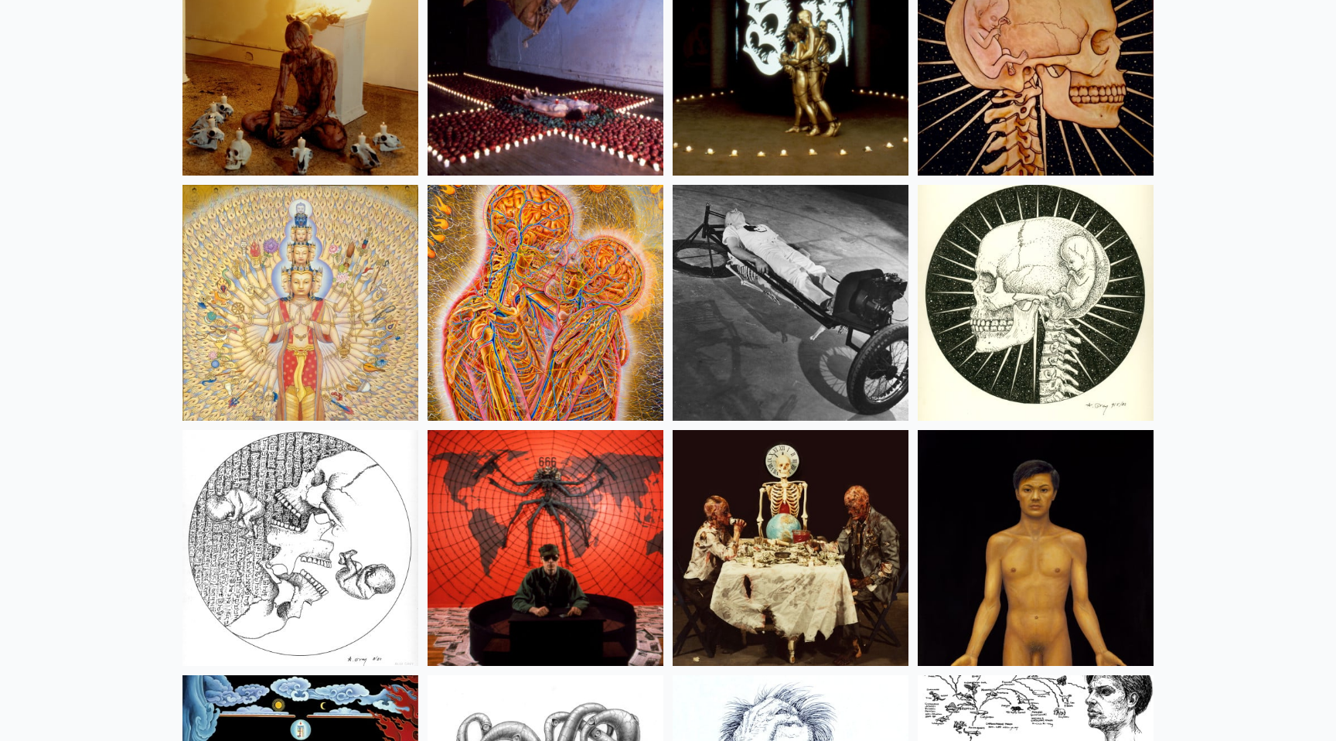
scroll to position [17632, 0]
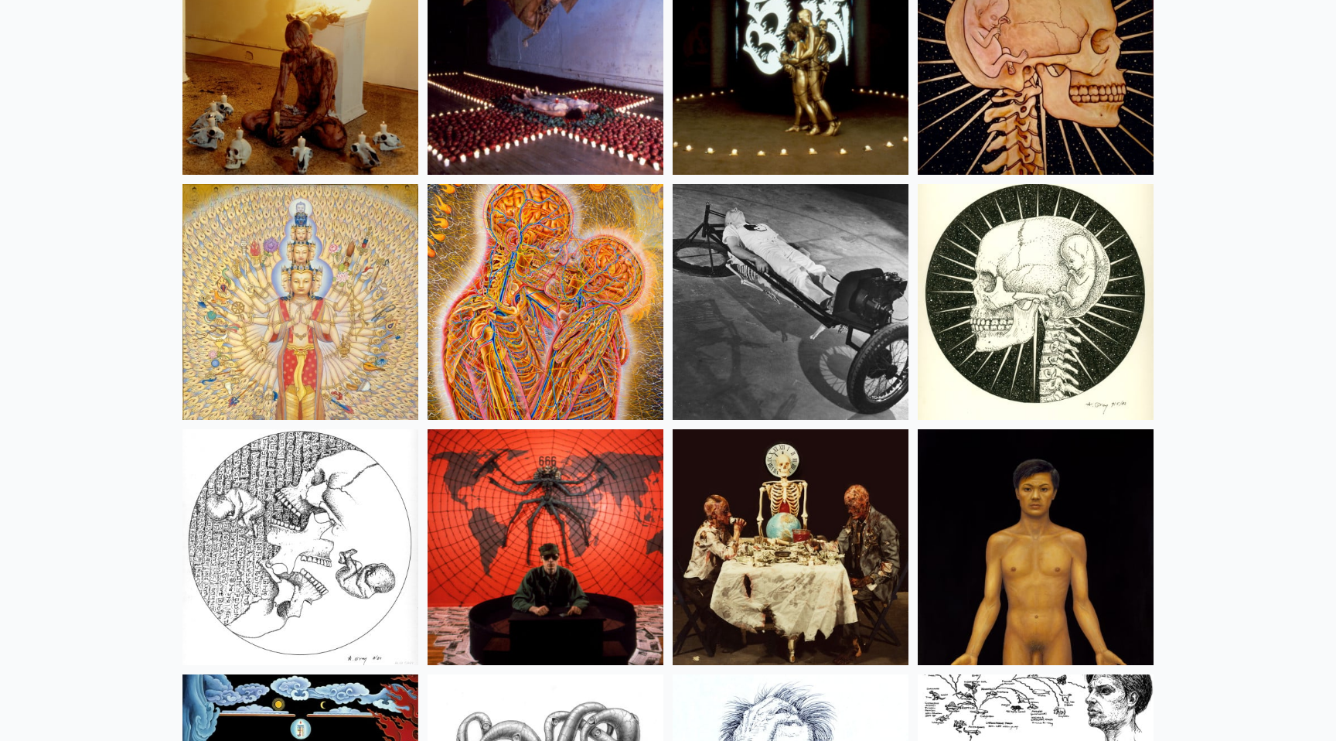
click at [343, 290] on img at bounding box center [300, 302] width 236 height 236
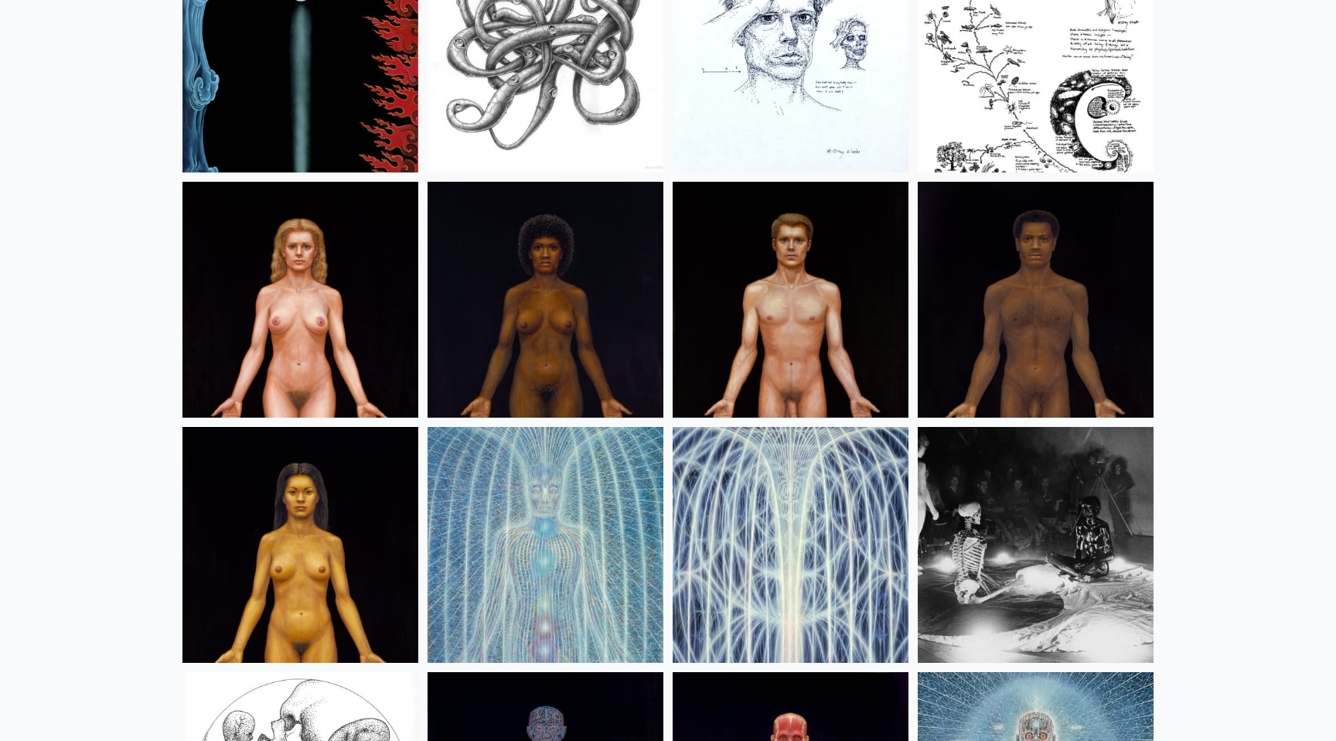
scroll to position [18370, 0]
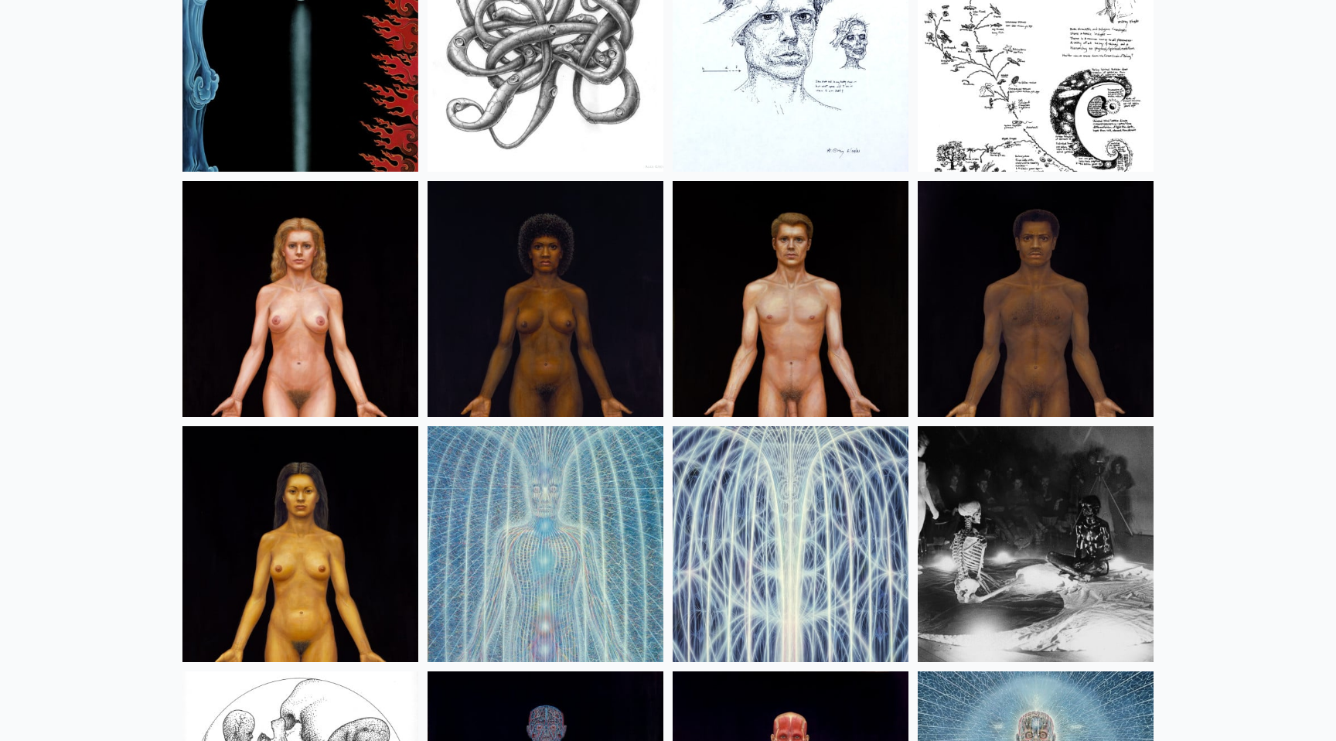
click at [308, 308] on img at bounding box center [300, 299] width 236 height 236
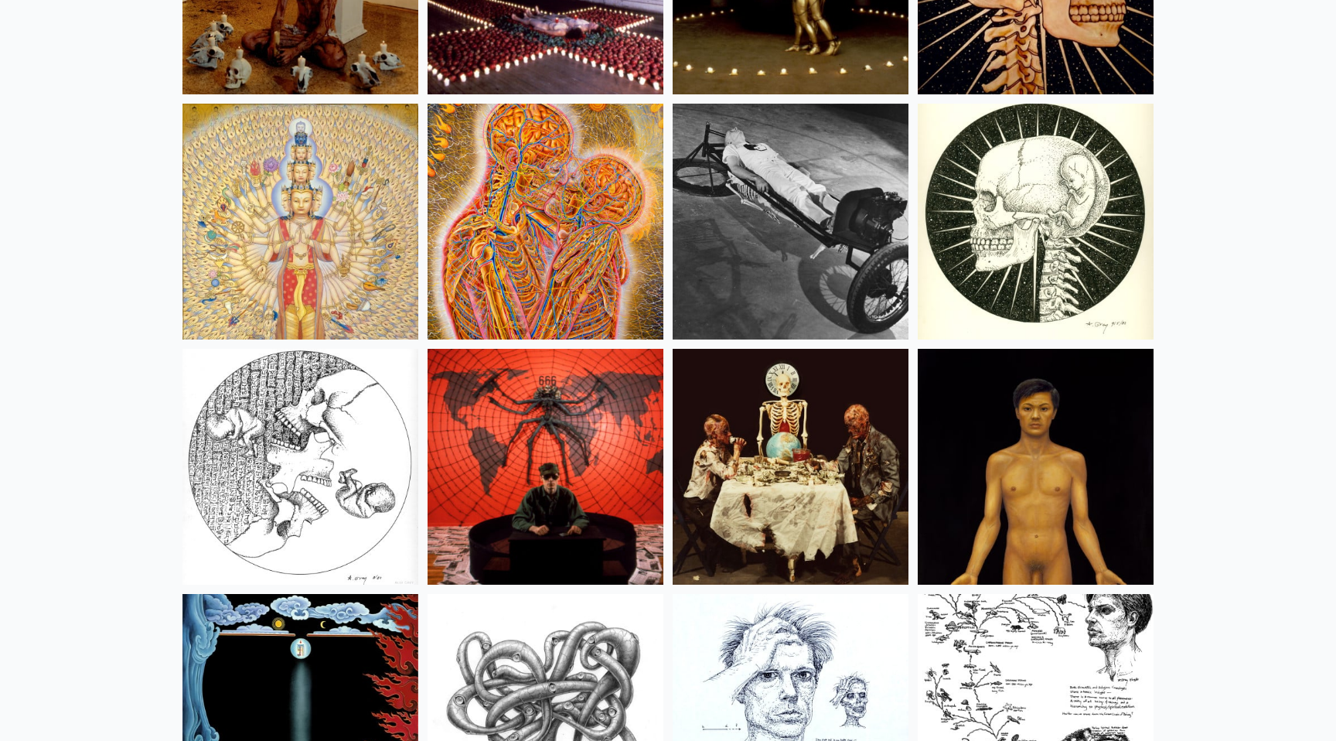
scroll to position [17692, 0]
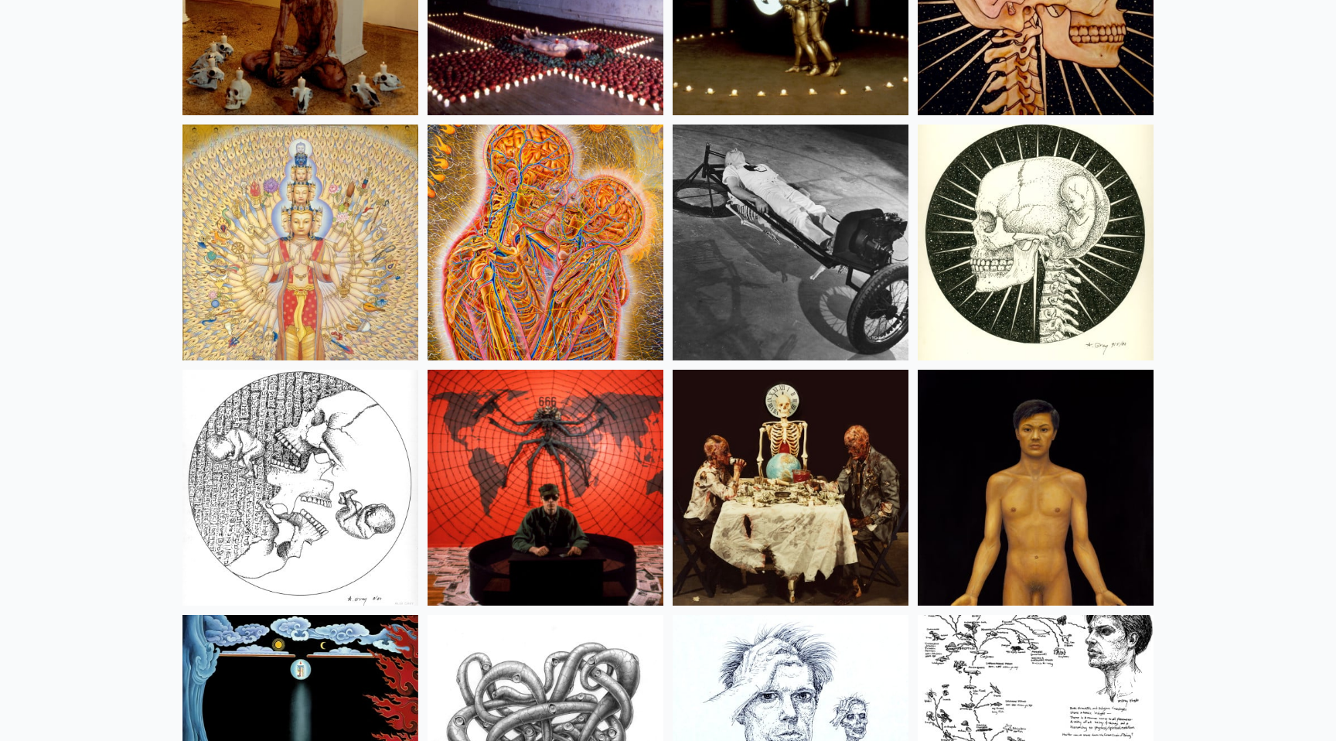
click at [598, 459] on img at bounding box center [545, 488] width 236 height 236
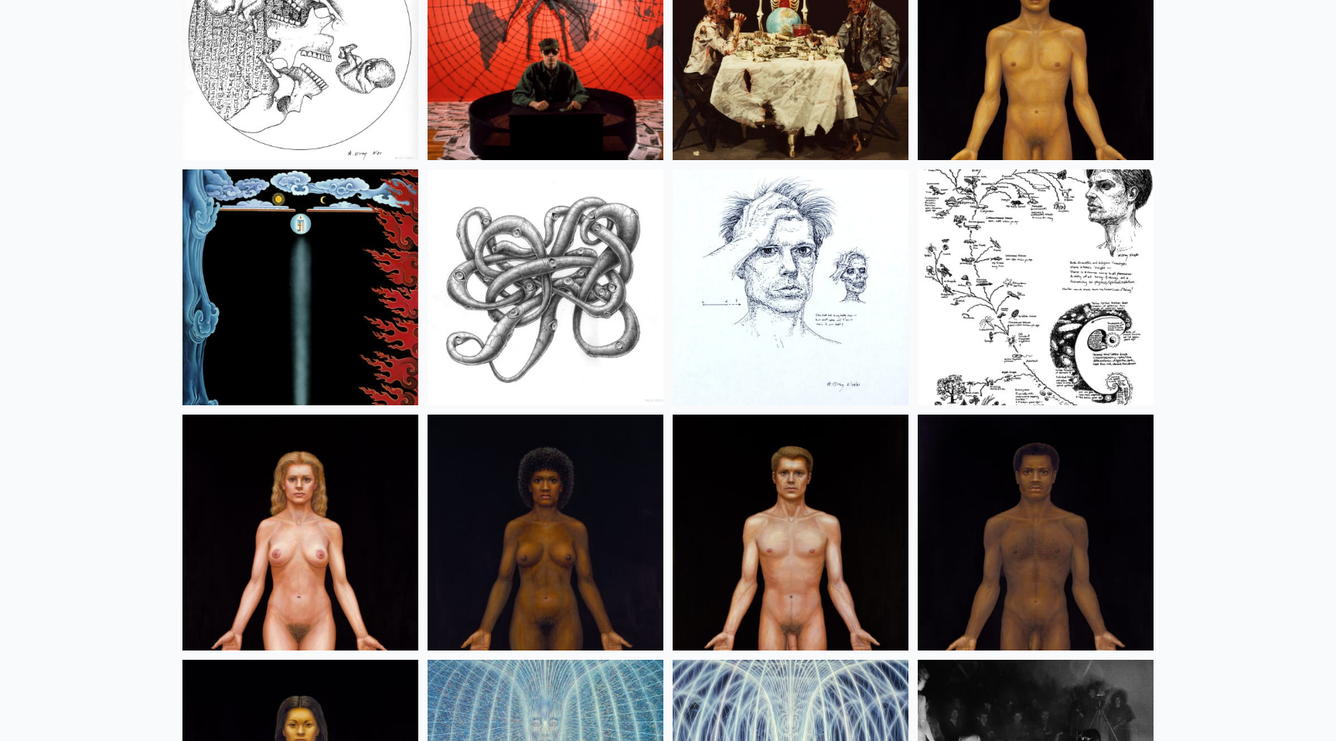
scroll to position [18152, 0]
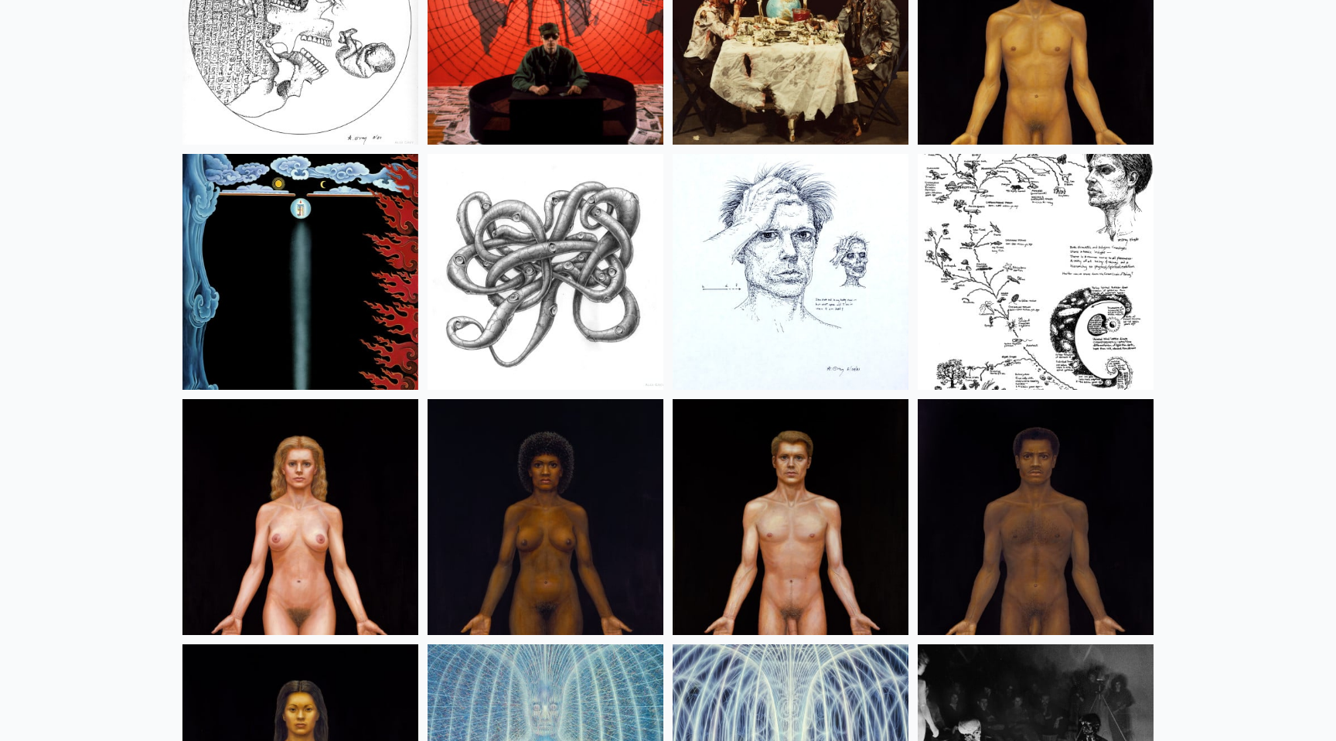
click at [268, 537] on img at bounding box center [300, 517] width 236 height 236
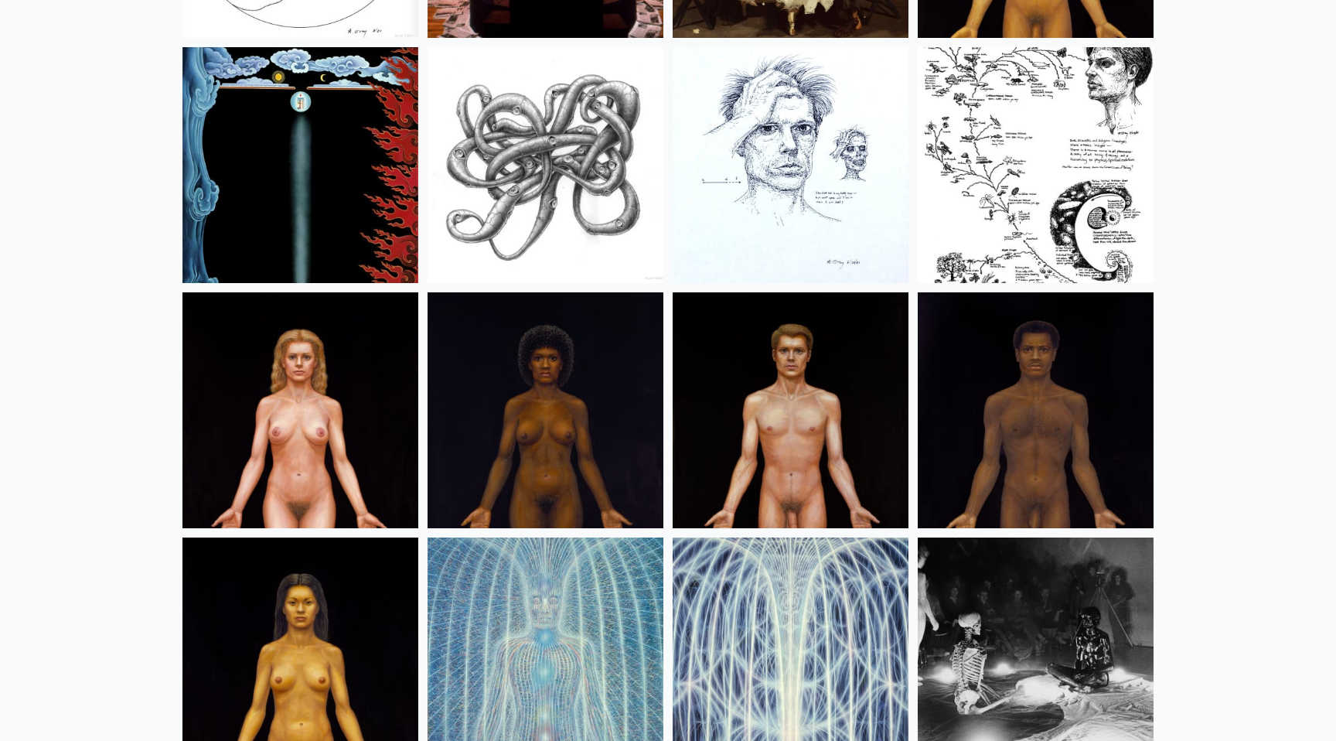
scroll to position [18263, 0]
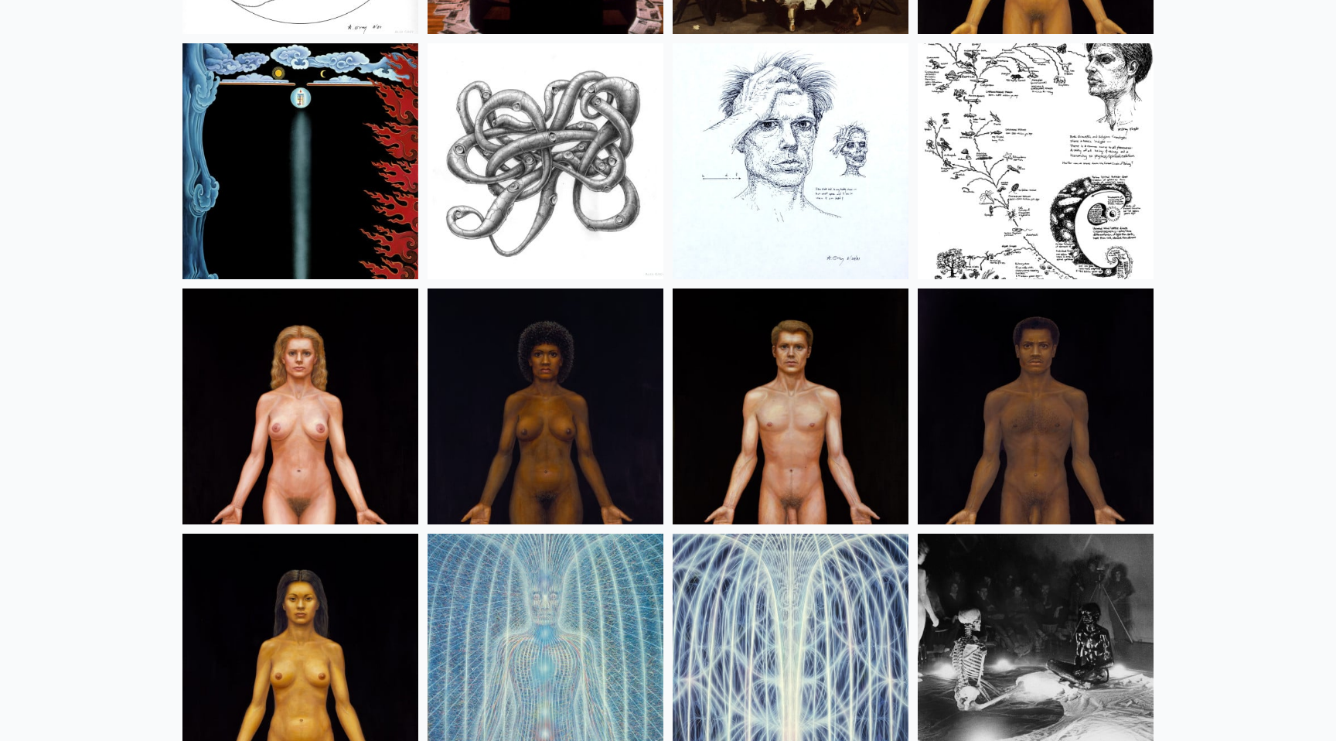
click at [588, 427] on img at bounding box center [545, 406] width 236 height 236
click at [824, 398] on img at bounding box center [791, 406] width 236 height 236
click at [1044, 394] on img at bounding box center [1036, 406] width 236 height 236
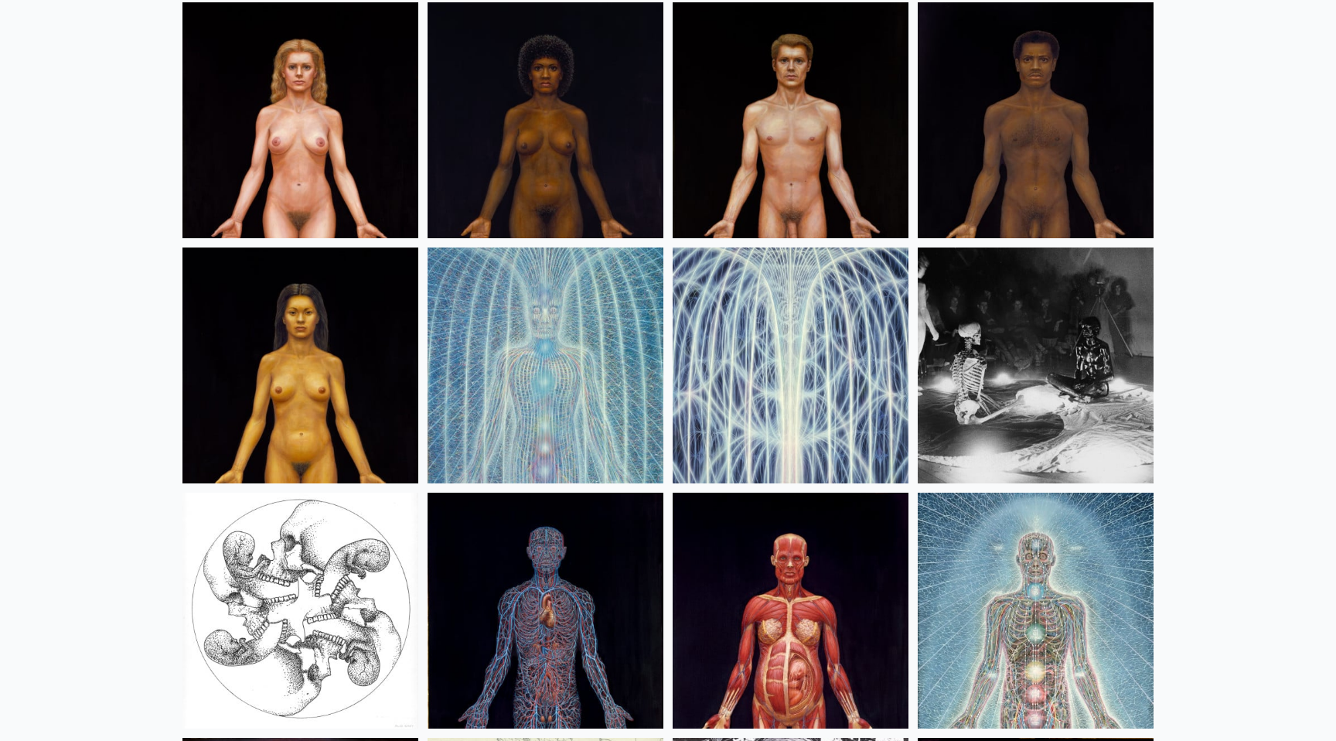
scroll to position [18592, 0]
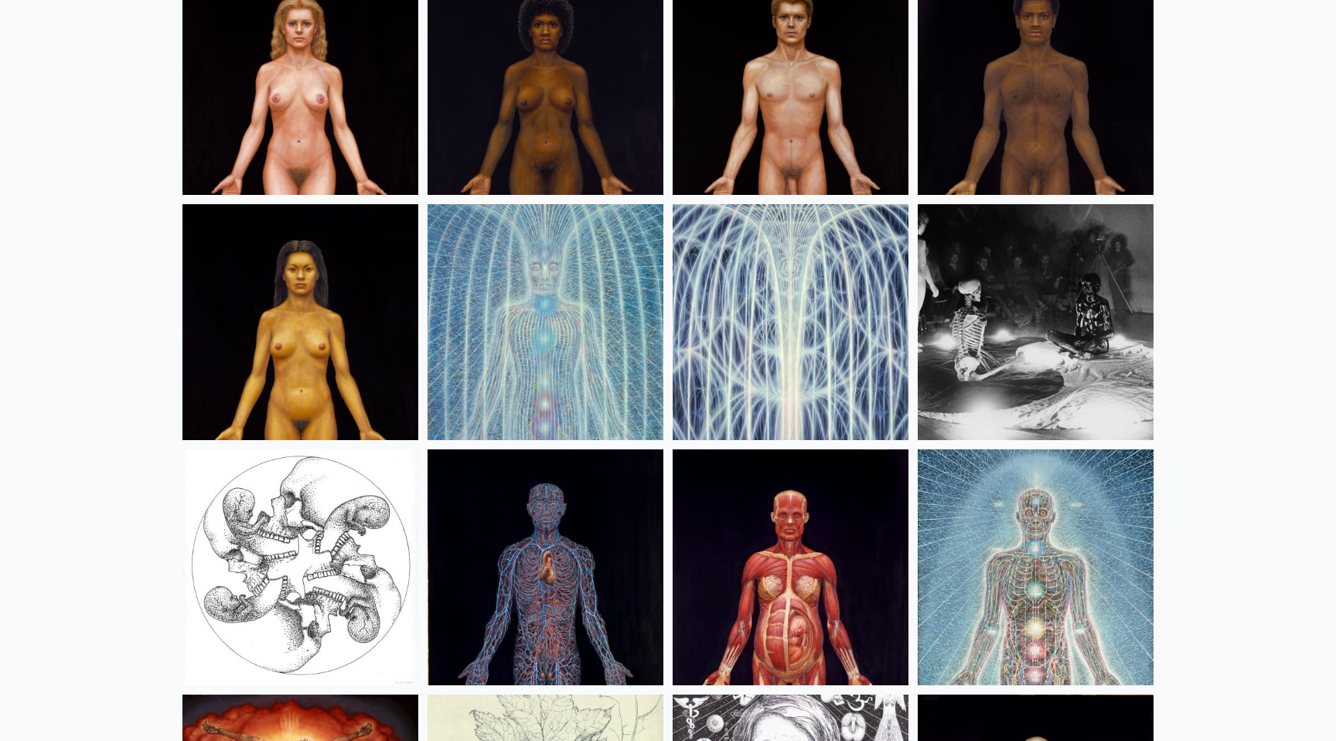
click at [530, 335] on img at bounding box center [545, 322] width 236 height 236
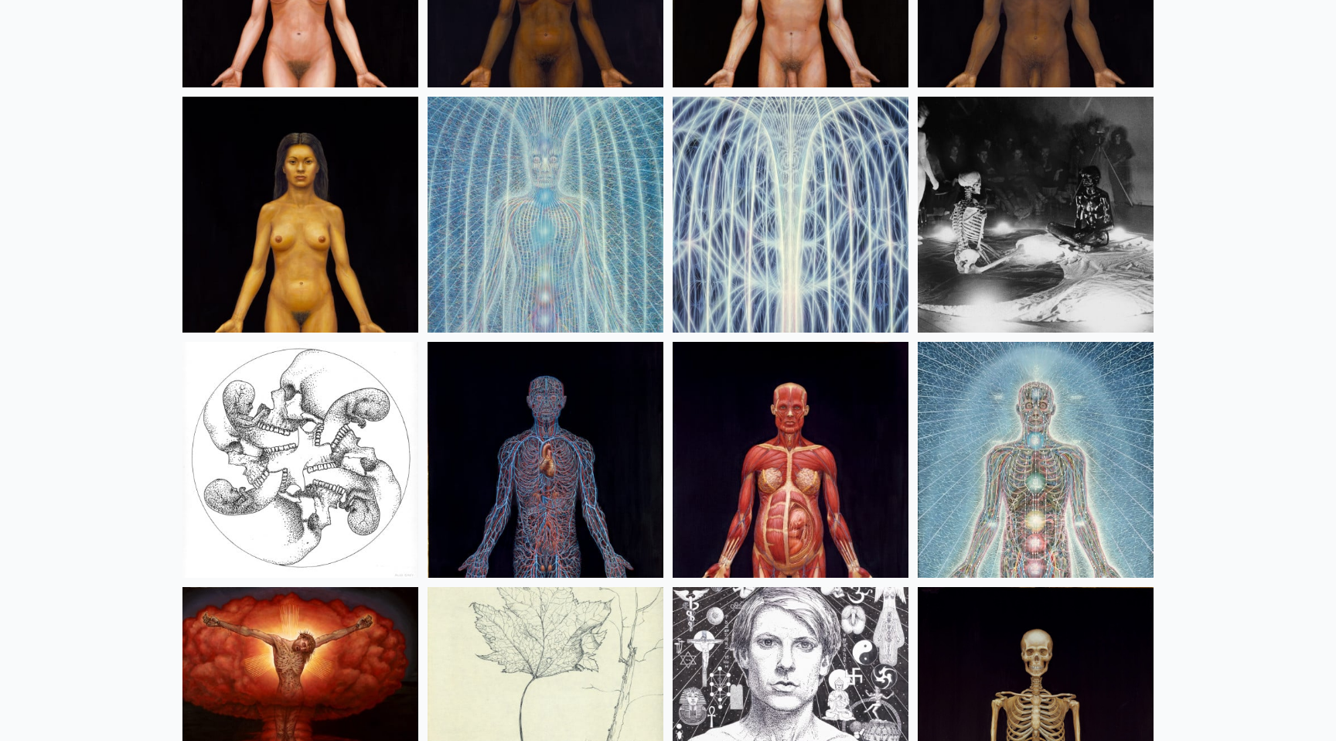
scroll to position [18709, 0]
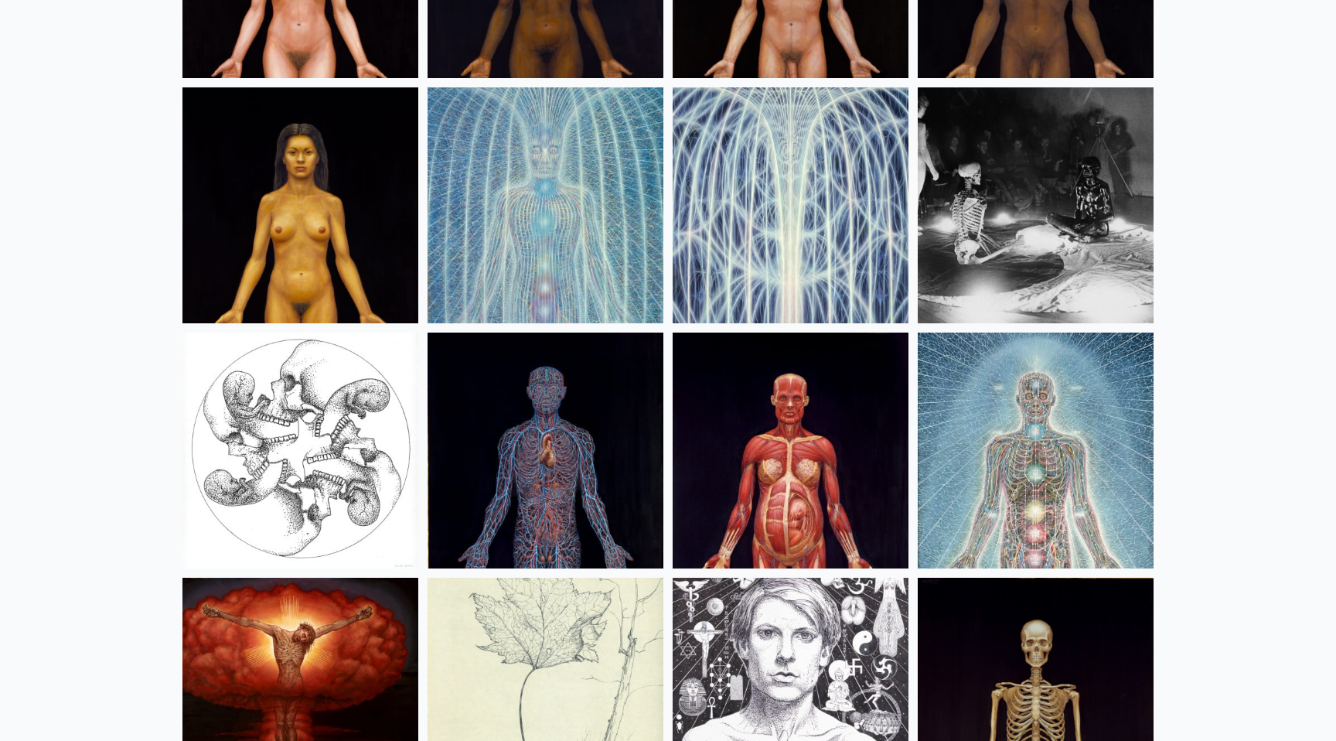
click at [975, 393] on img at bounding box center [1036, 450] width 236 height 236
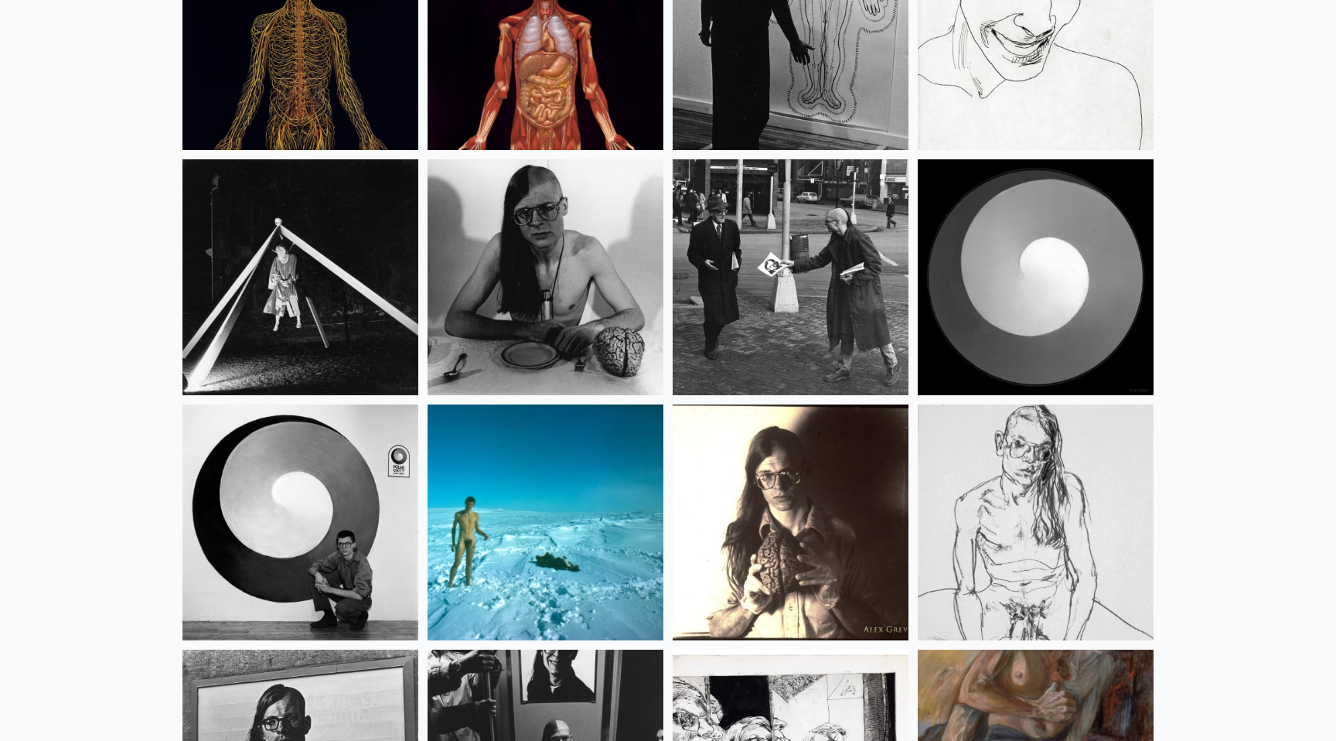
scroll to position [19623, 0]
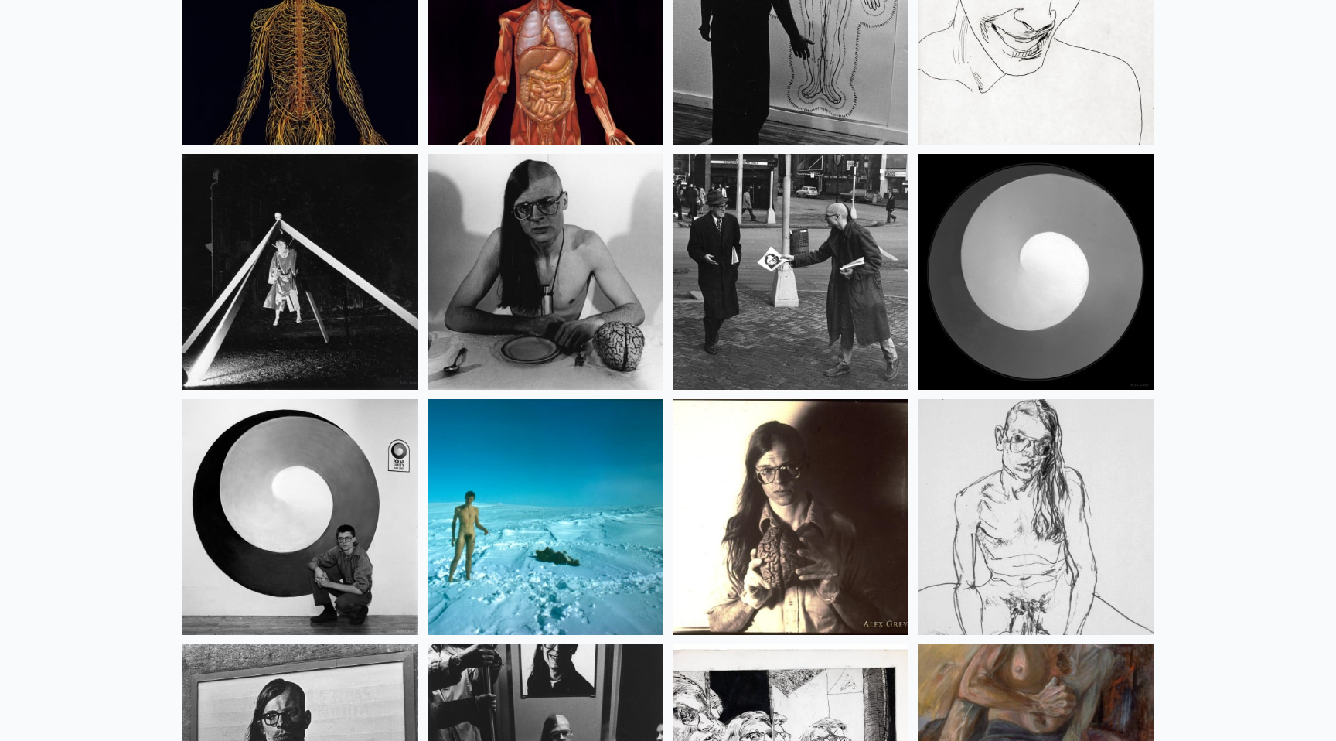
click at [573, 253] on img at bounding box center [545, 272] width 236 height 236
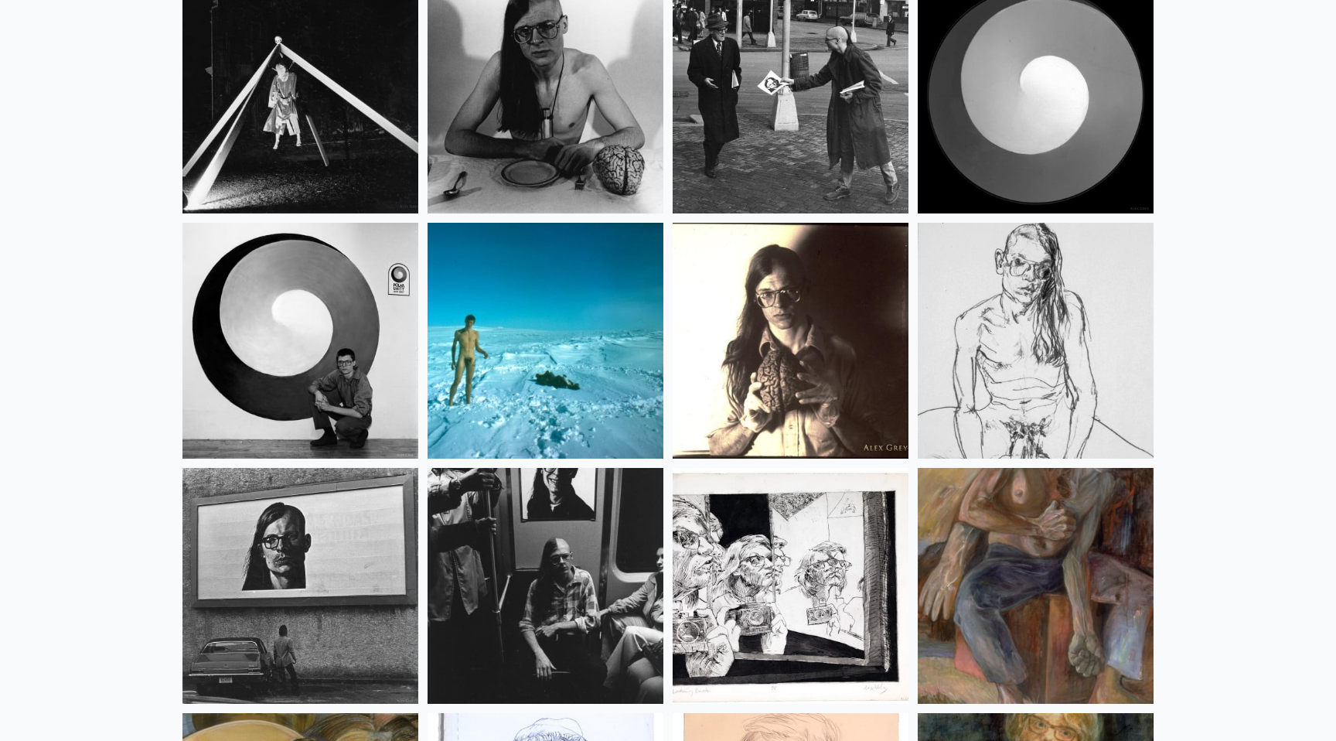
scroll to position [19800, 0]
click at [546, 296] on img at bounding box center [545, 340] width 236 height 236
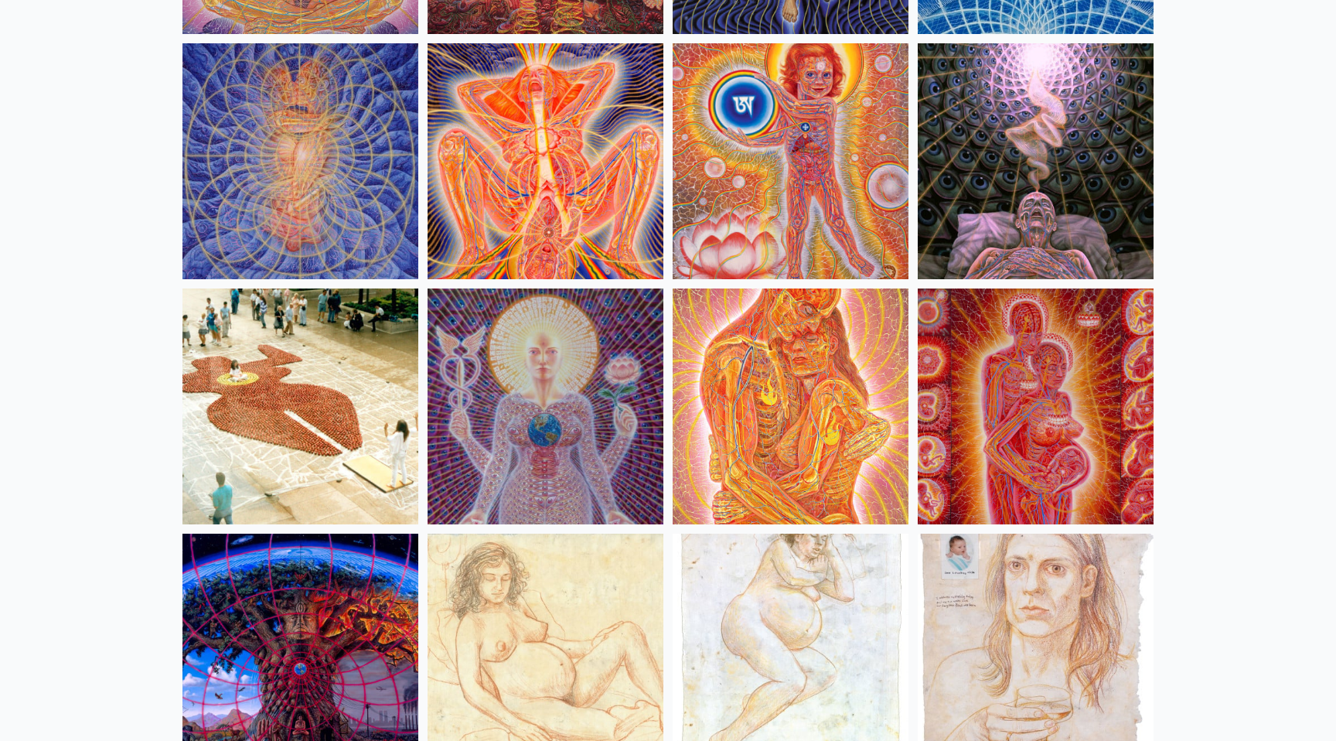
scroll to position [14561, 0]
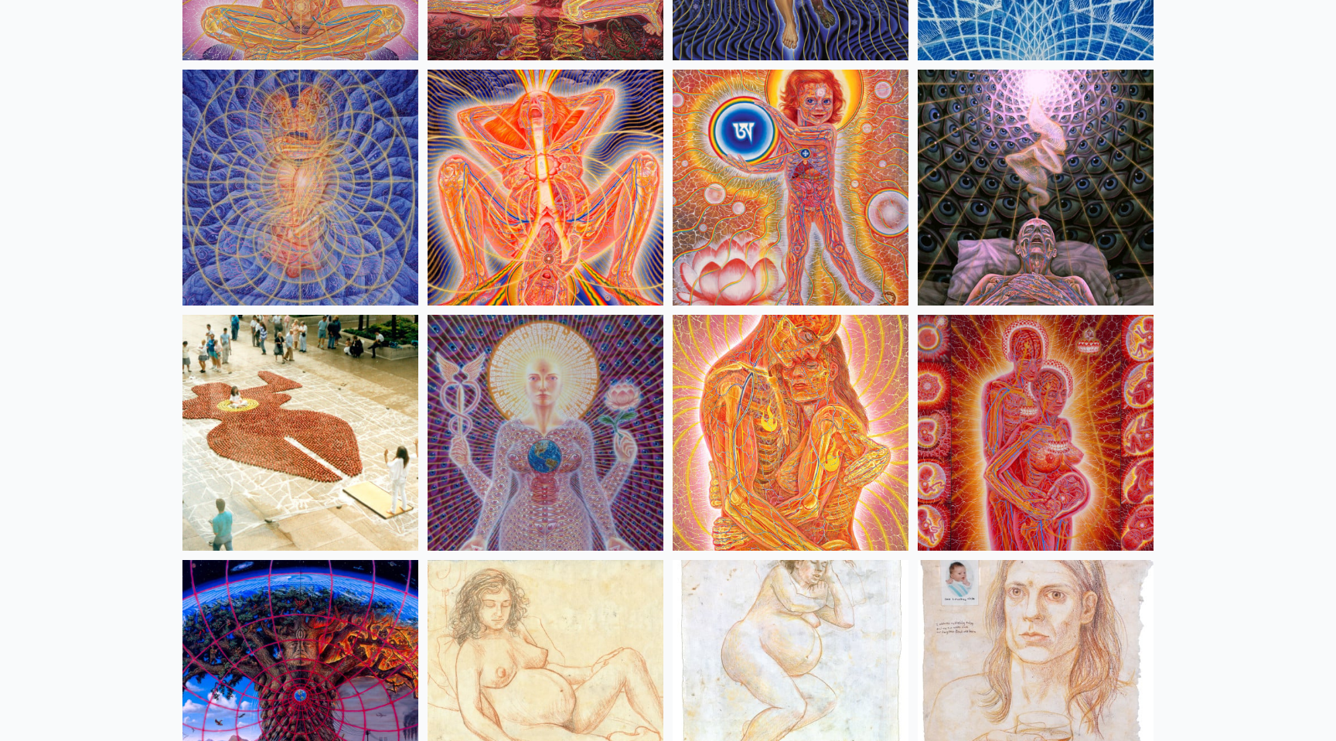
click at [346, 612] on img at bounding box center [300, 678] width 236 height 236
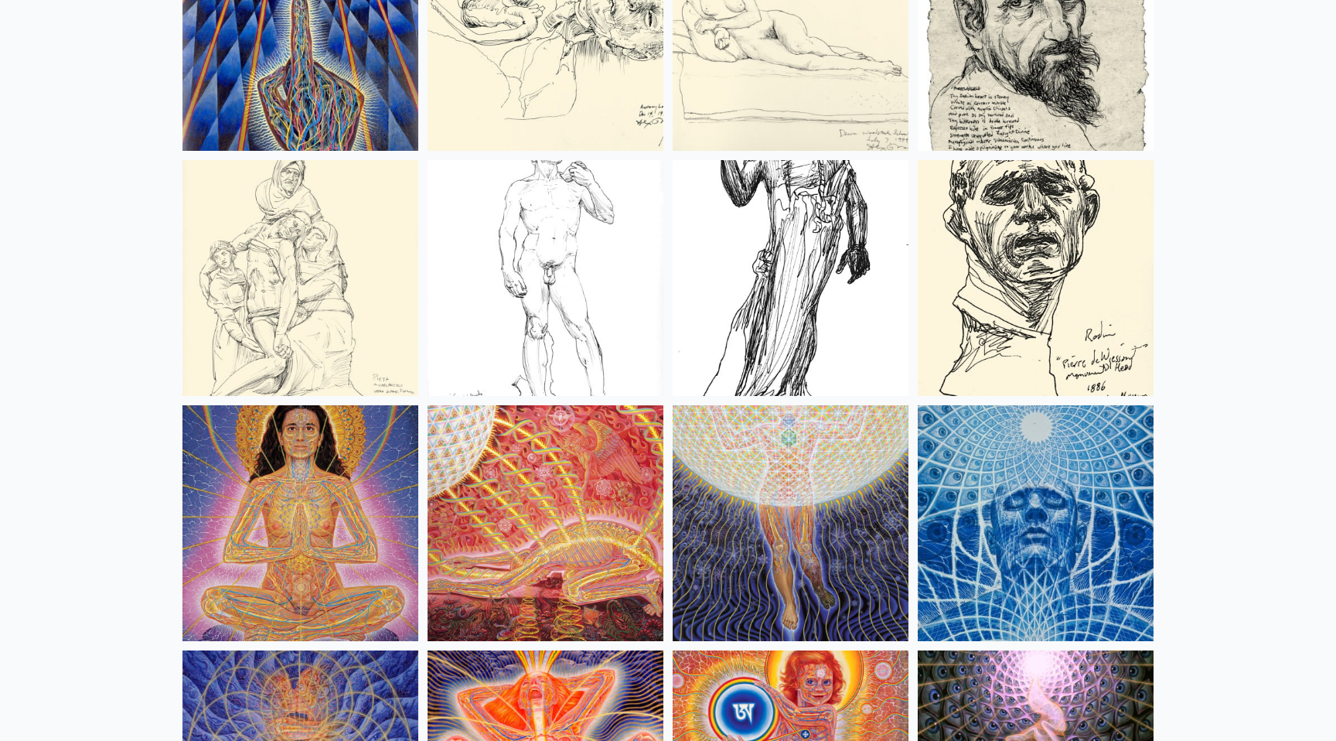
scroll to position [14061, 0]
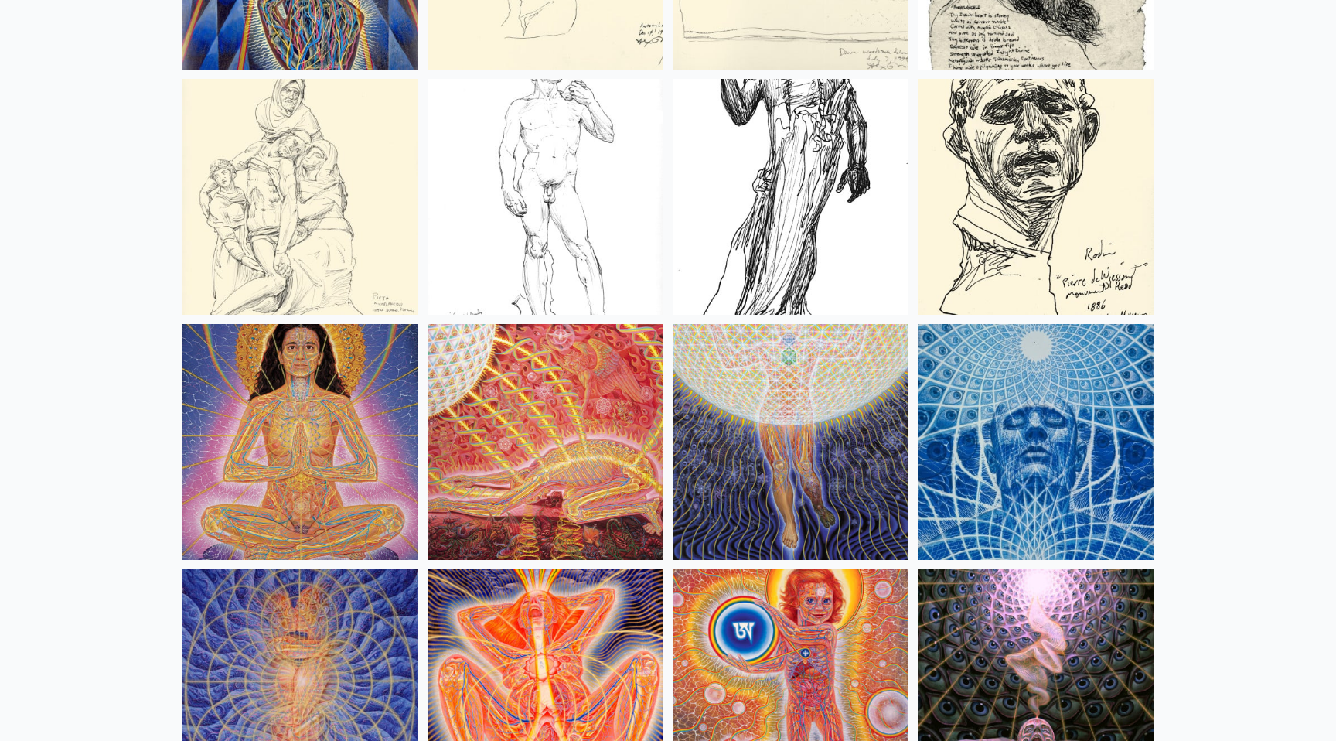
click at [530, 598] on img at bounding box center [545, 687] width 236 height 236
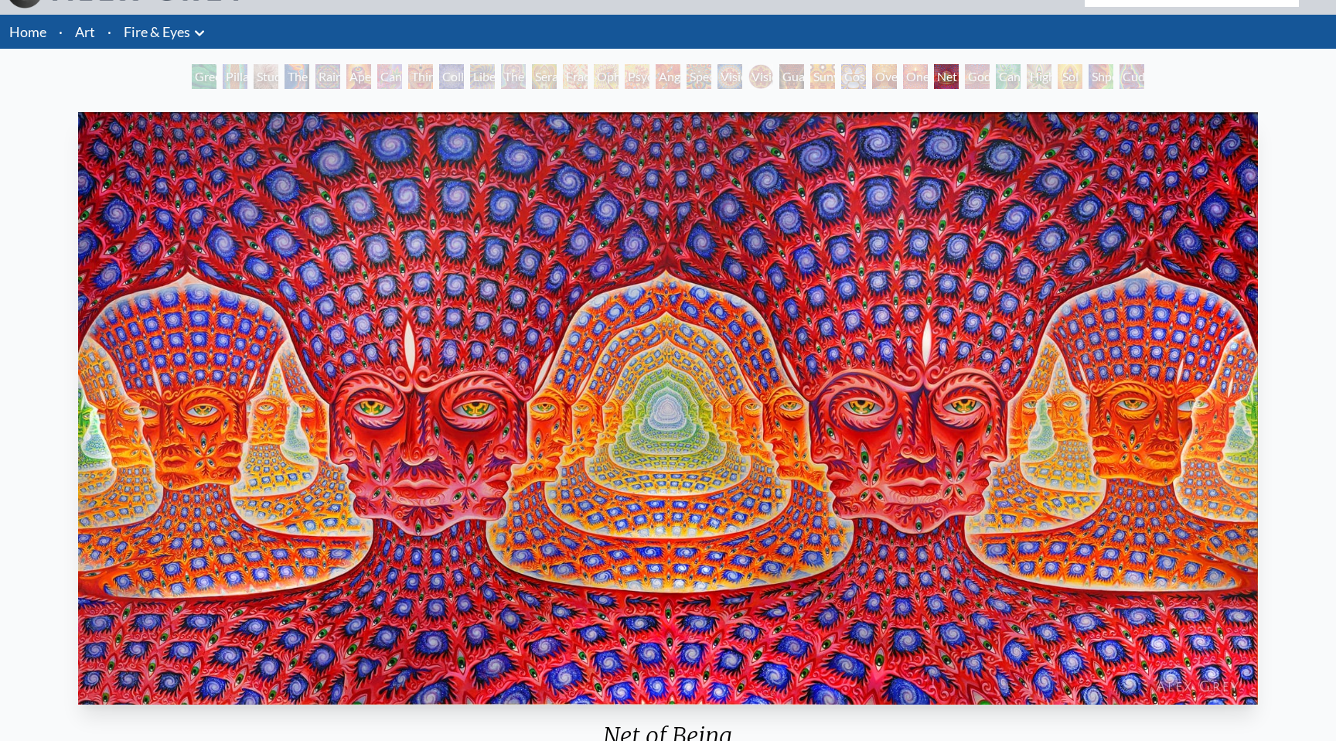
scroll to position [34, 0]
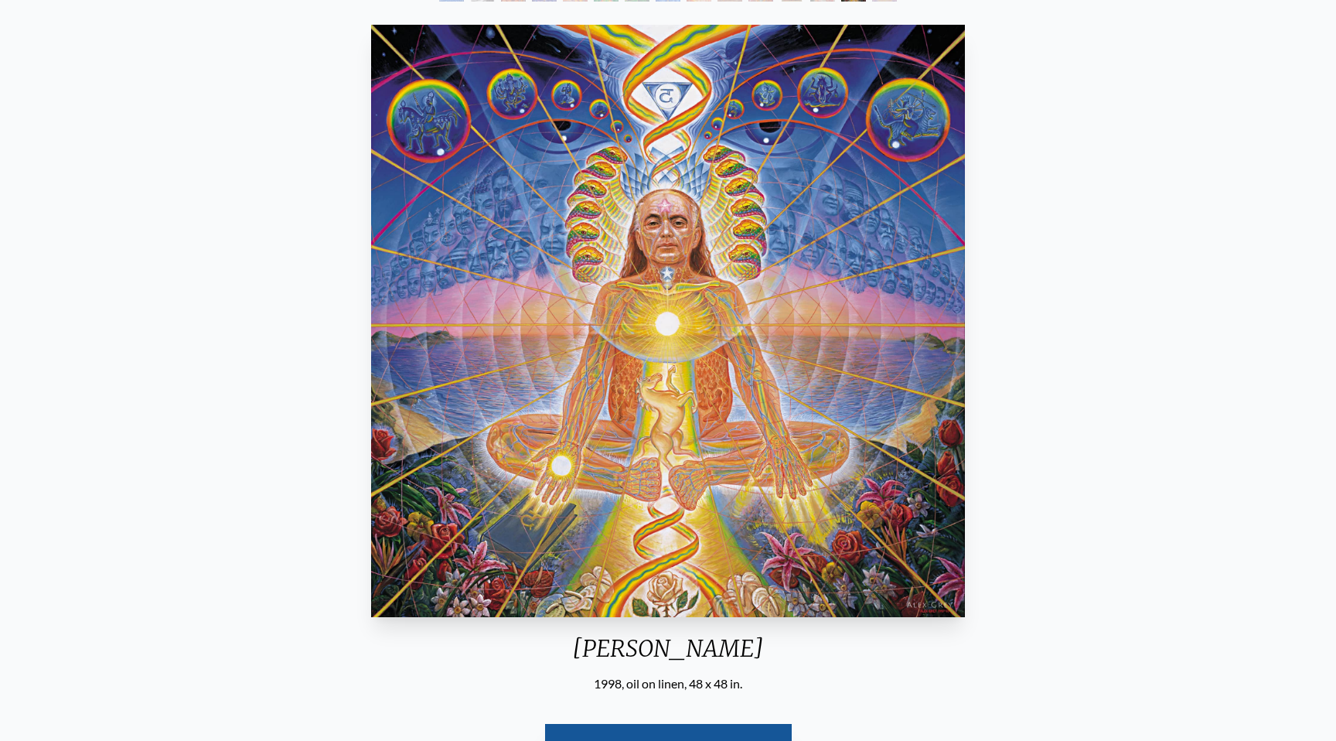
scroll to position [117, 0]
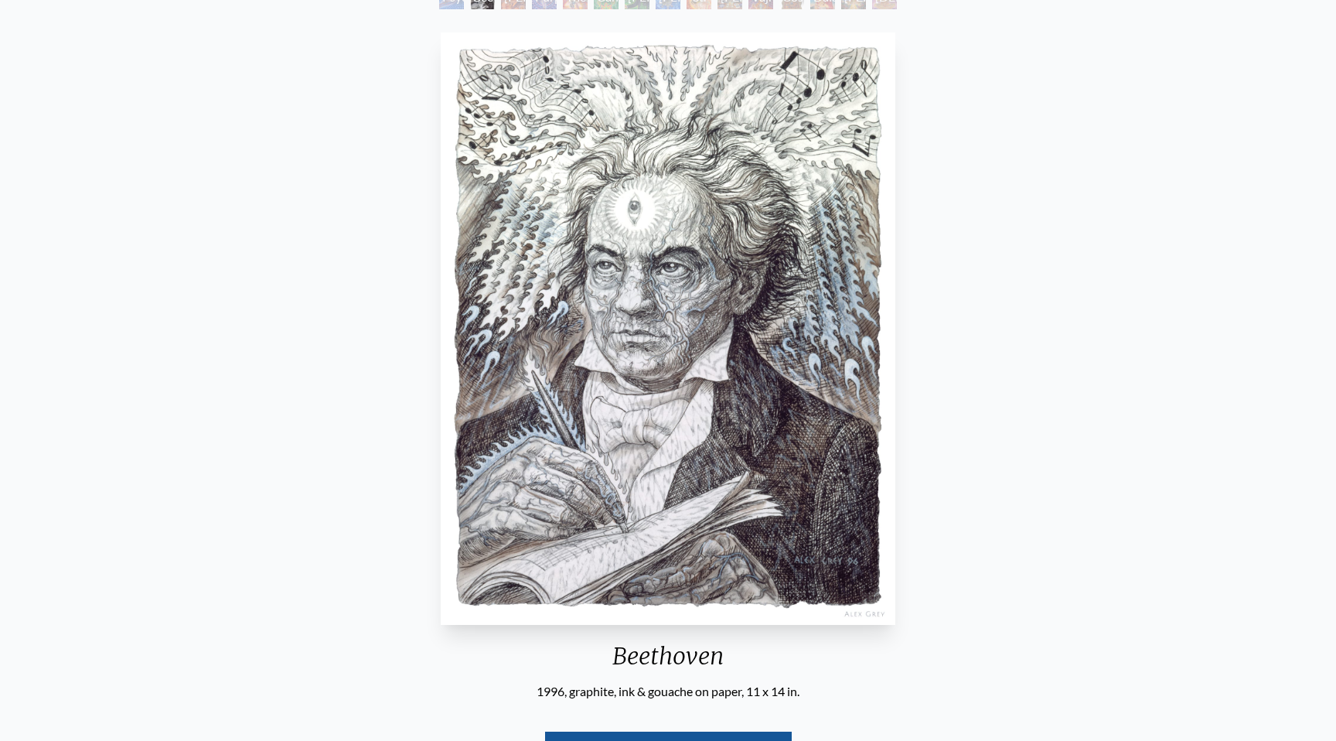
scroll to position [114, 0]
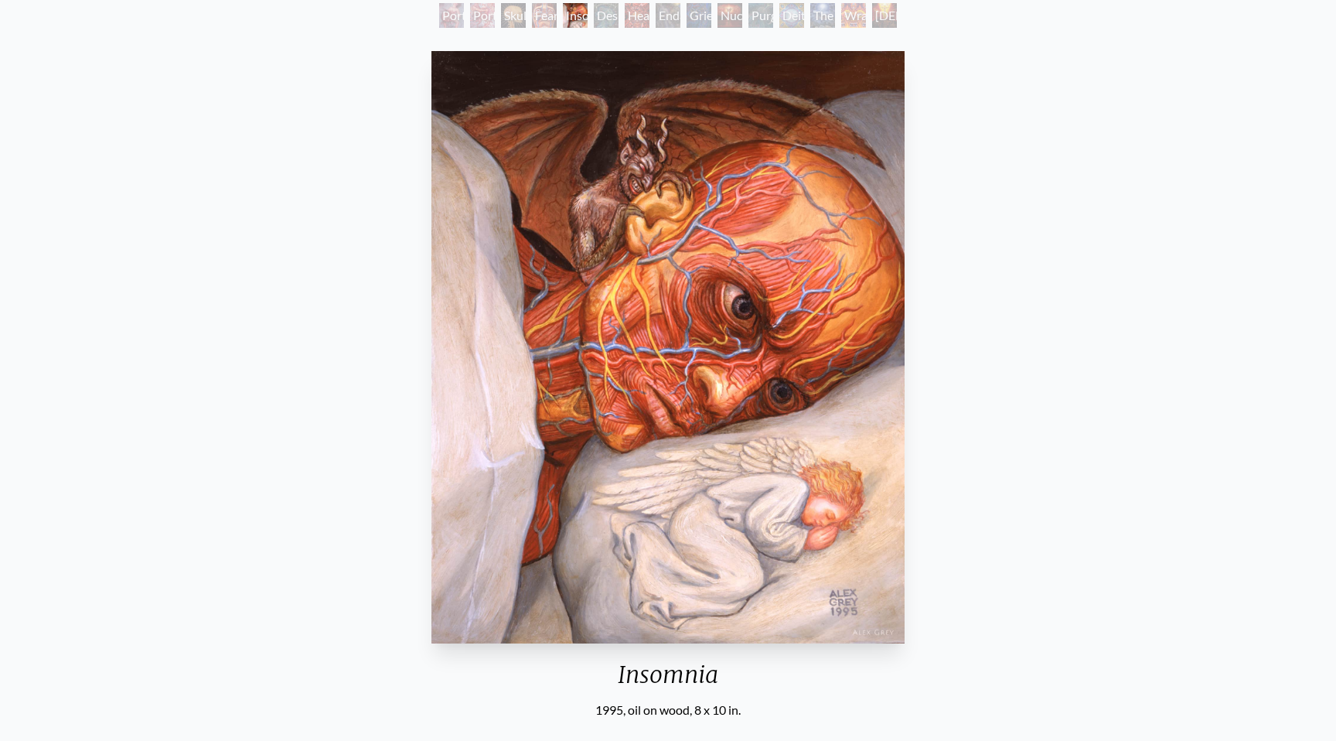
scroll to position [97, 0]
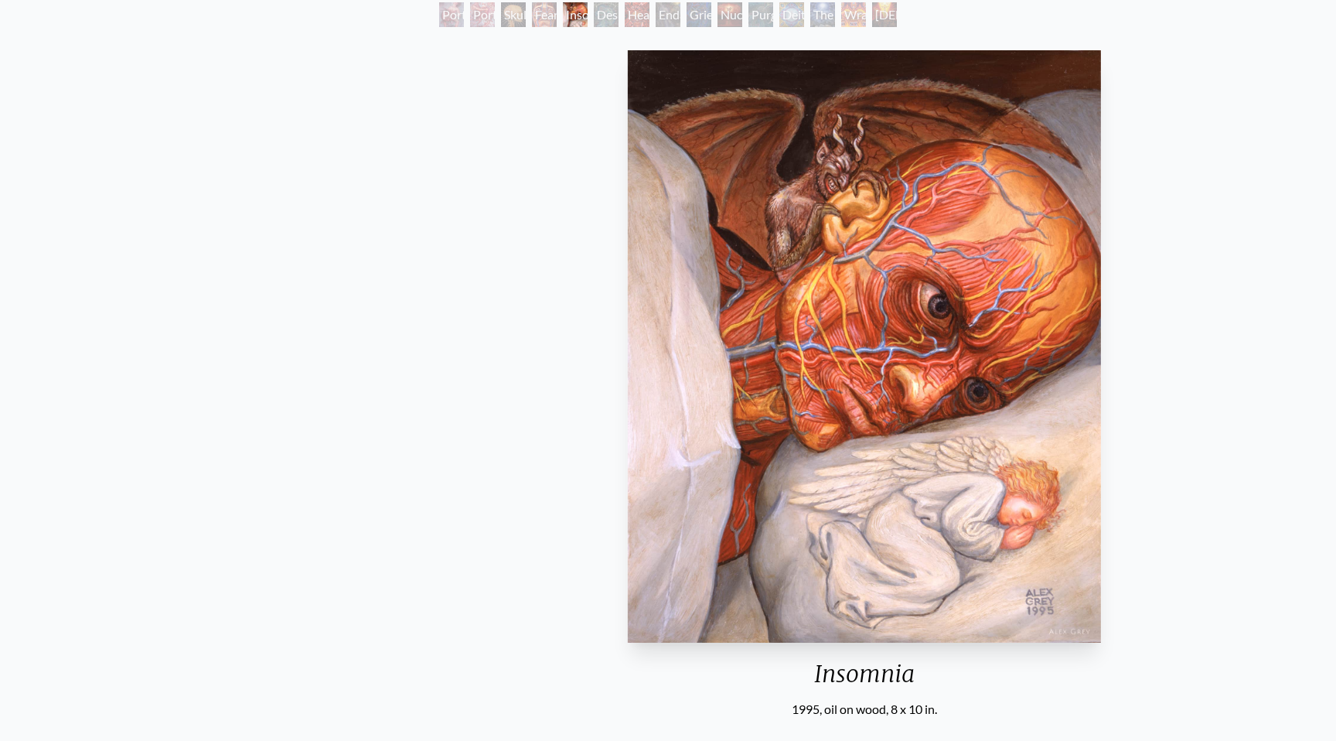
click at [835, 662] on div "Insomnia" at bounding box center [864, 679] width 485 height 40
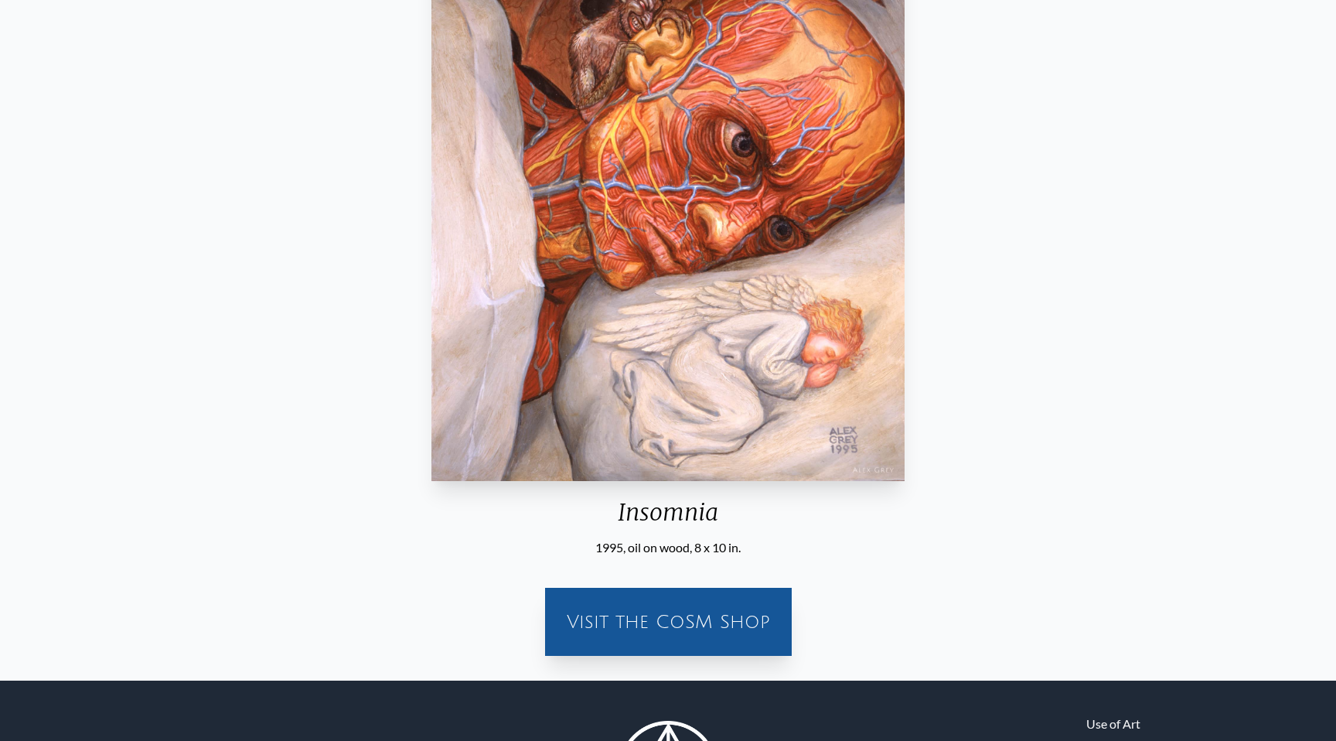
scroll to position [281, 0]
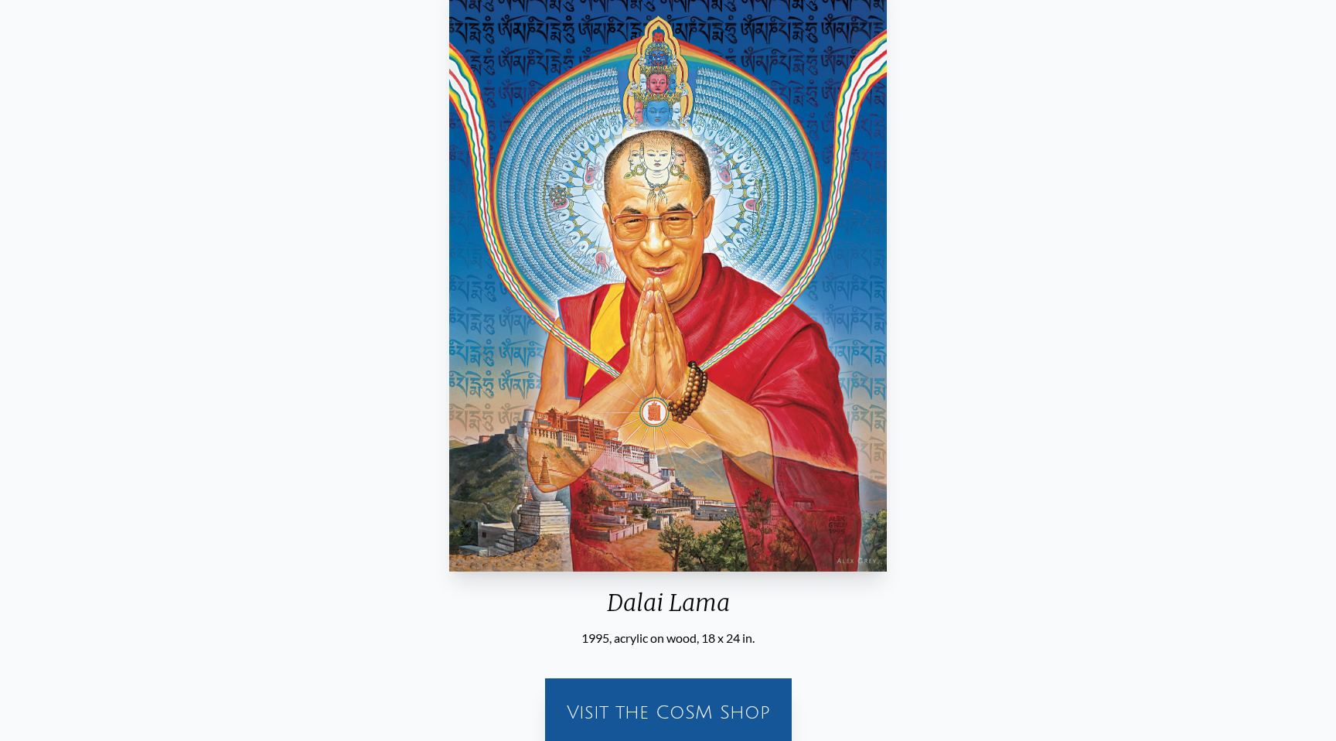
scroll to position [146, 0]
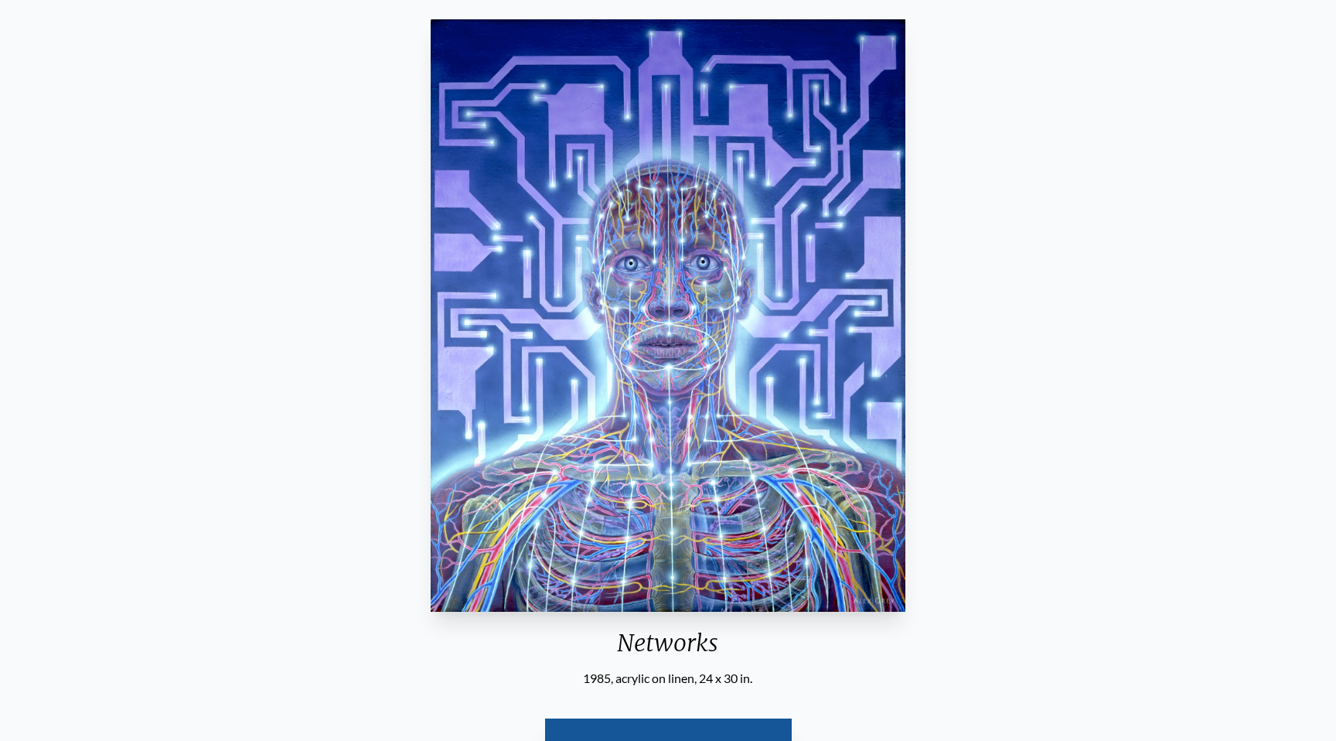
scroll to position [125, 0]
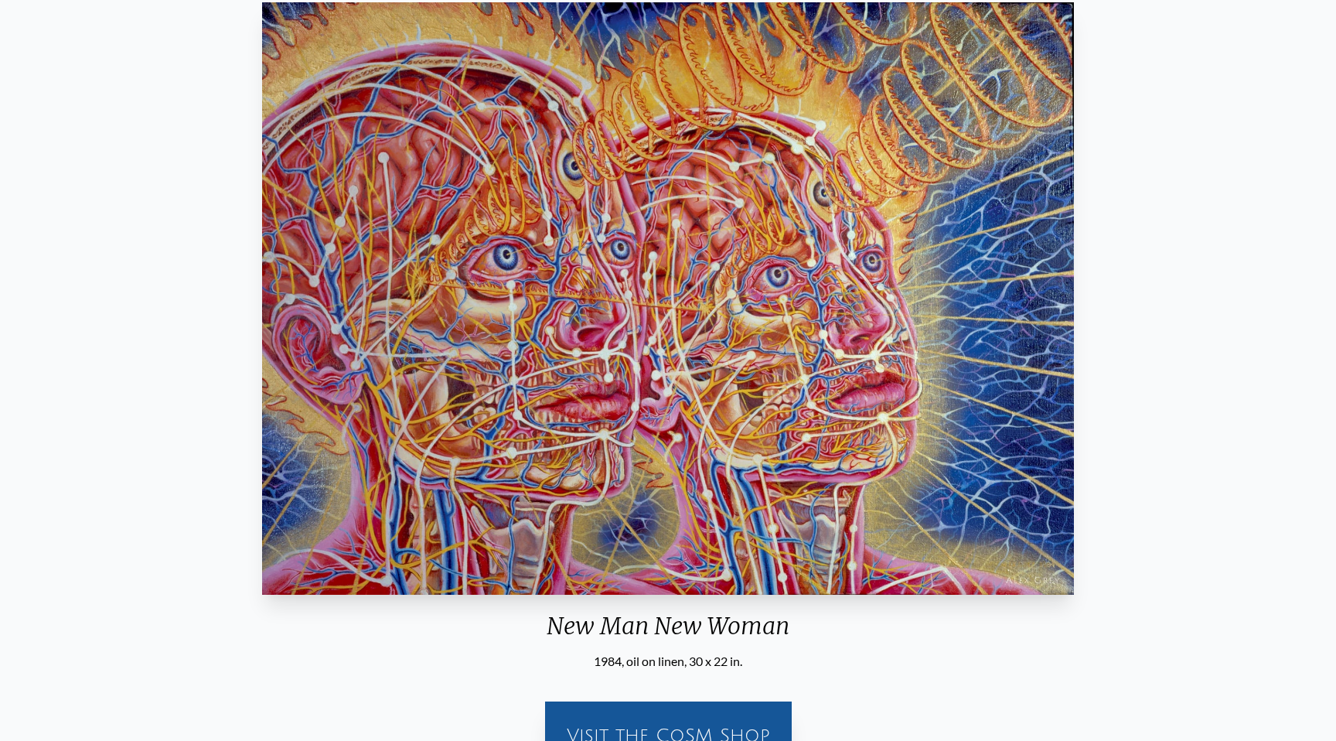
scroll to position [154, 0]
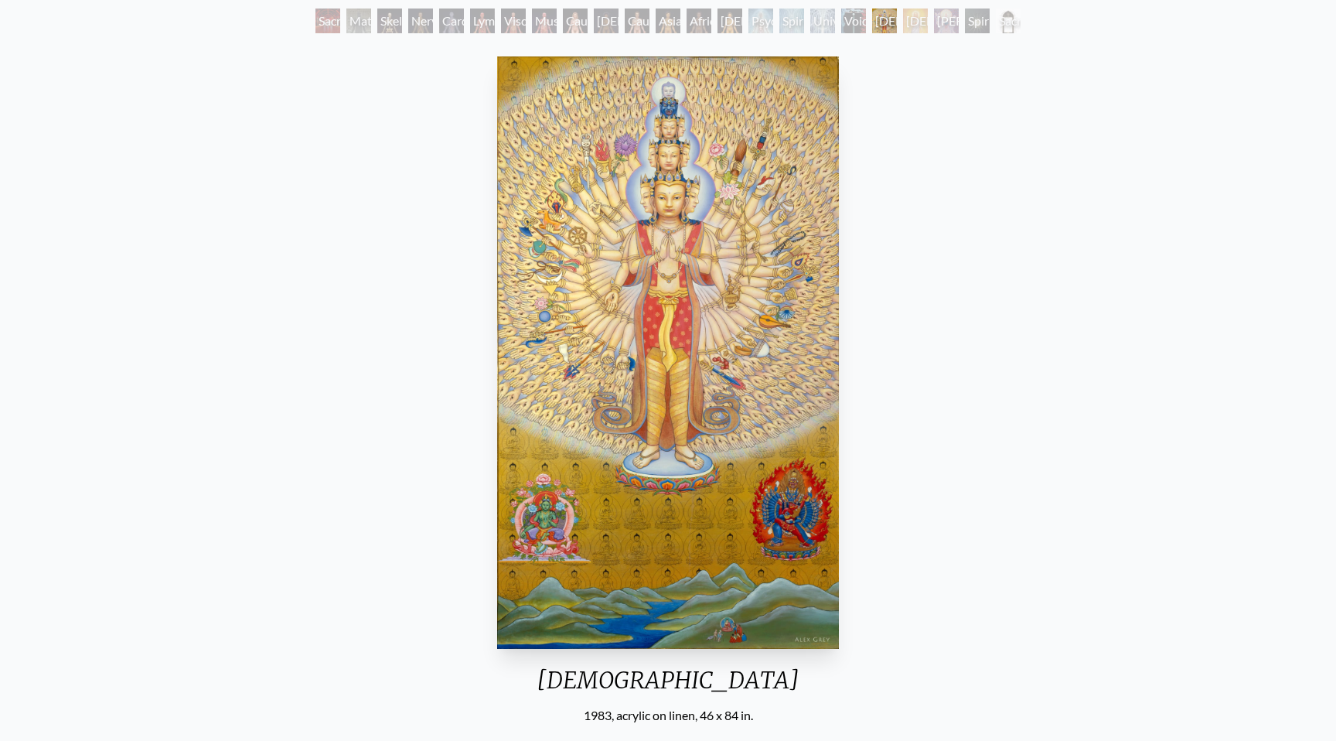
scroll to position [92, 0]
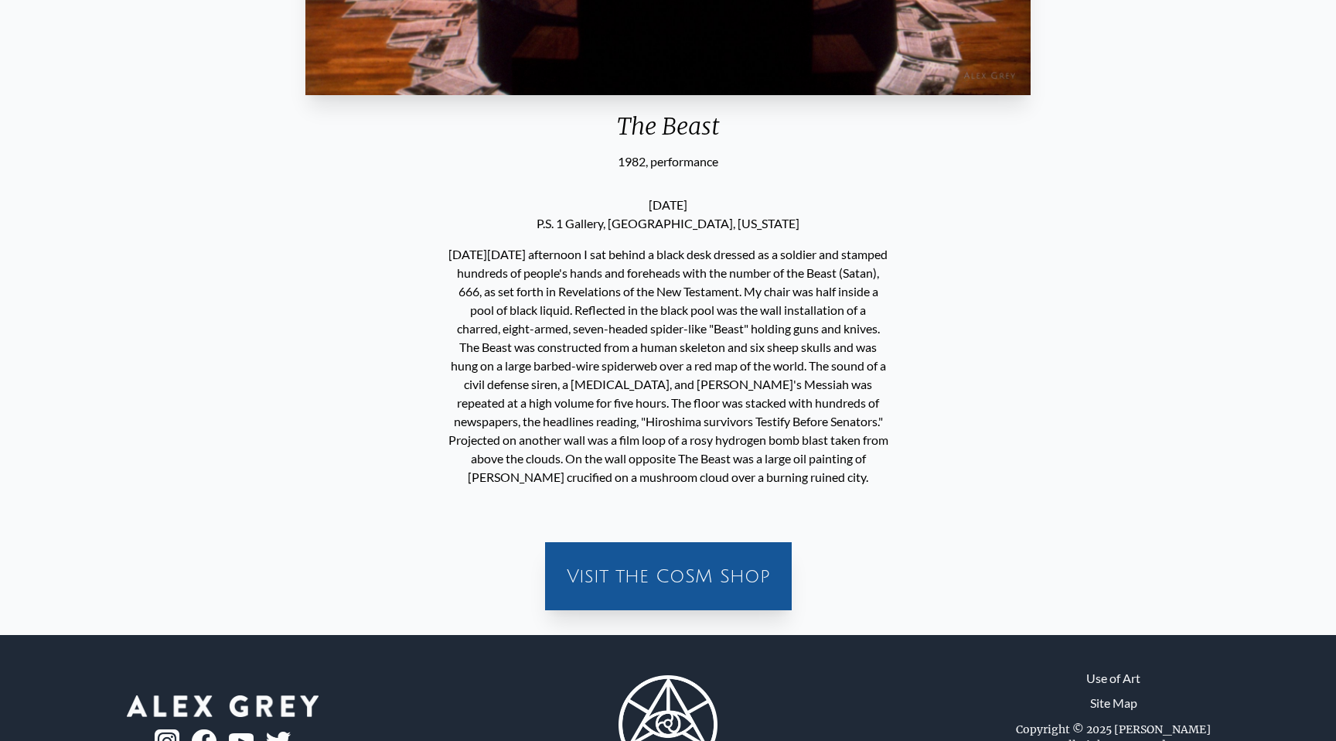
scroll to position [717, 0]
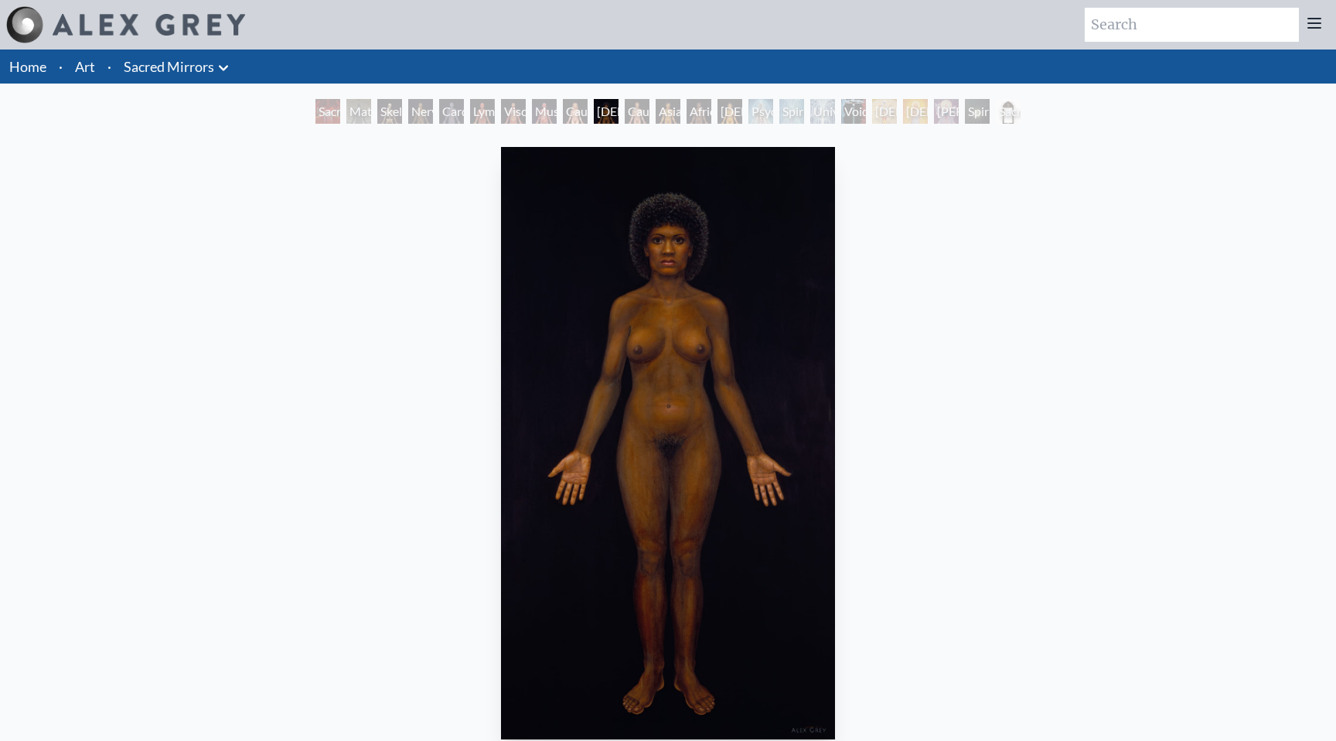
scroll to position [75, 0]
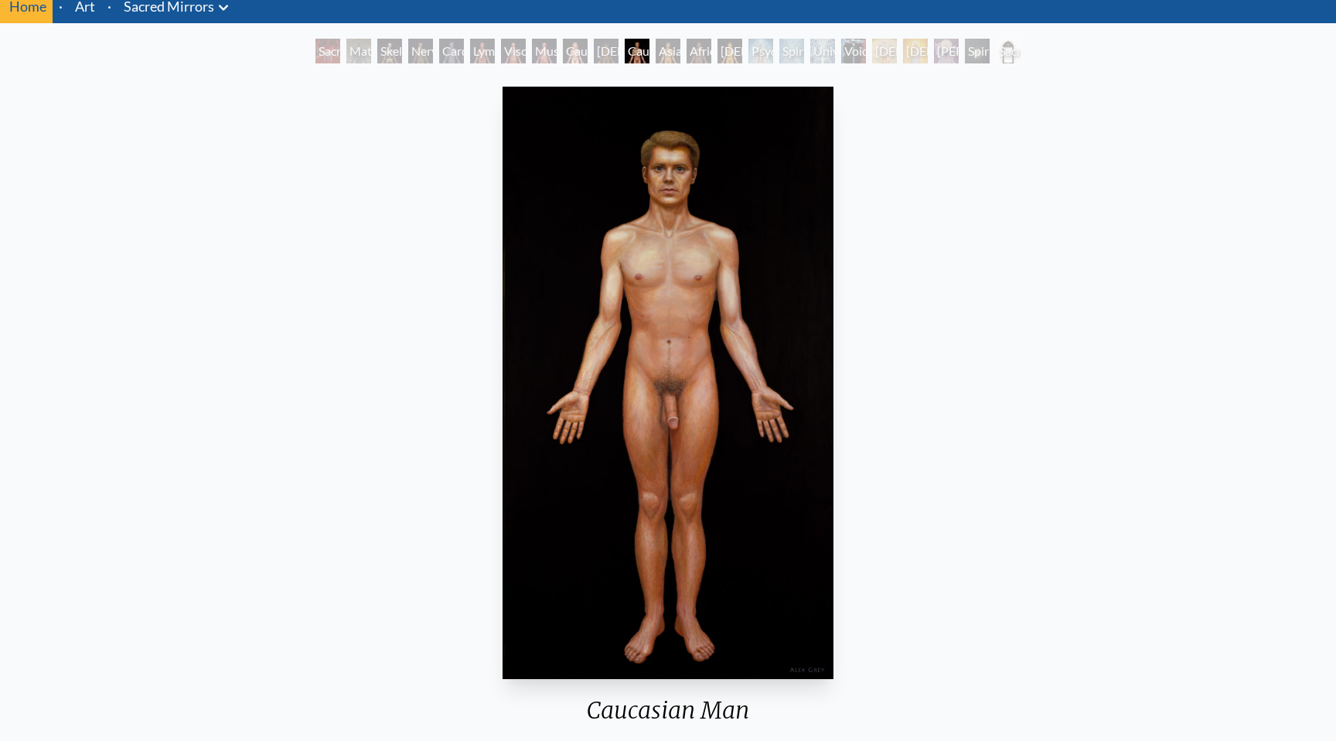
scroll to position [73, 0]
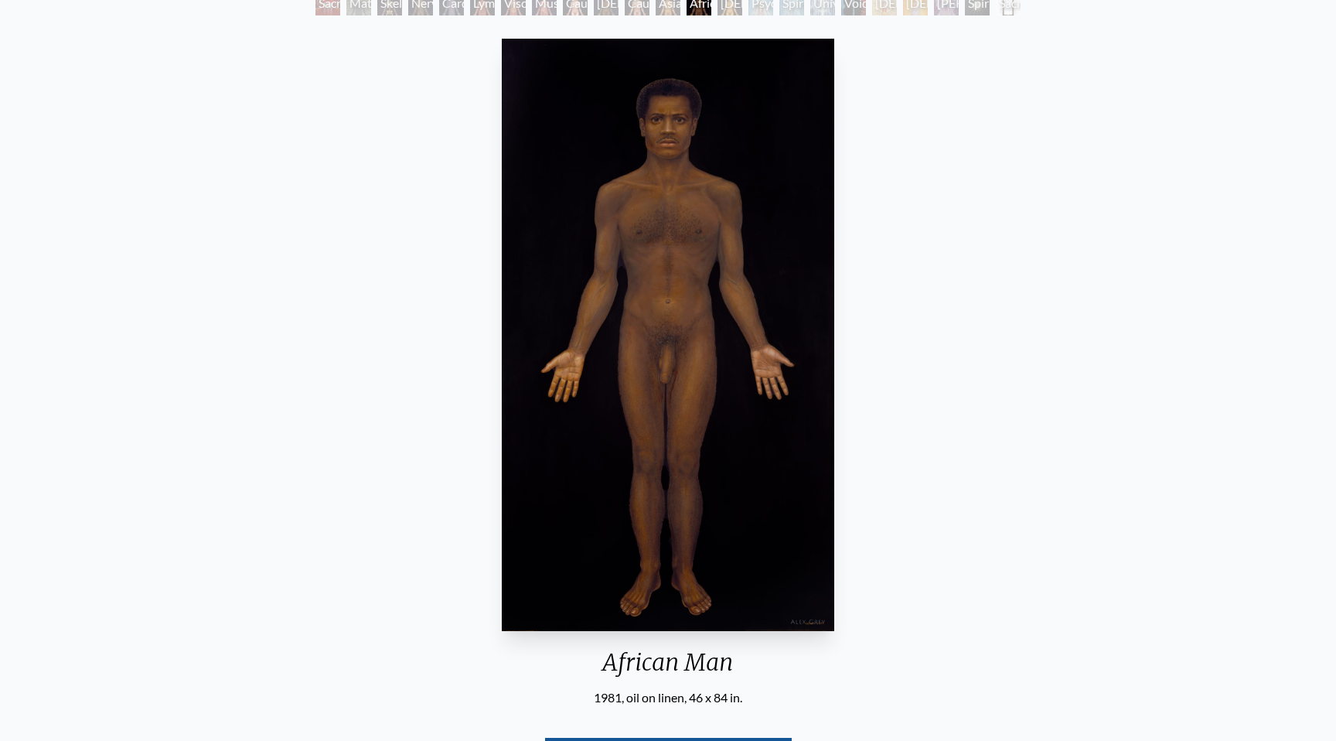
scroll to position [109, 0]
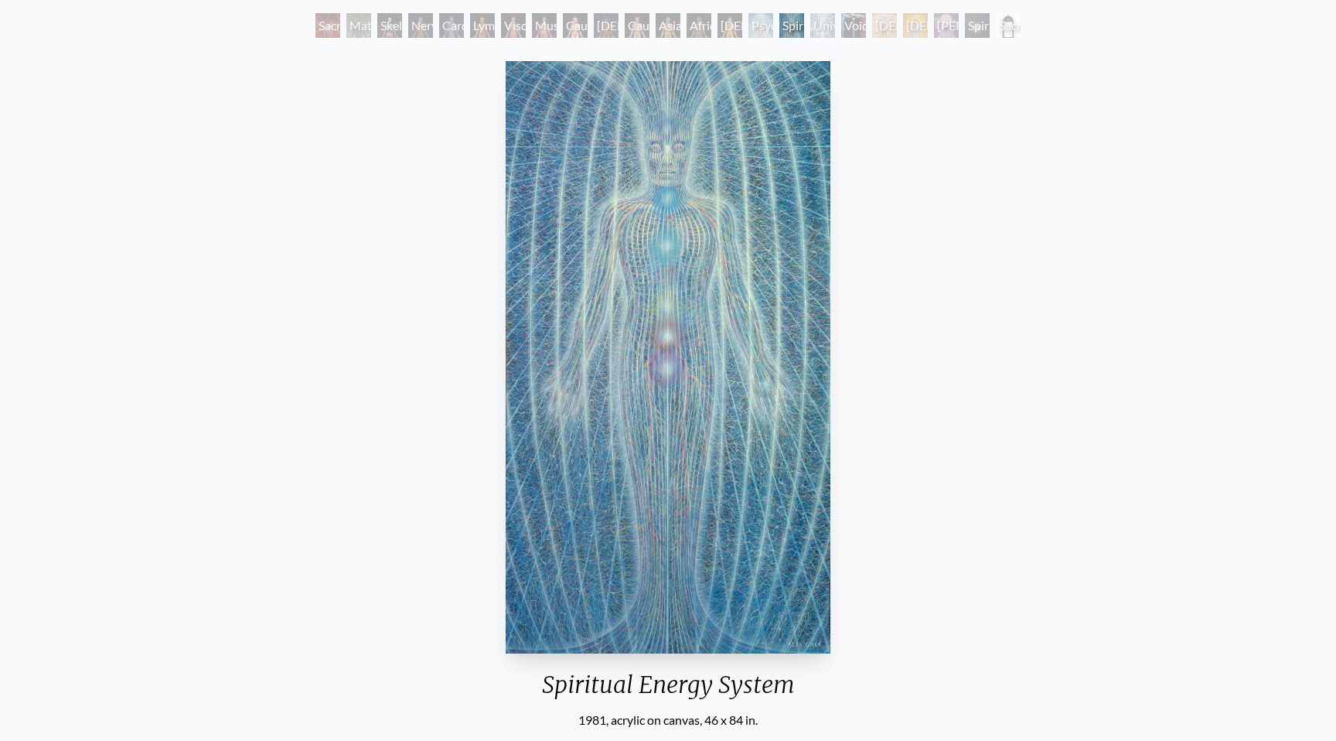
scroll to position [87, 0]
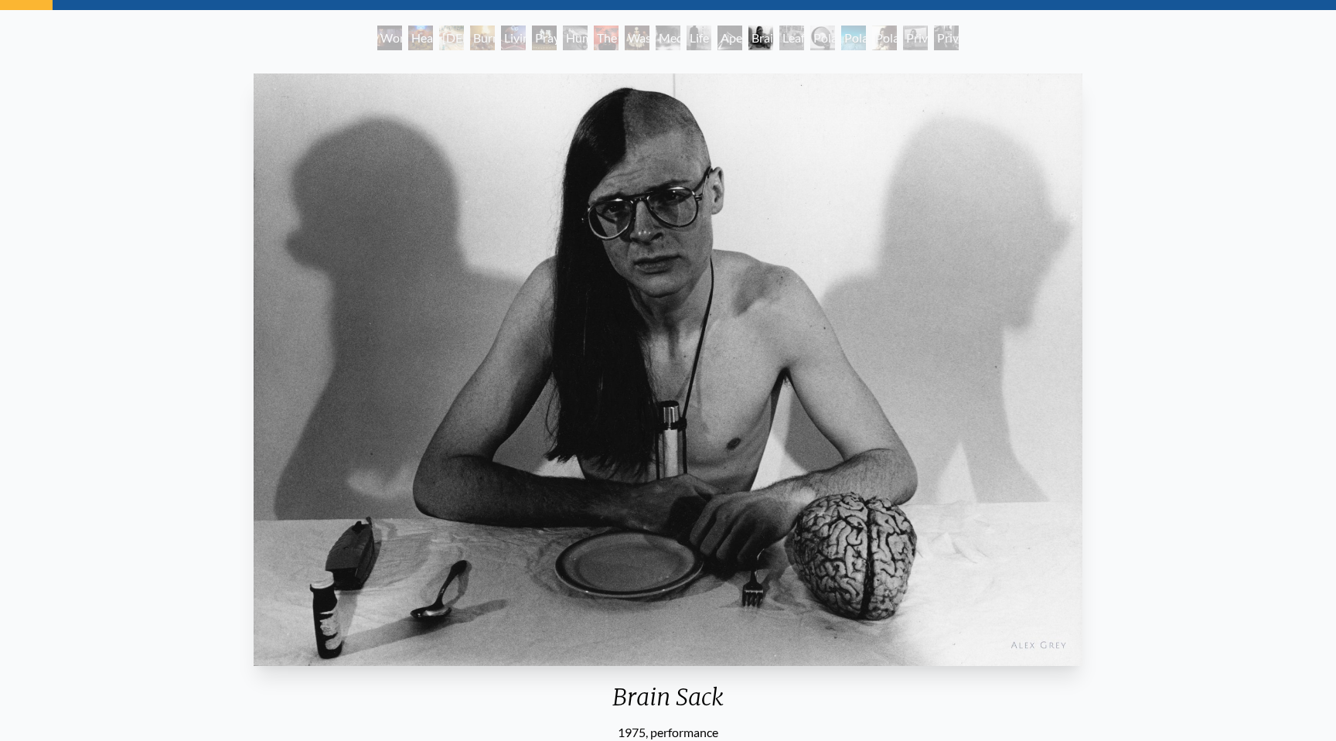
scroll to position [83, 0]
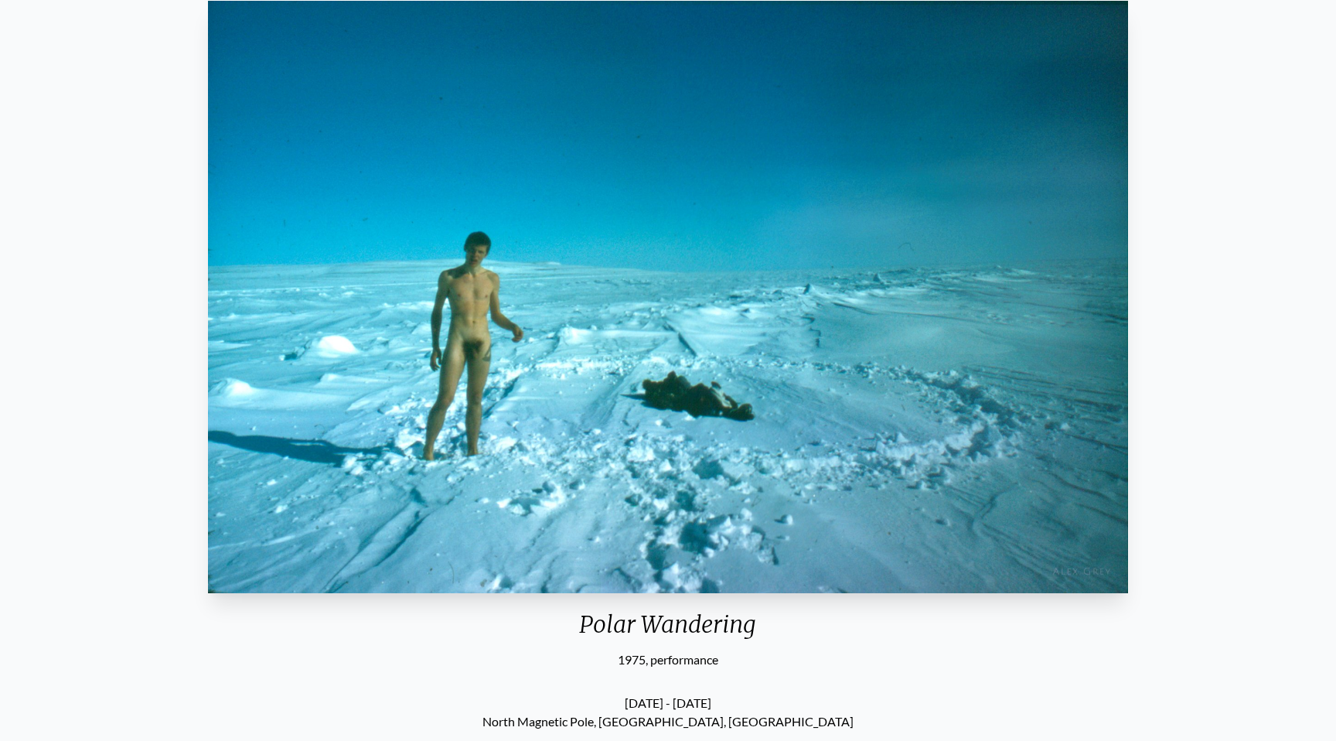
scroll to position [155, 0]
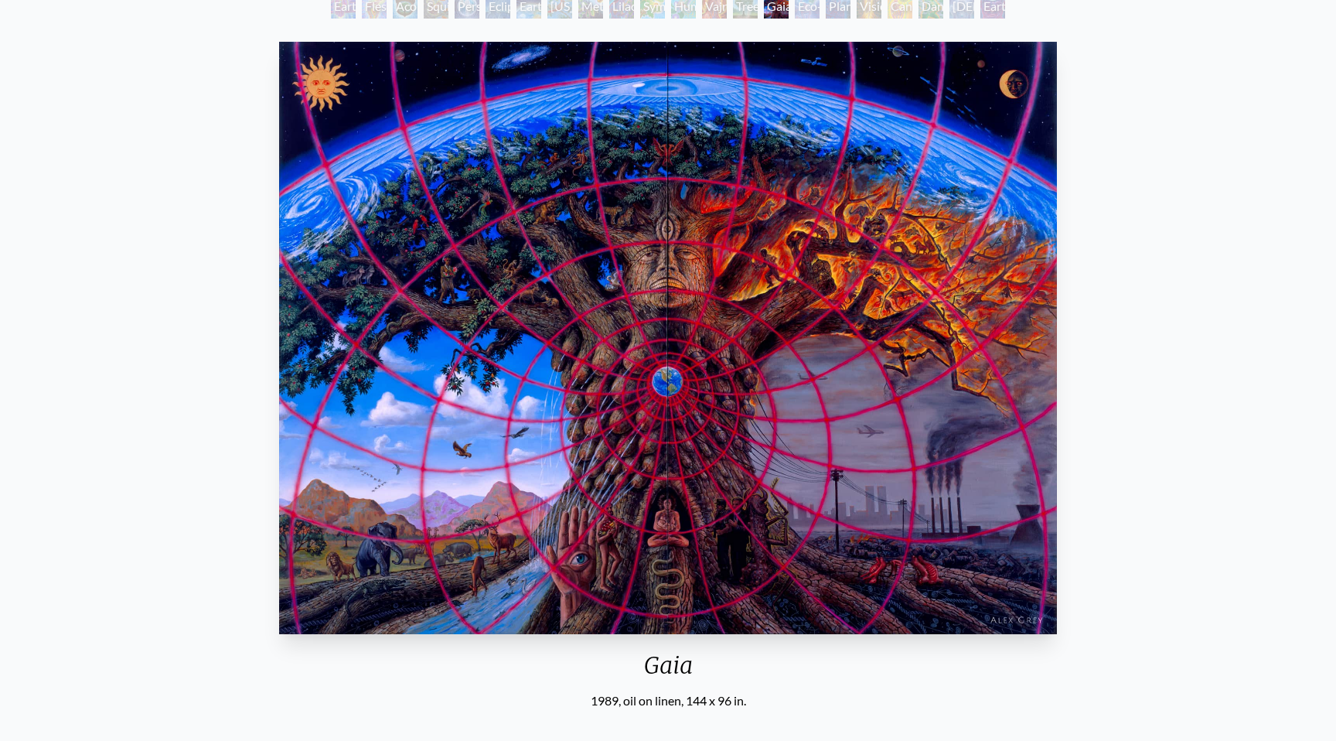
scroll to position [106, 0]
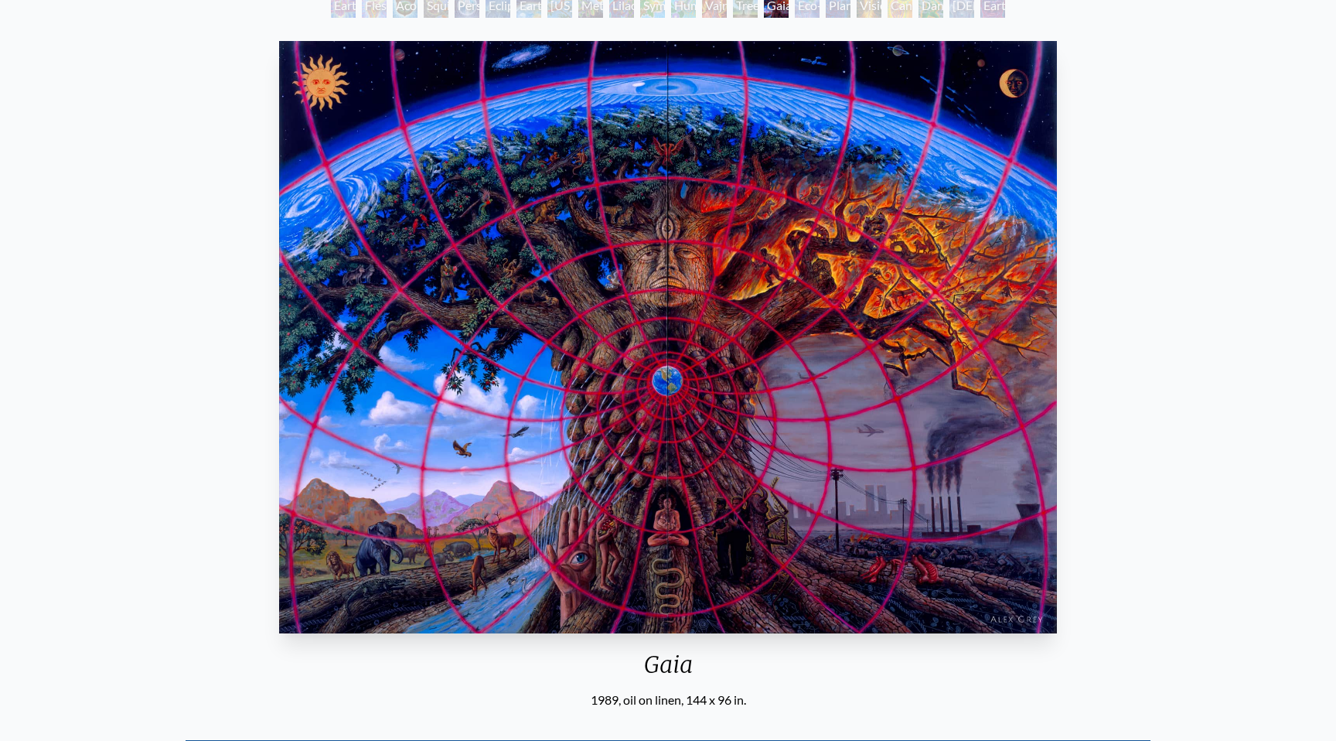
click at [13, 431] on div "Gaia 1989, oil on linen, 144 x 96 in. Visit the CoSM Shop Gaia - Canvas Print" at bounding box center [667, 601] width 1311 height 1132
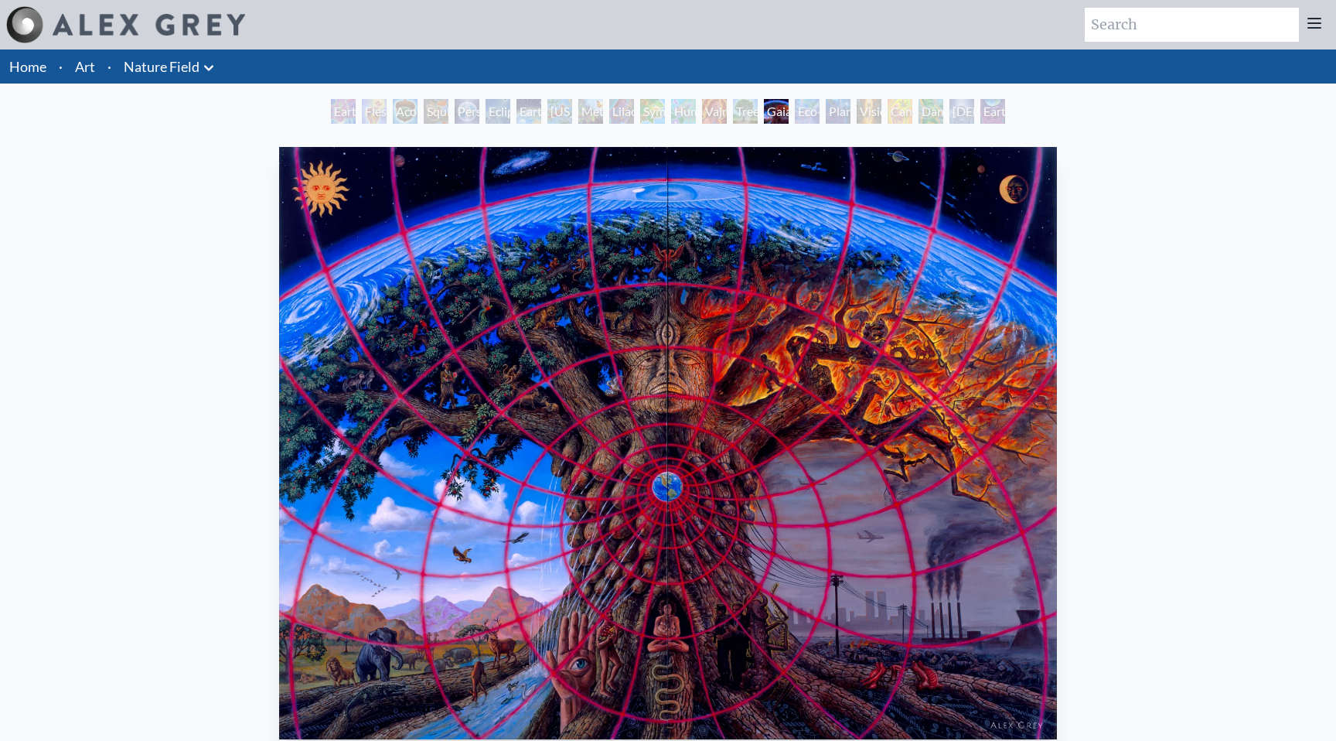
scroll to position [1, 0]
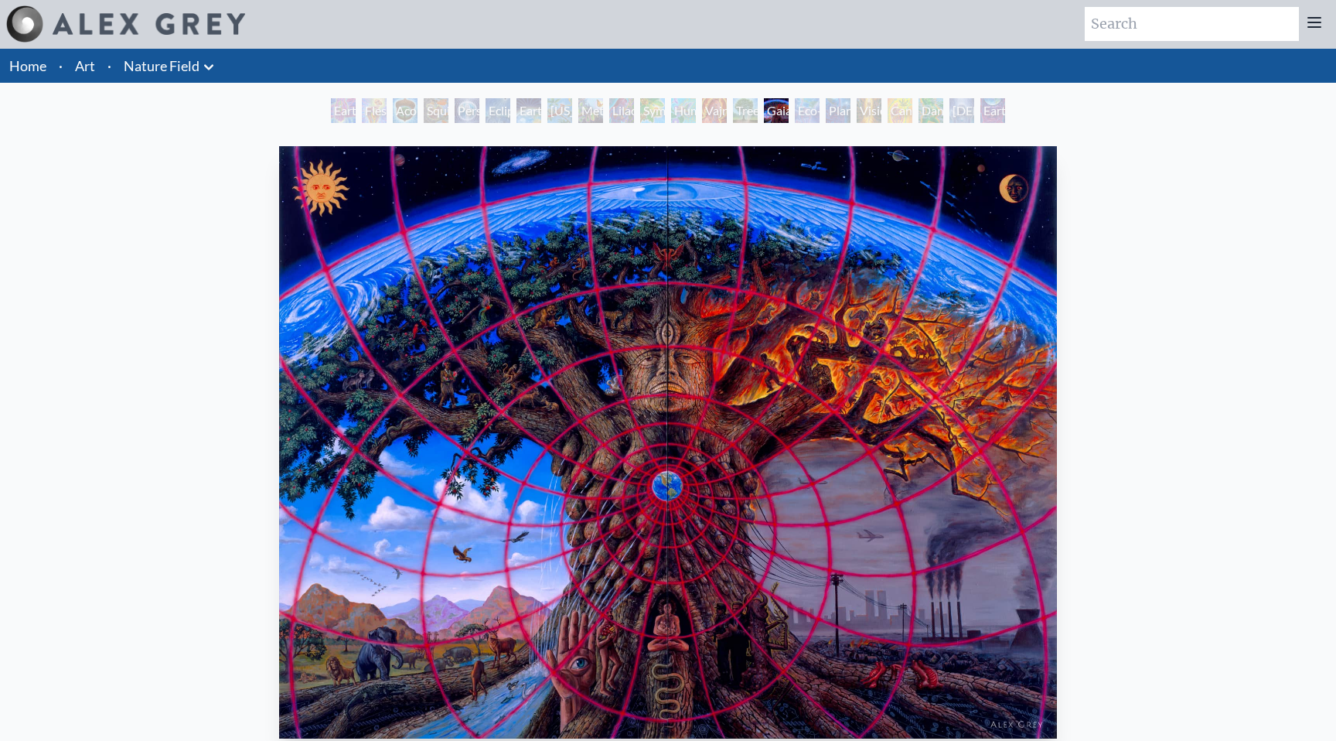
click at [59, 375] on div "Gaia 1989, oil on linen, 144 x 96 in. Visit the CoSM Shop Gaia - Canvas Print" at bounding box center [667, 706] width 1311 height 1132
click at [169, 299] on div "Gaia 1989, oil on linen, 144 x 96 in. Visit the CoSM Shop Gaia - Canvas Print" at bounding box center [667, 706] width 1311 height 1132
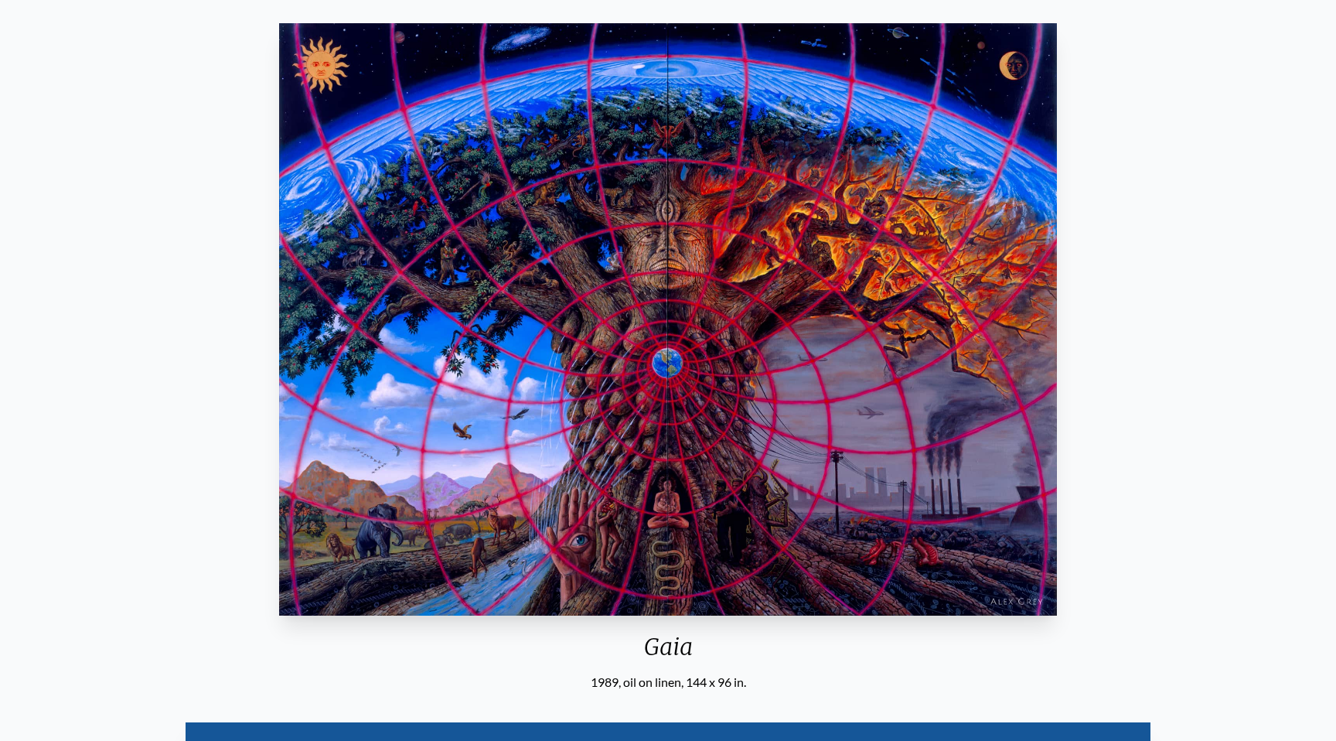
scroll to position [141, 0]
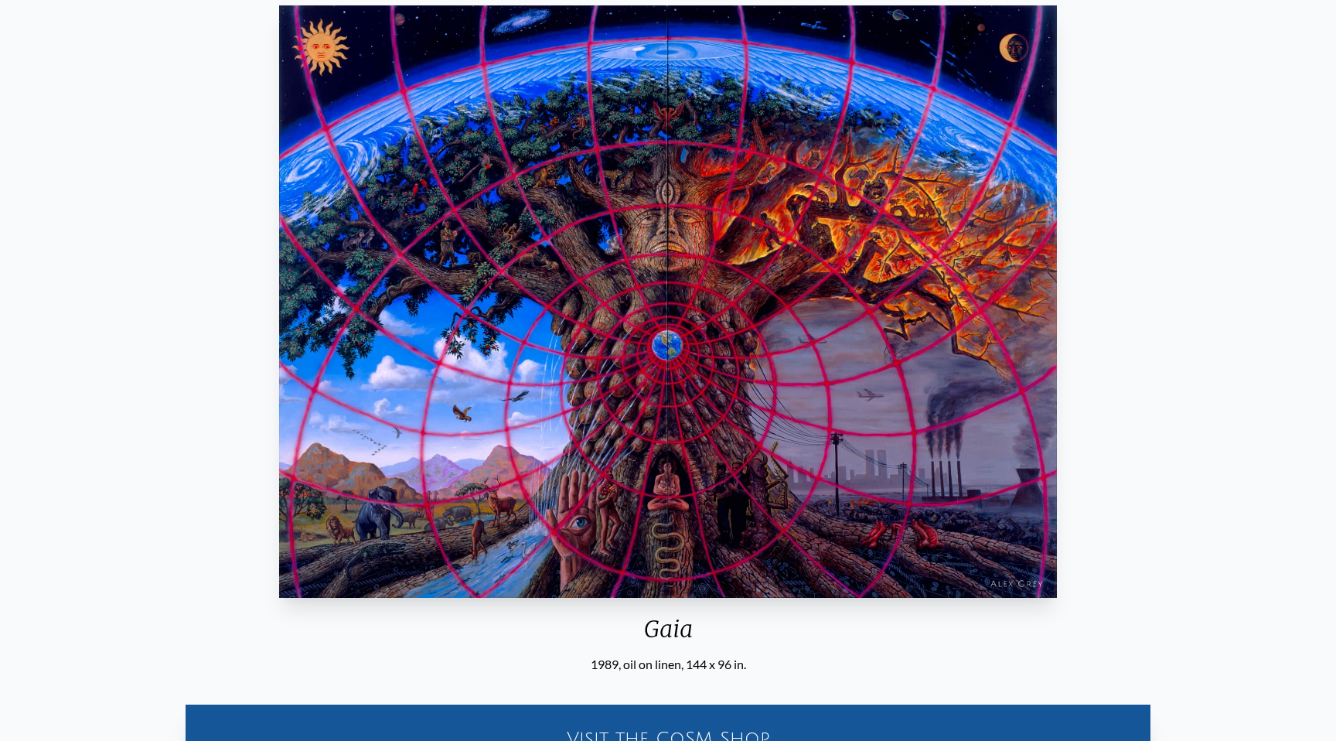
click at [169, 299] on div "Gaia 1989, oil on linen, 144 x 96 in. Visit the CoSM Shop Gaia - Canvas Print" at bounding box center [667, 565] width 1311 height 1132
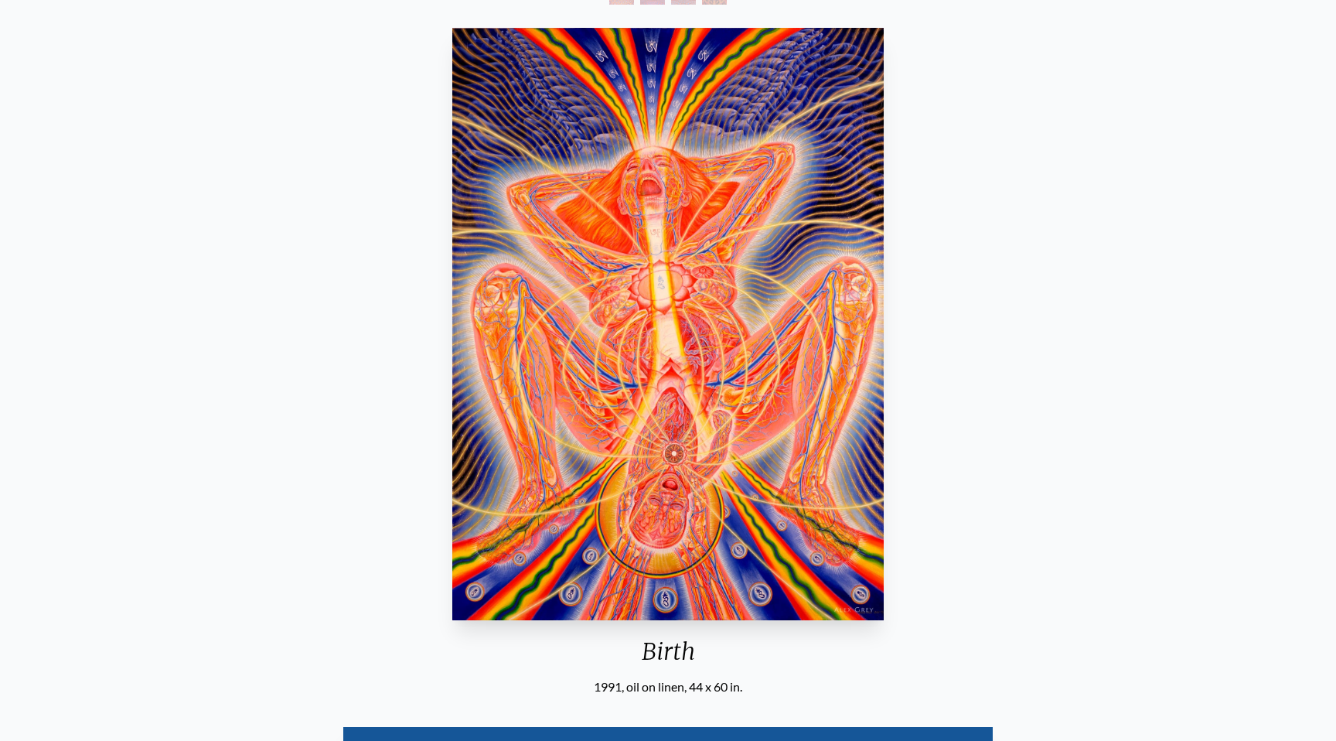
scroll to position [223, 0]
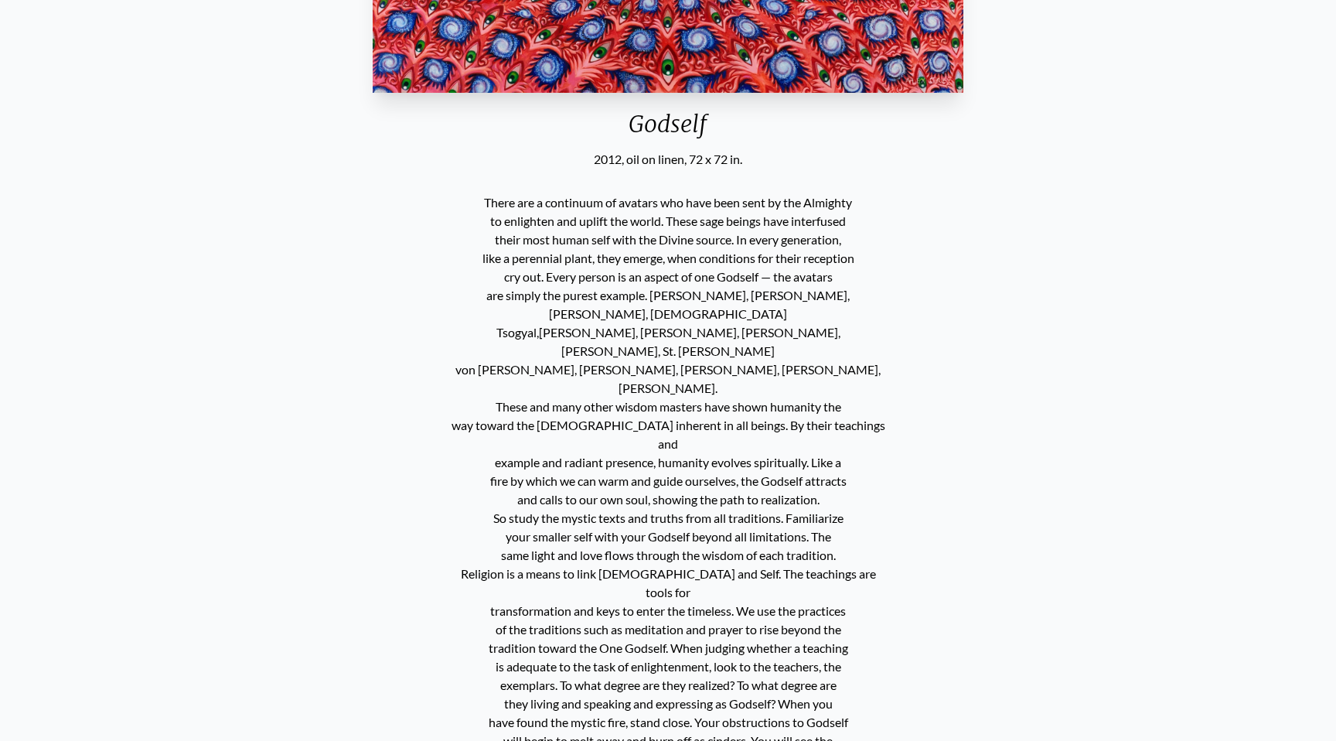
scroll to position [775, 0]
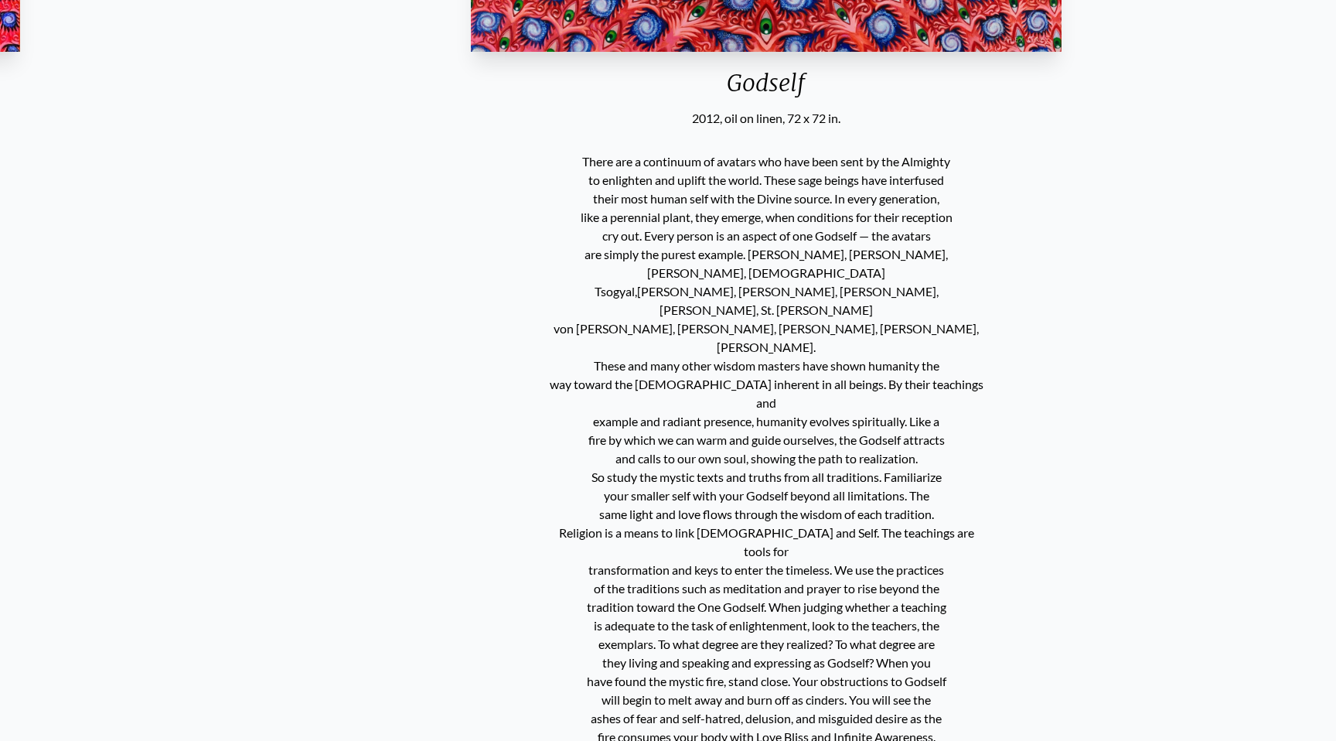
click at [574, 233] on div "There are a continuum of avatars who have been sent by the Almighty to enlighte…" at bounding box center [766, 496] width 452 height 736
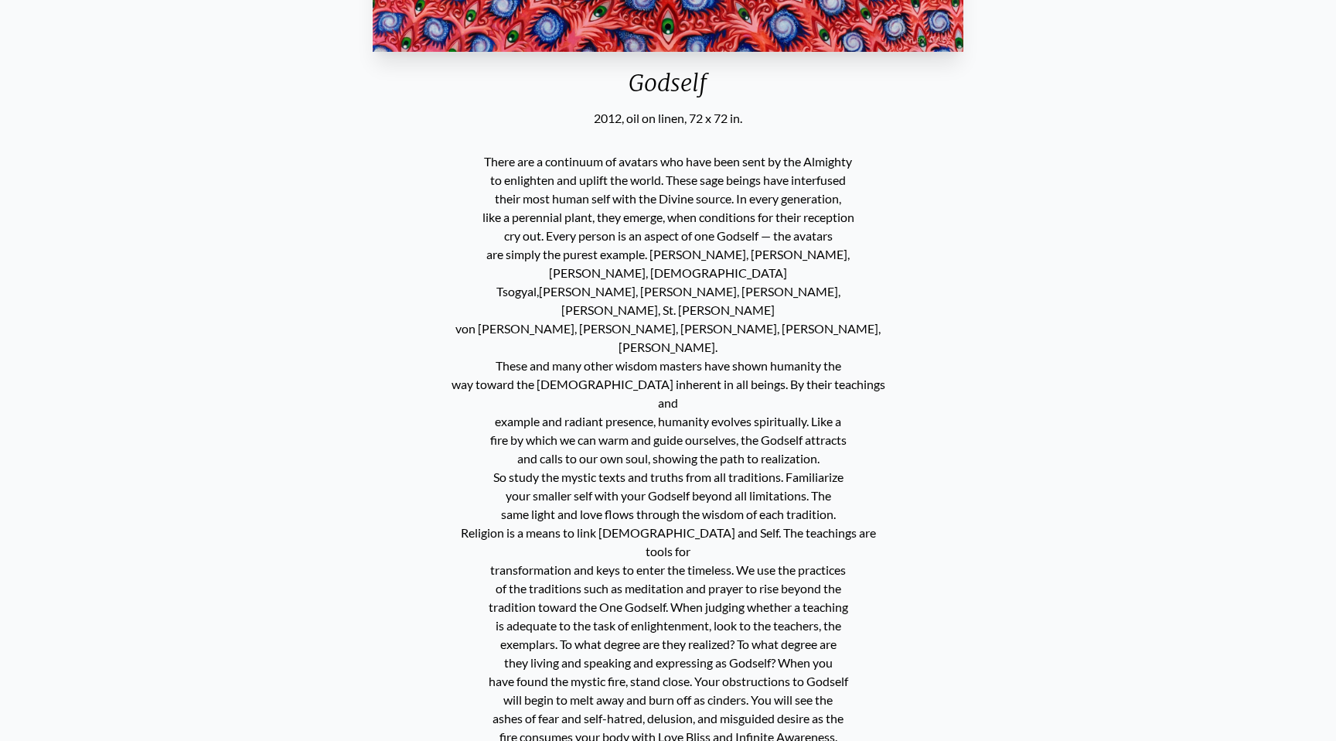
click at [548, 162] on p "There are a continuum of avatars who have been sent by the Almighty to enlighte…" at bounding box center [668, 495] width 440 height 699
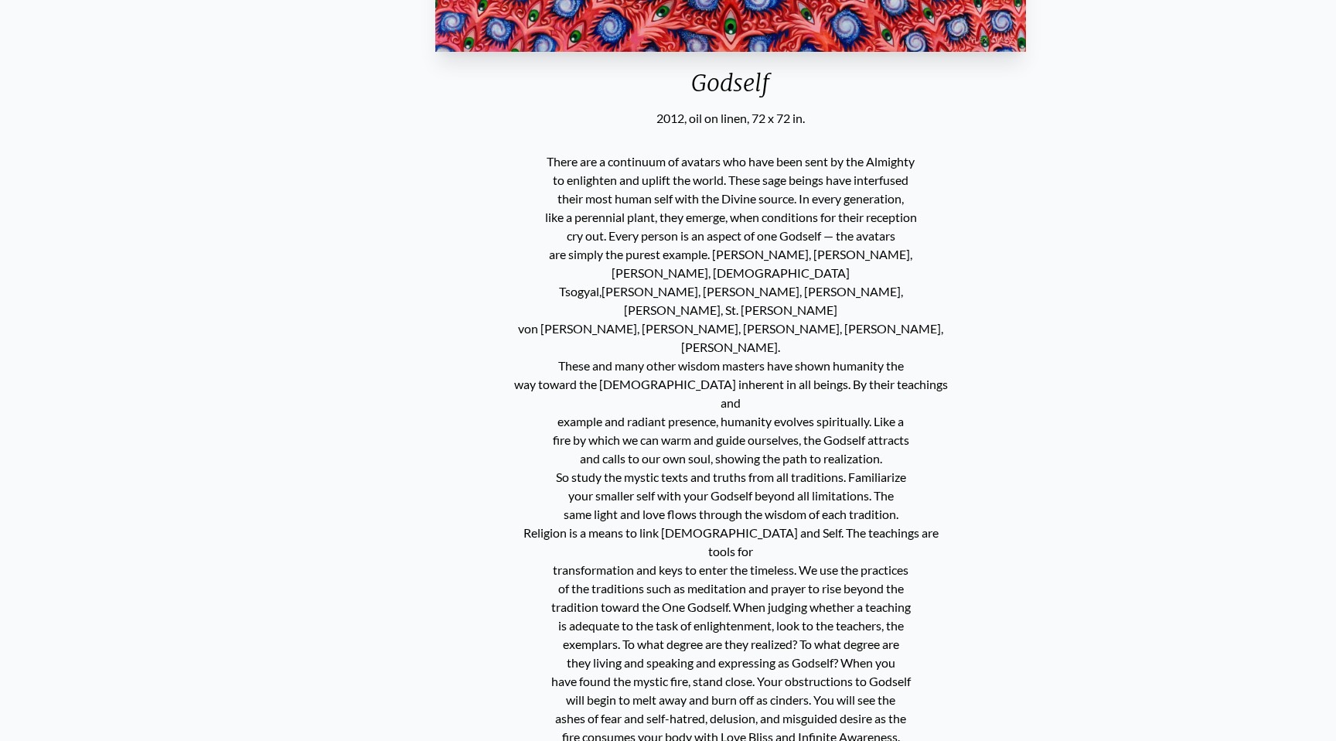
click at [608, 249] on p "There are a continuum of avatars who have been sent by the Almighty to enlighte…" at bounding box center [731, 495] width 440 height 699
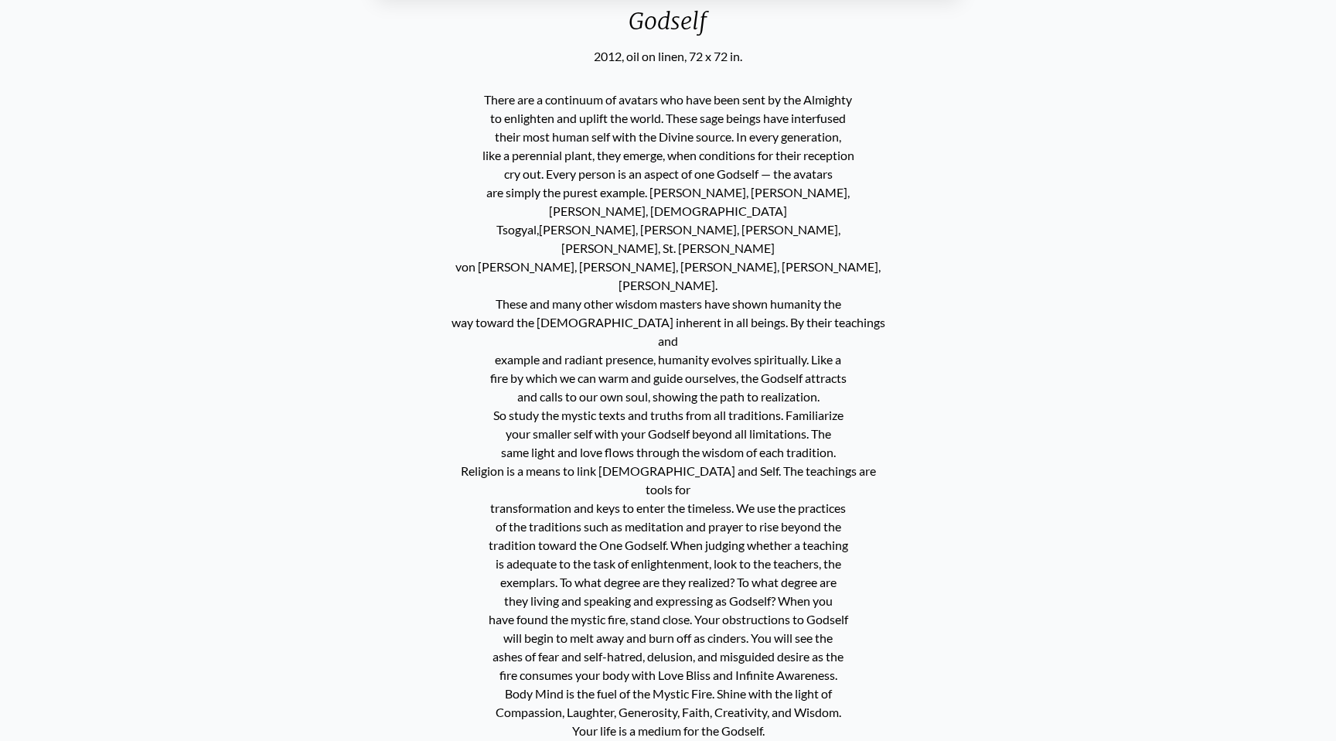
scroll to position [843, 0]
